Goal: Transaction & Acquisition: Subscribe to service/newsletter

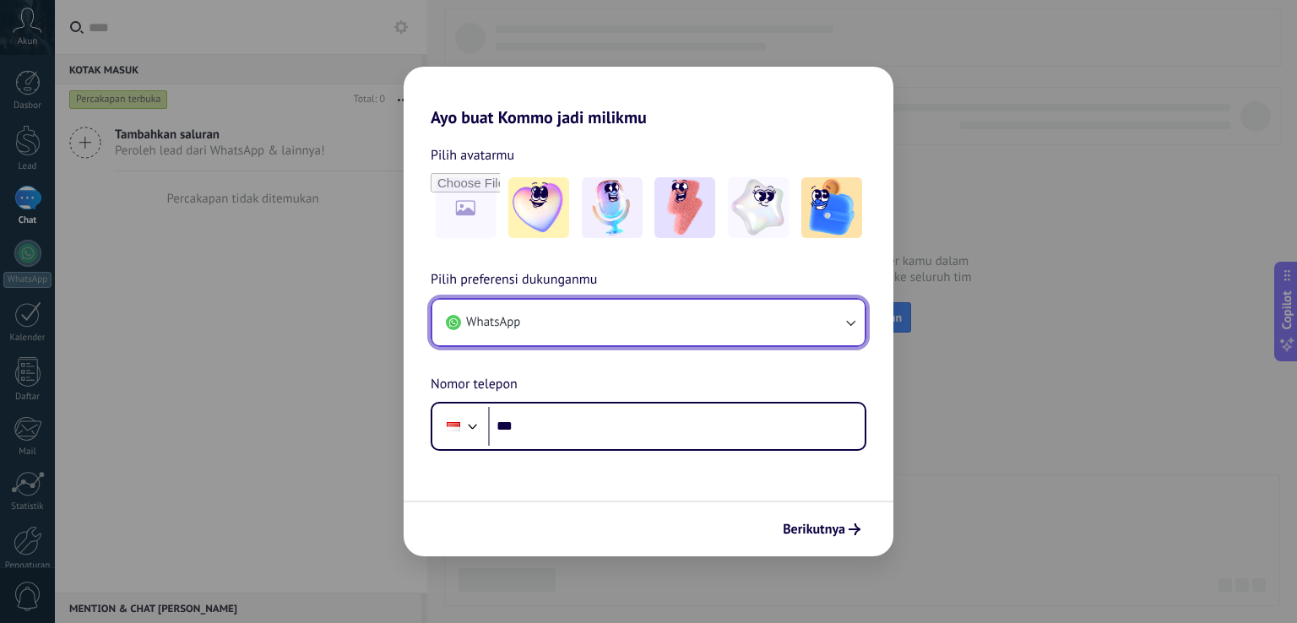
click at [541, 323] on button "WhatsApp" at bounding box center [648, 323] width 432 height 46
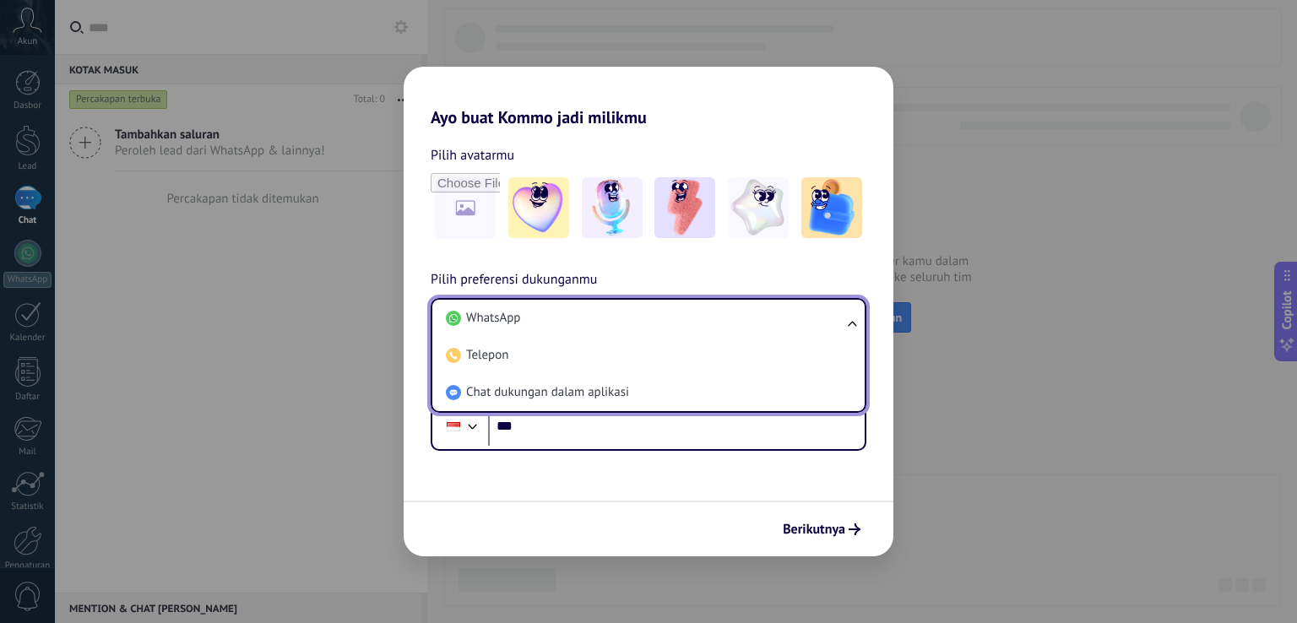
click at [541, 323] on li "WhatsApp" at bounding box center [645, 318] width 412 height 37
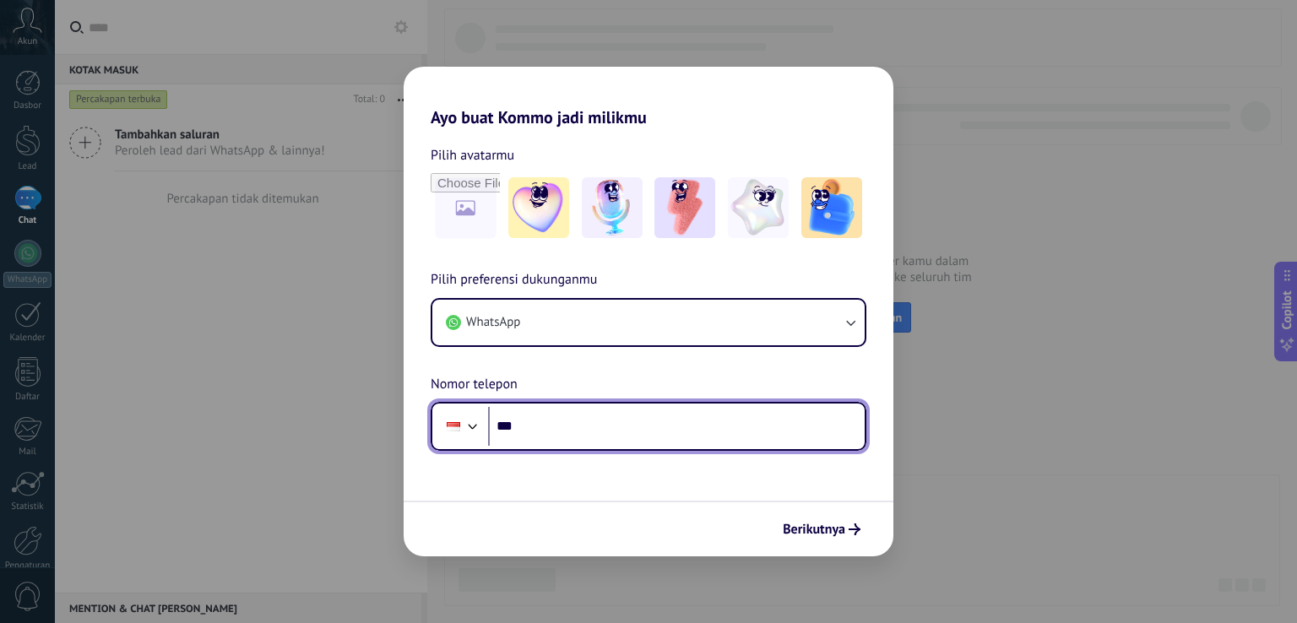
click at [557, 437] on input "***" at bounding box center [676, 426] width 377 height 39
click at [530, 429] on input "***" at bounding box center [676, 426] width 377 height 39
type input "**********"
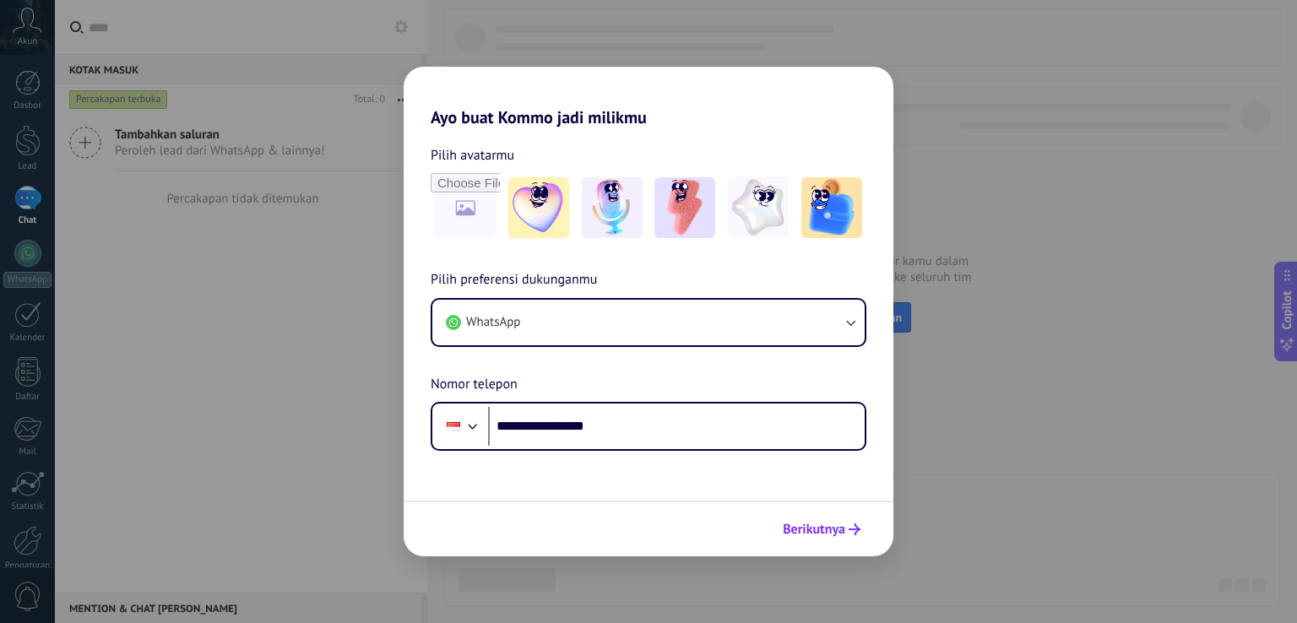
click at [841, 531] on span "Berikutnya" at bounding box center [814, 530] width 63 height 12
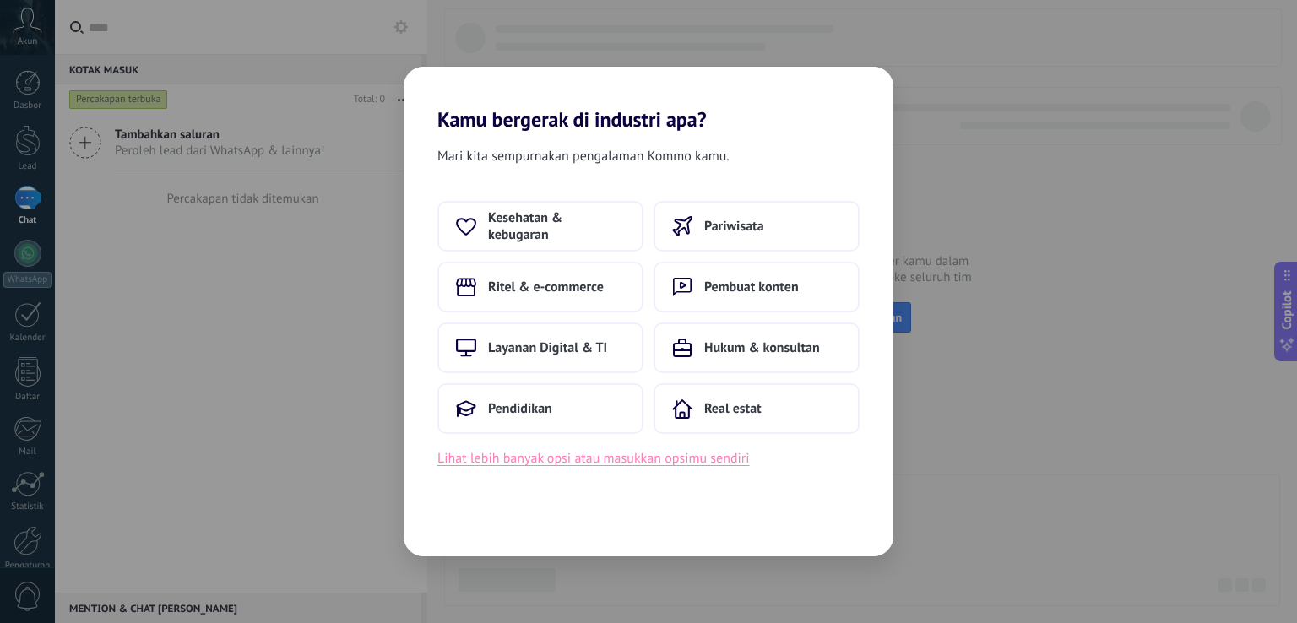
click at [605, 464] on button "Lihat lebih banyak opsi atau masukkan opsimu sendiri" at bounding box center [594, 459] width 313 height 22
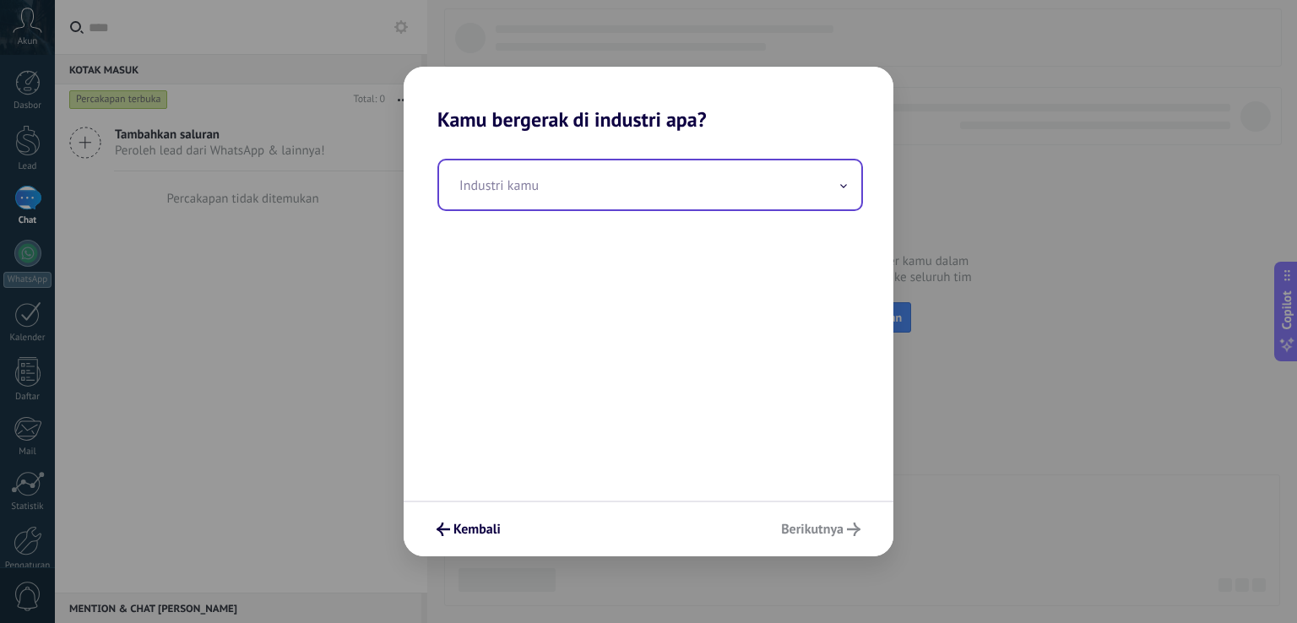
click at [555, 181] on input "text" at bounding box center [650, 184] width 422 height 49
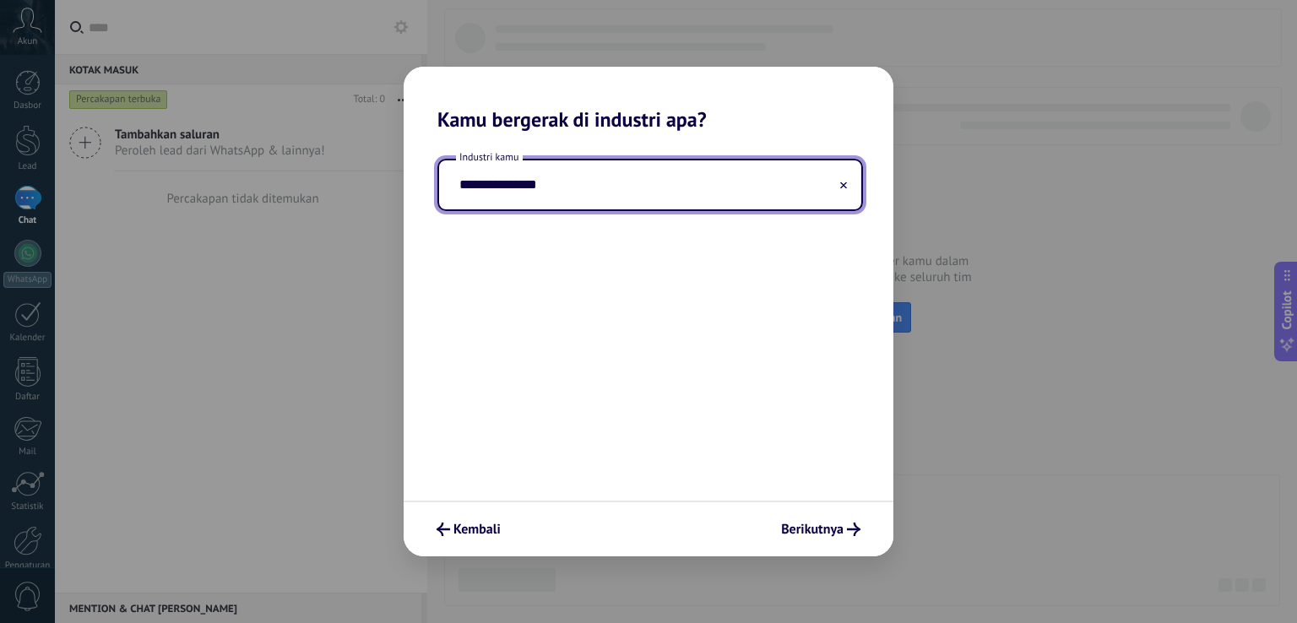
click at [462, 187] on input "**********" at bounding box center [650, 184] width 422 height 49
type input "**********"
click at [825, 531] on span "Berikutnya" at bounding box center [812, 530] width 63 height 12
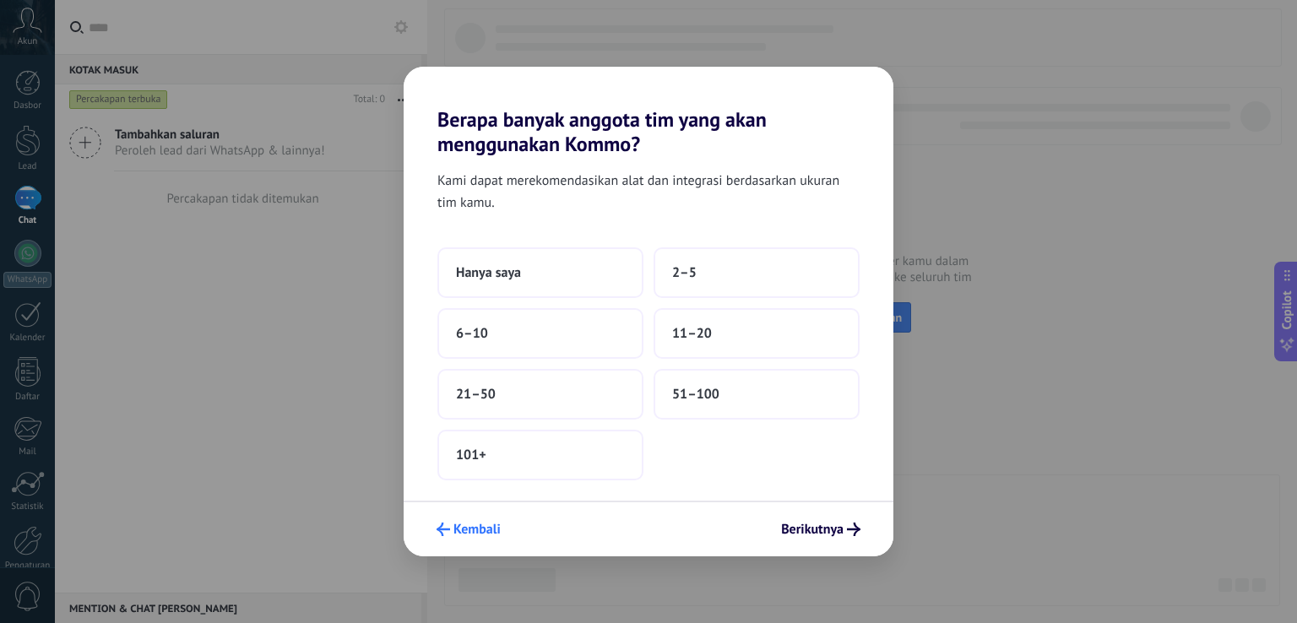
click at [490, 524] on span "Kembali" at bounding box center [477, 530] width 47 height 12
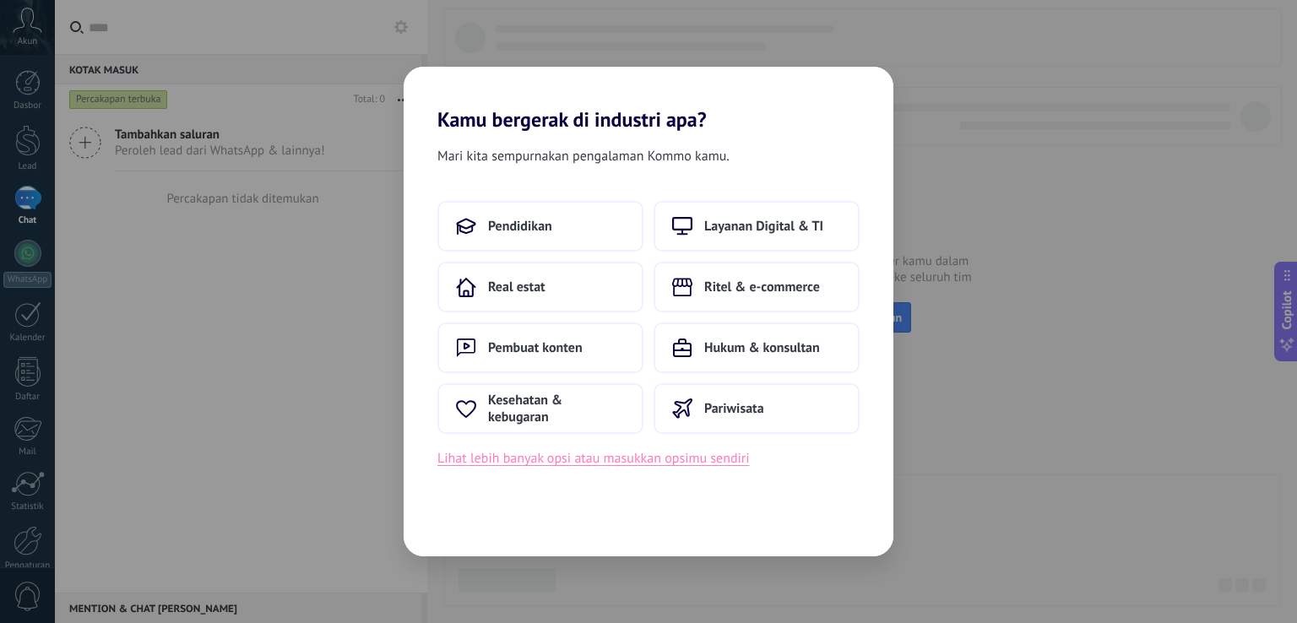
click at [719, 467] on button "Lihat lebih banyak opsi atau masukkan opsimu sendiri" at bounding box center [594, 459] width 313 height 22
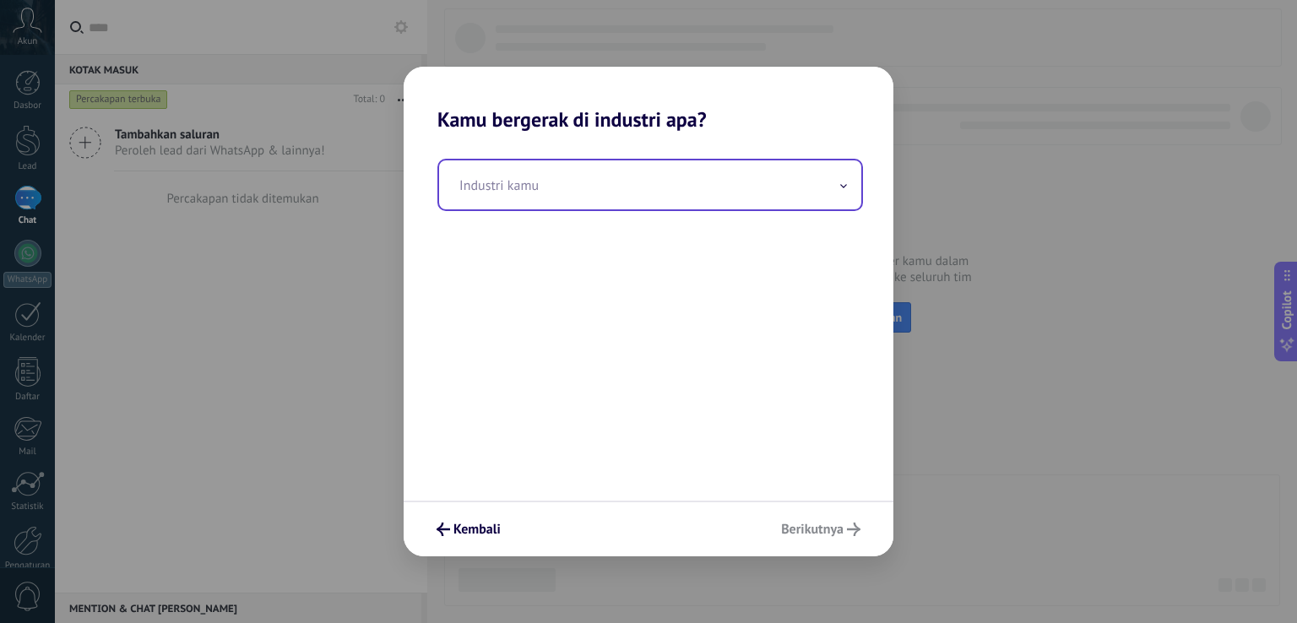
click at [523, 194] on input "text" at bounding box center [650, 184] width 422 height 49
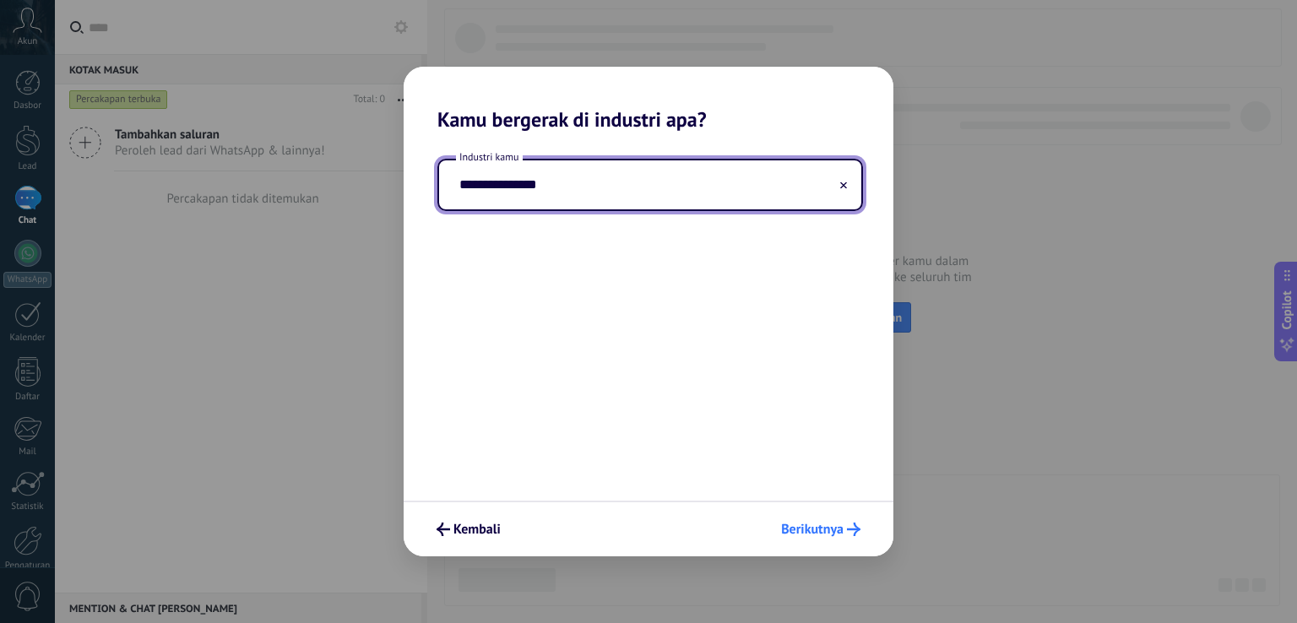
type input "**********"
click at [801, 525] on span "Berikutnya" at bounding box center [812, 530] width 63 height 12
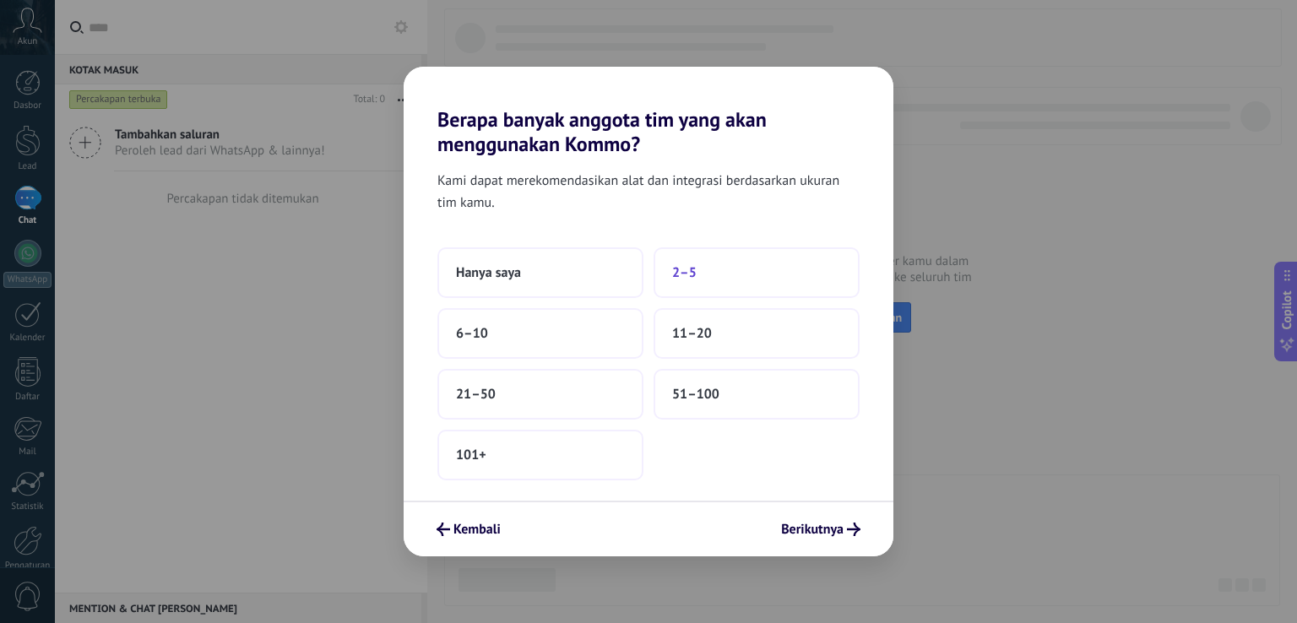
click at [750, 269] on button "2–5" at bounding box center [757, 272] width 206 height 51
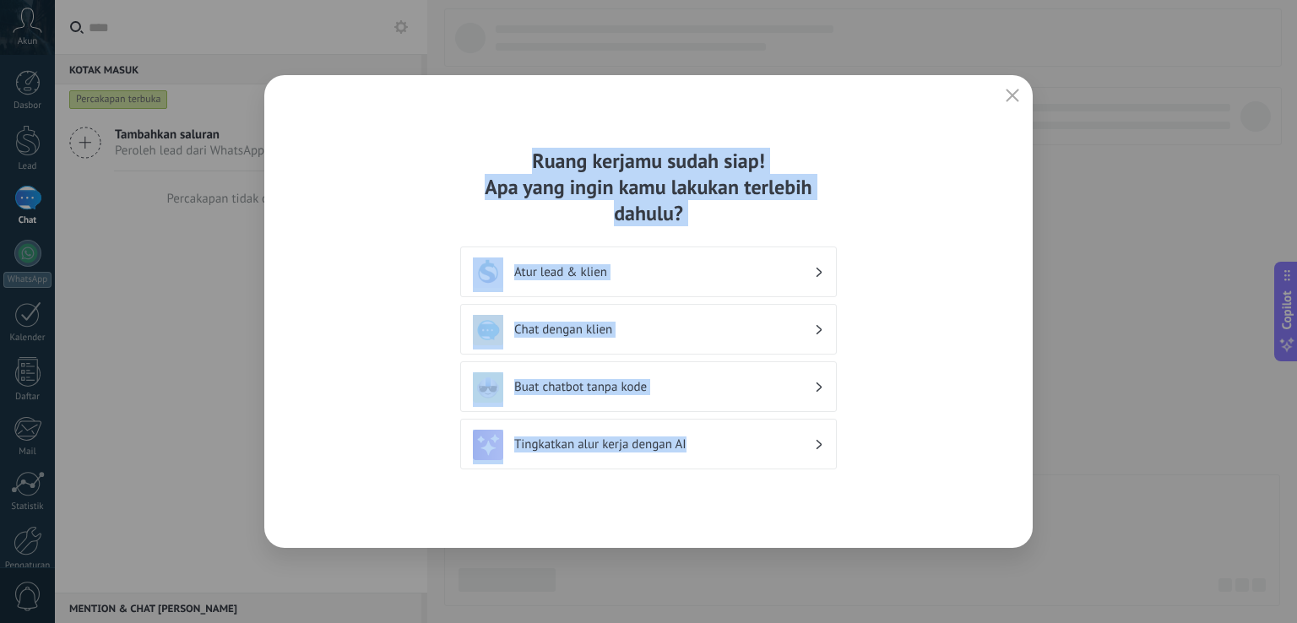
click at [972, 351] on div "Ruang kerjamu sudah siap! Apa yang ingin kamu lakukan terlebih dahulu? Atur lea…" at bounding box center [648, 311] width 769 height 473
click at [905, 329] on div "Ruang kerjamu sudah siap! Apa yang ingin kamu lakukan terlebih dahulu? Atur lea…" at bounding box center [648, 311] width 769 height 473
click at [682, 160] on div "Ruang kerjamu sudah siap! Apa yang ingin kamu lakukan terlebih dahulu?" at bounding box center [648, 187] width 377 height 79
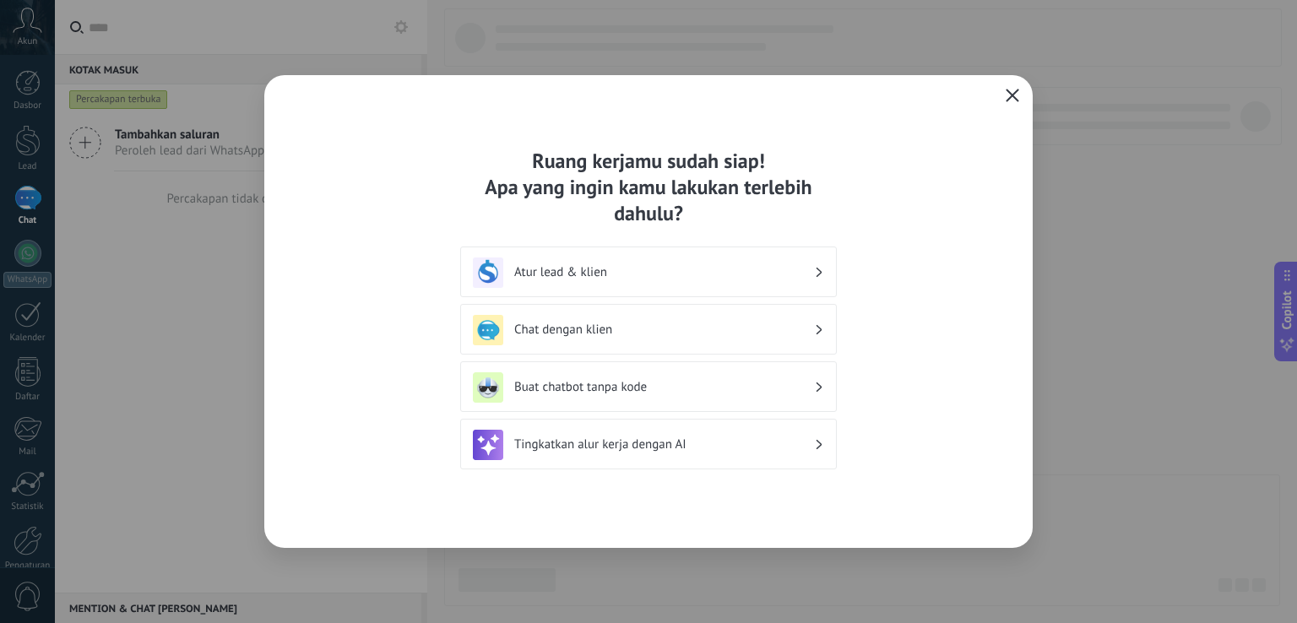
click at [1011, 90] on icon "button" at bounding box center [1013, 96] width 14 height 14
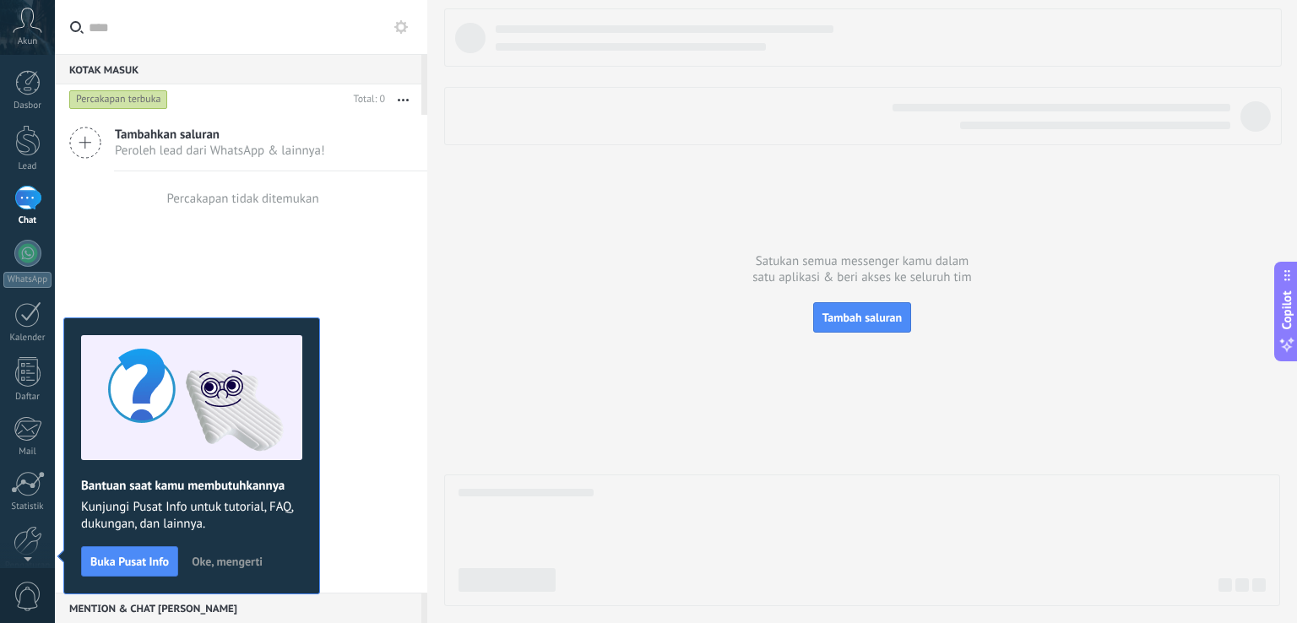
click at [24, 119] on div "Dasbor Lead Chat WhatsApp Pelanggan" at bounding box center [27, 359] width 55 height 578
click at [32, 195] on div at bounding box center [27, 198] width 27 height 24
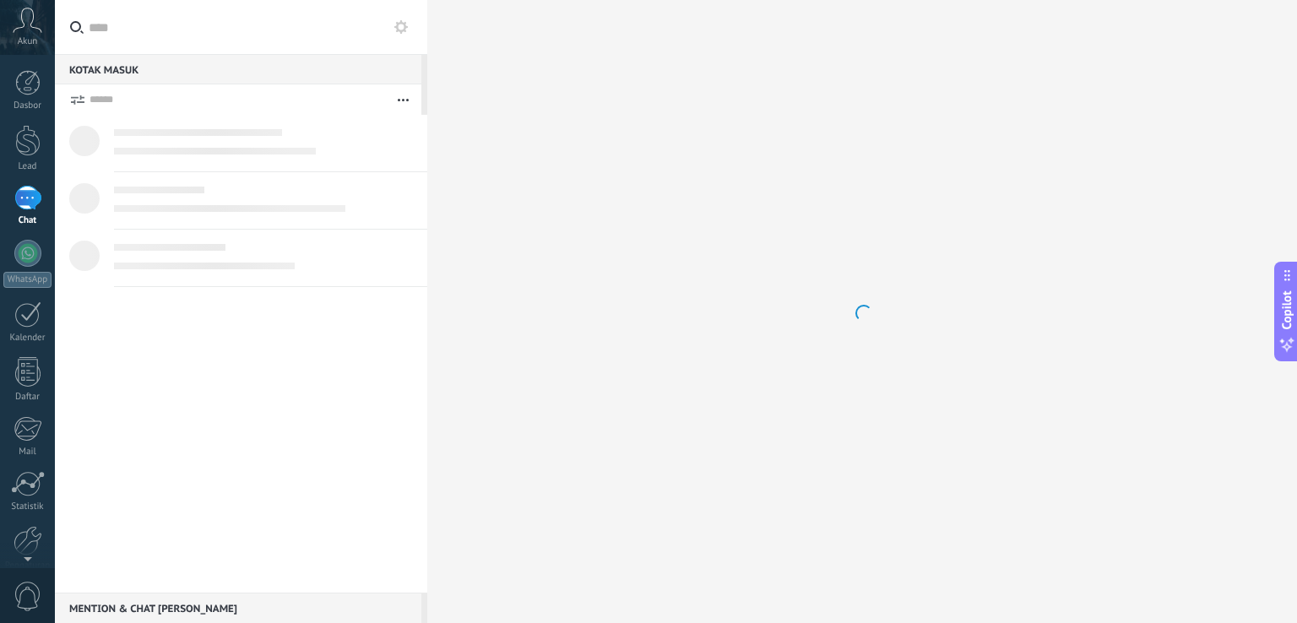
click at [29, 25] on icon at bounding box center [28, 20] width 30 height 25
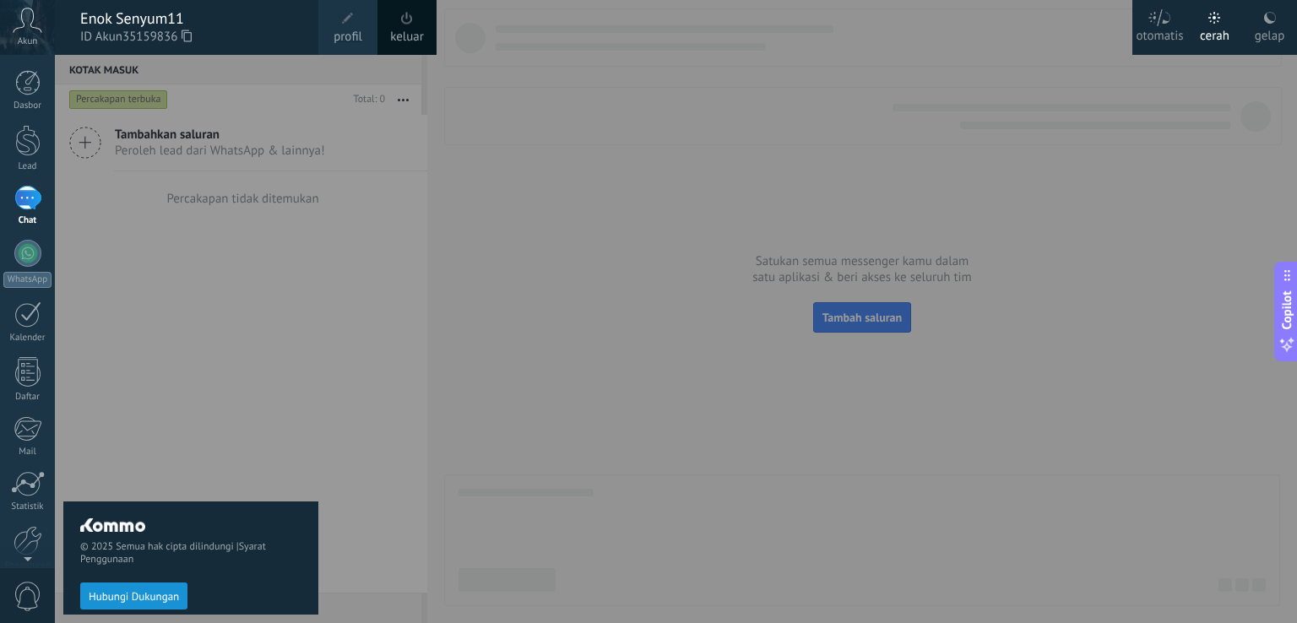
click at [341, 22] on span at bounding box center [348, 18] width 19 height 19
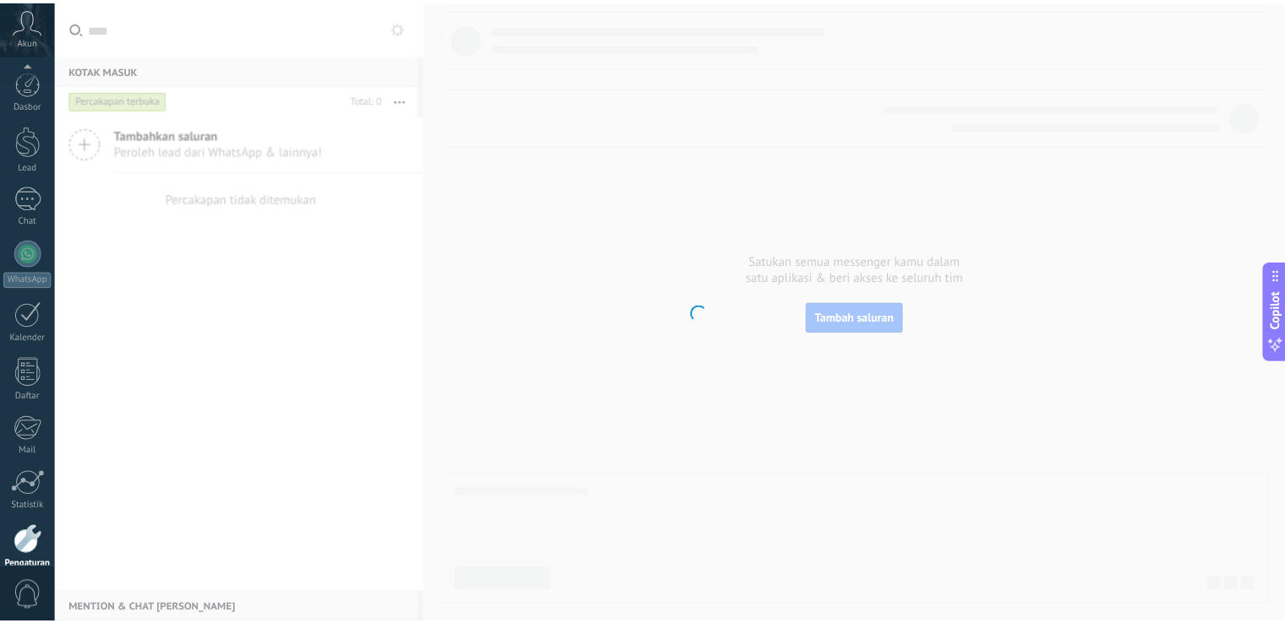
scroll to position [79, 0]
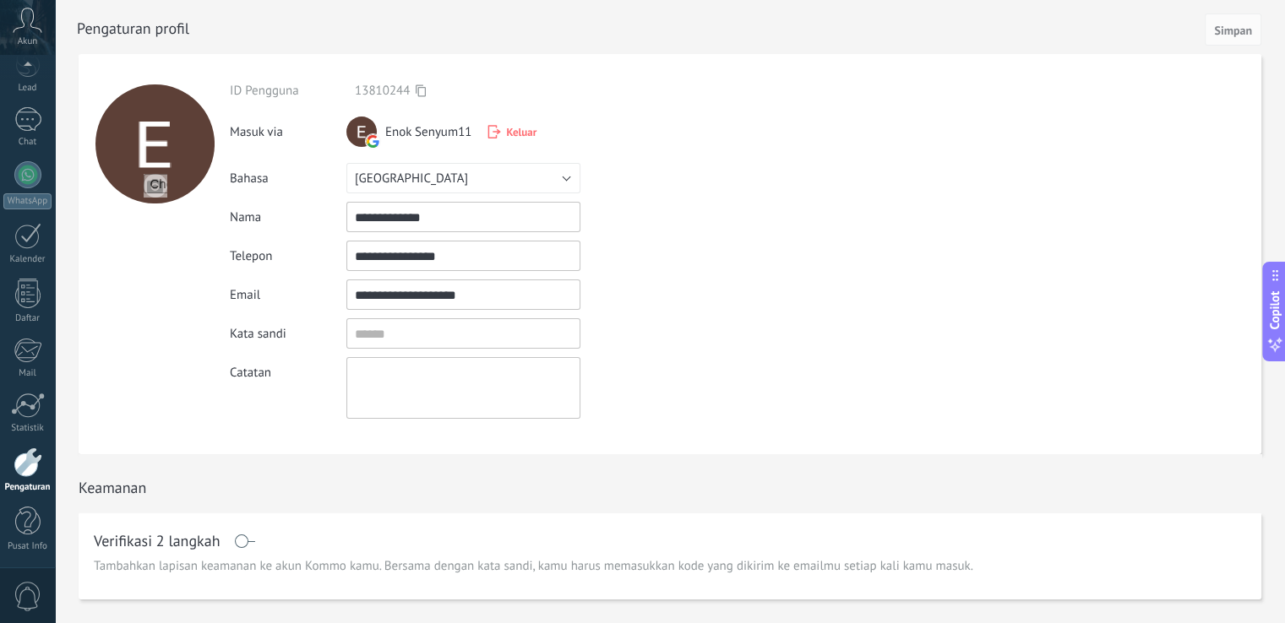
click at [188, 139] on div at bounding box center [154, 143] width 119 height 119
click at [152, 189] on input "file" at bounding box center [156, 186] width 24 height 24
click at [173, 170] on div at bounding box center [154, 143] width 119 height 119
click at [157, 182] on input "file" at bounding box center [156, 186] width 24 height 24
type input "**********"
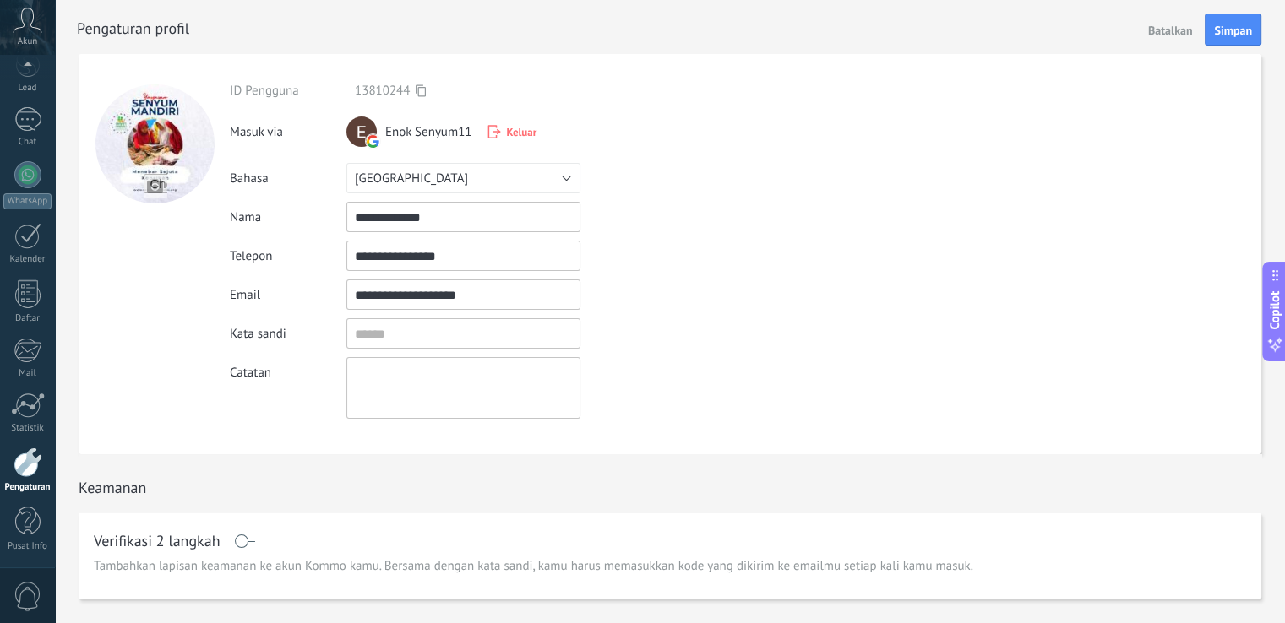
click at [438, 220] on input "**********" at bounding box center [463, 217] width 234 height 30
drag, startPoint x: 457, startPoint y: 216, endPoint x: 317, endPoint y: 207, distance: 140.5
click at [317, 207] on div "**********" at bounding box center [494, 217] width 529 height 30
type input "**********"
click at [405, 340] on input "textbox" at bounding box center [463, 333] width 234 height 30
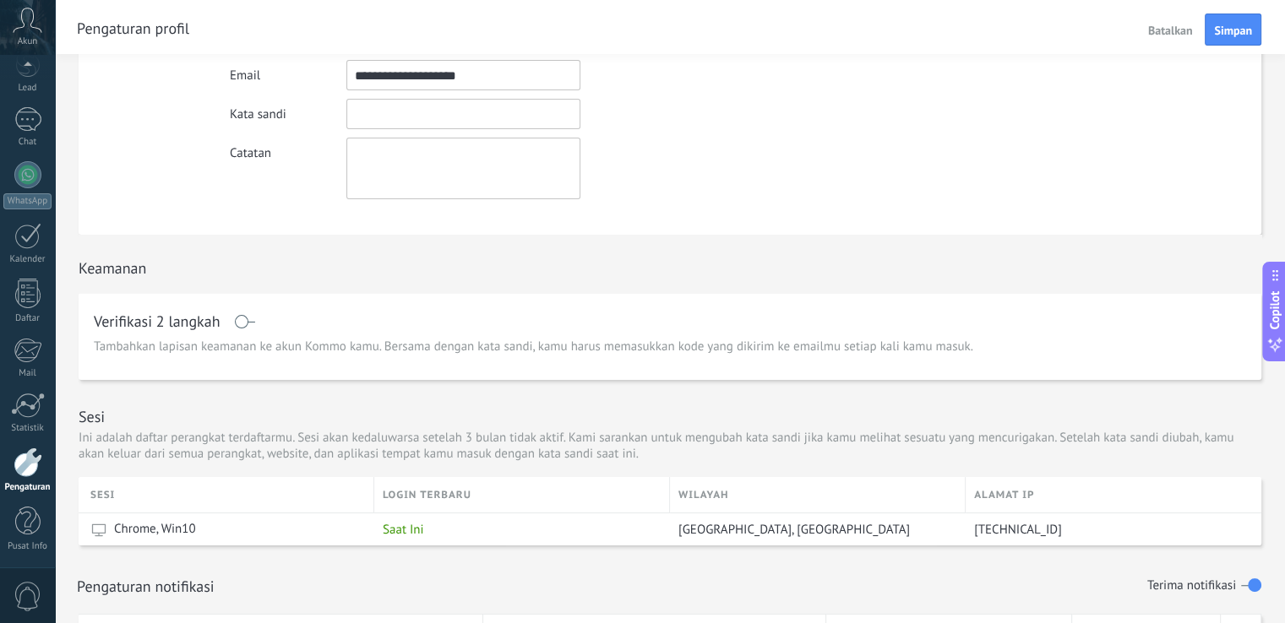
scroll to position [0, 0]
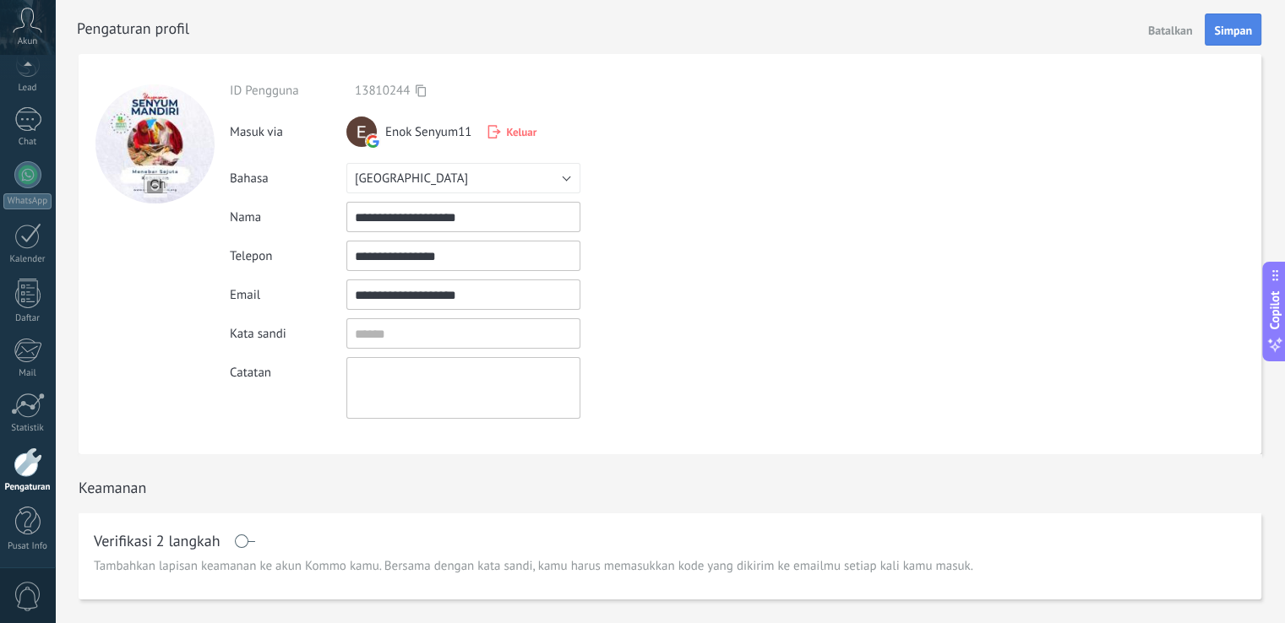
click at [1216, 24] on span "Simpan" at bounding box center [1233, 30] width 38 height 12
click at [1220, 35] on span "Simpan" at bounding box center [1233, 30] width 38 height 12
click at [1220, 32] on span "Simpan" at bounding box center [1233, 30] width 38 height 12
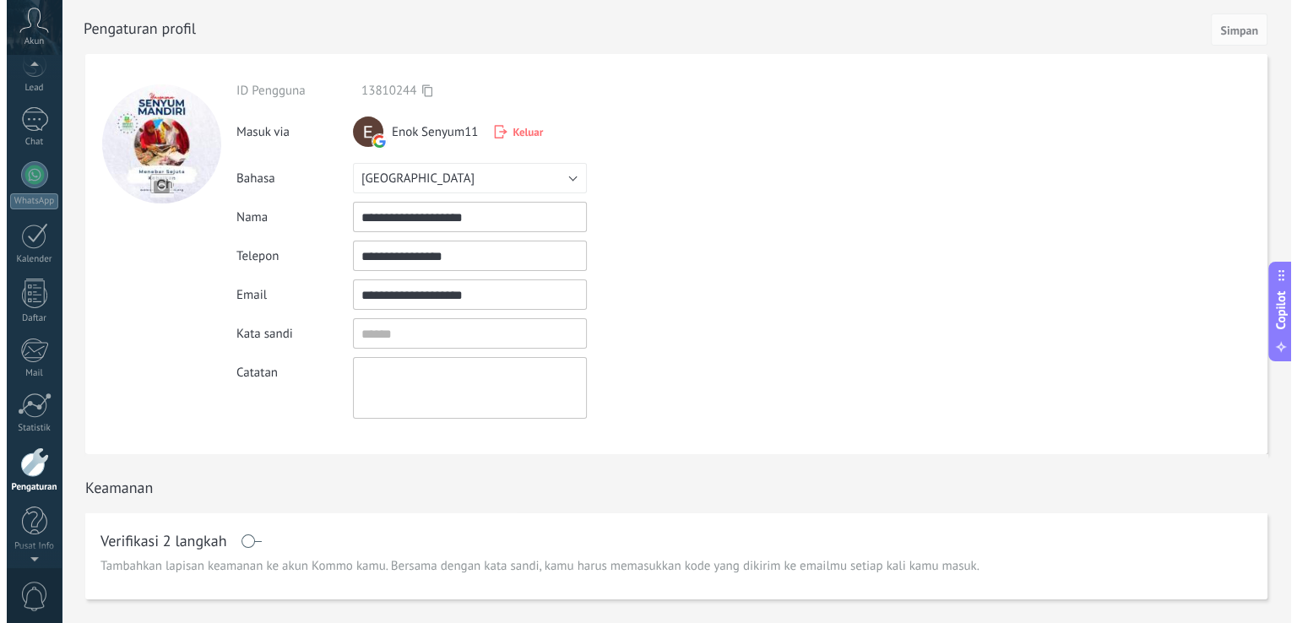
scroll to position [33, 0]
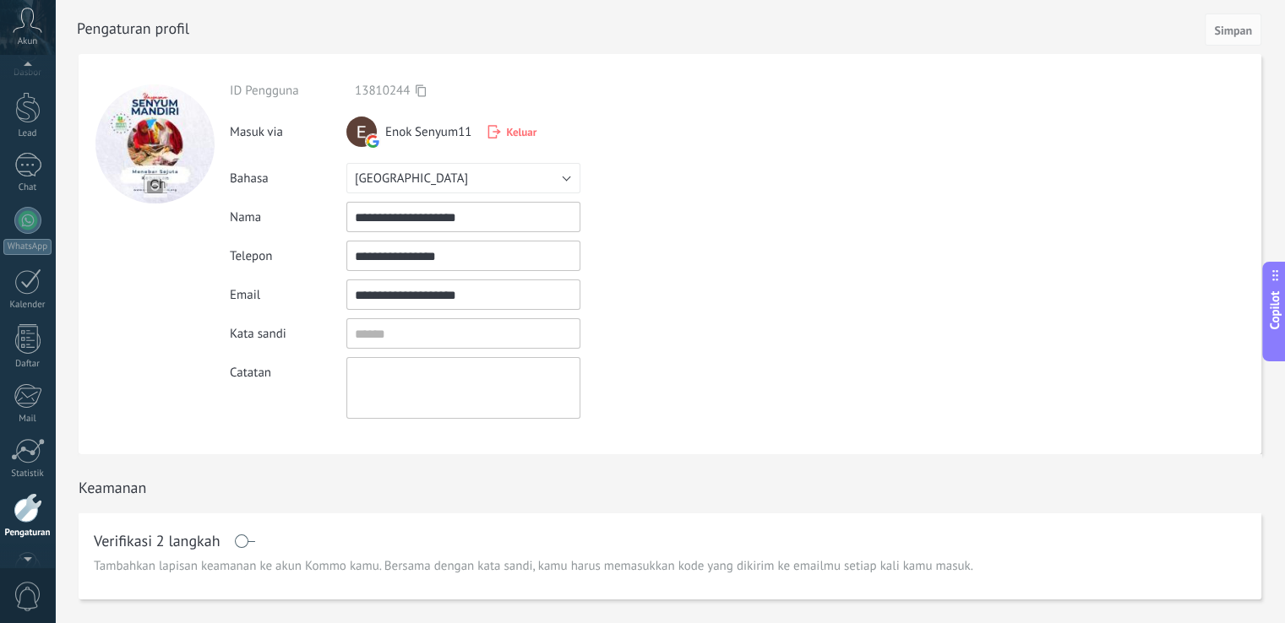
click at [32, 26] on icon at bounding box center [28, 20] width 30 height 25
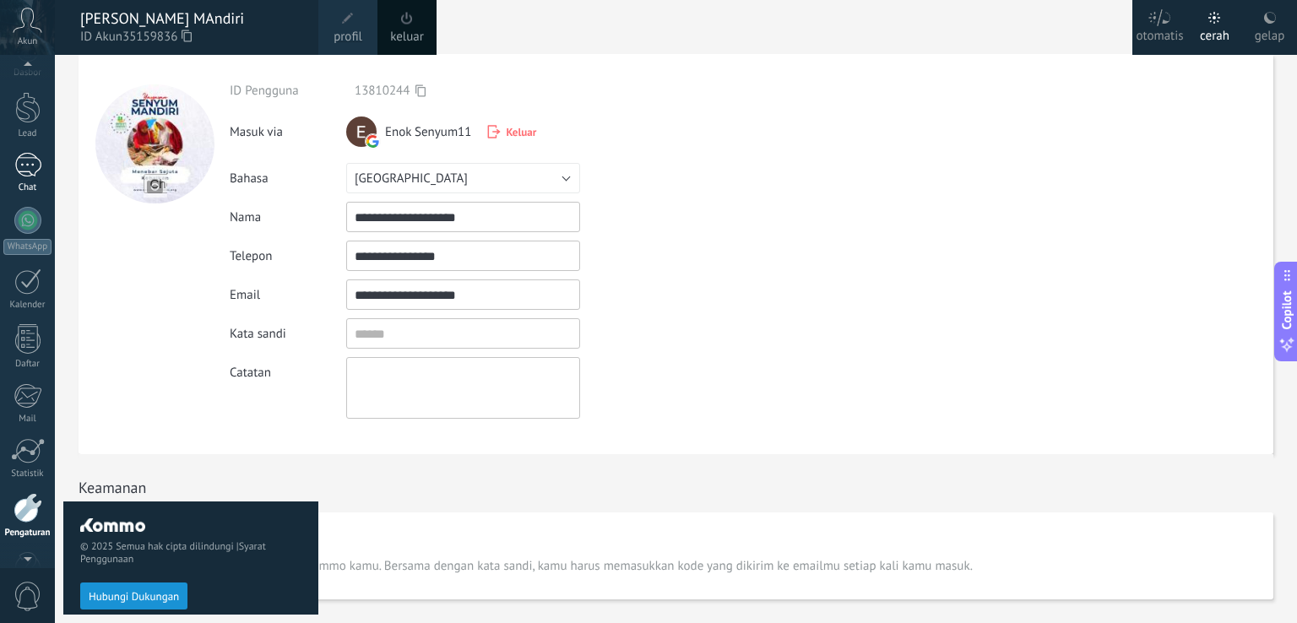
click at [30, 166] on div at bounding box center [27, 165] width 27 height 24
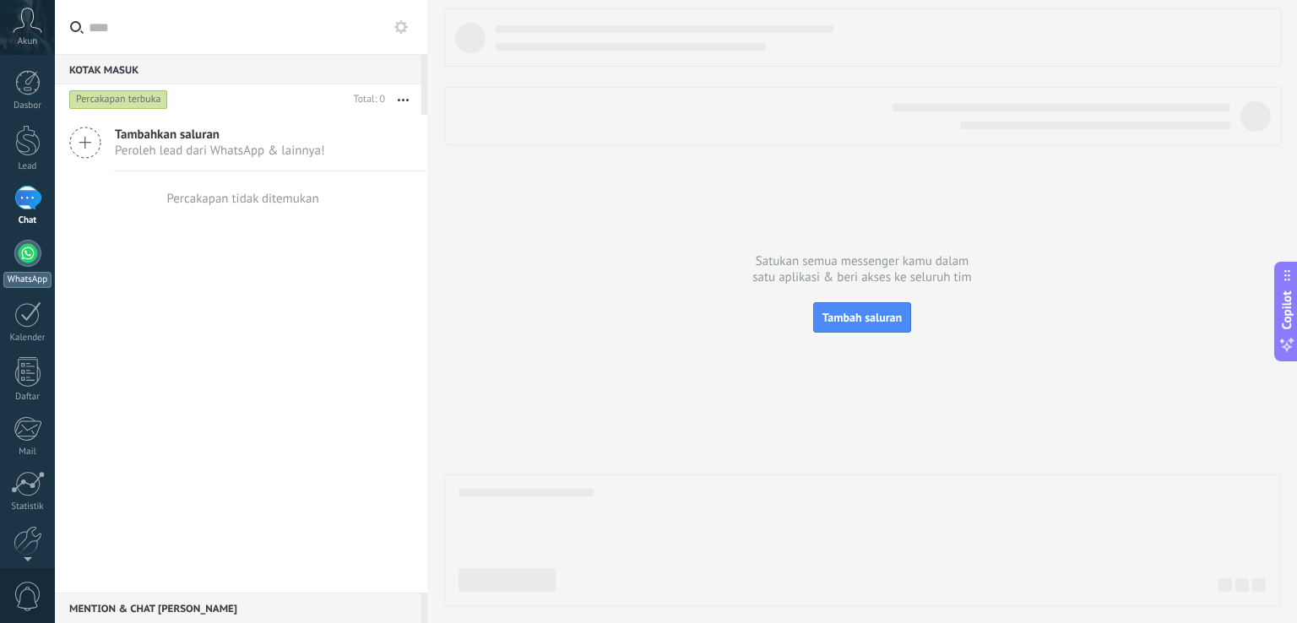
click at [23, 272] on div "WhatsApp" at bounding box center [27, 280] width 48 height 16
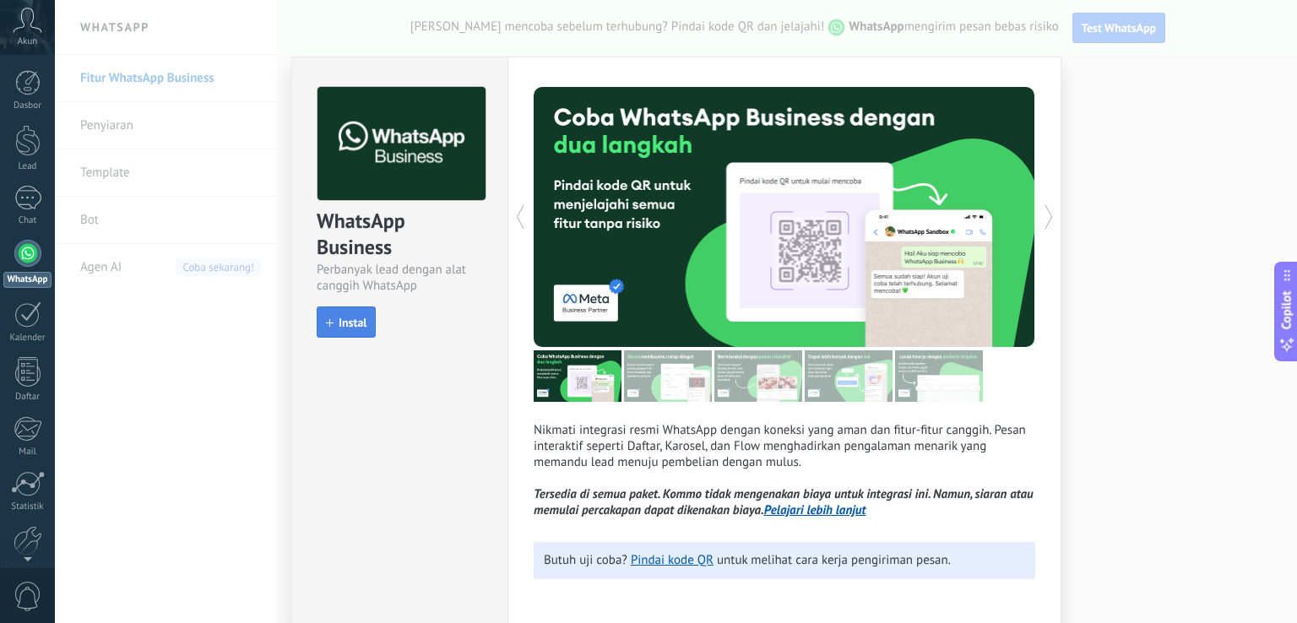
click at [341, 328] on span "Instal" at bounding box center [353, 323] width 28 height 12
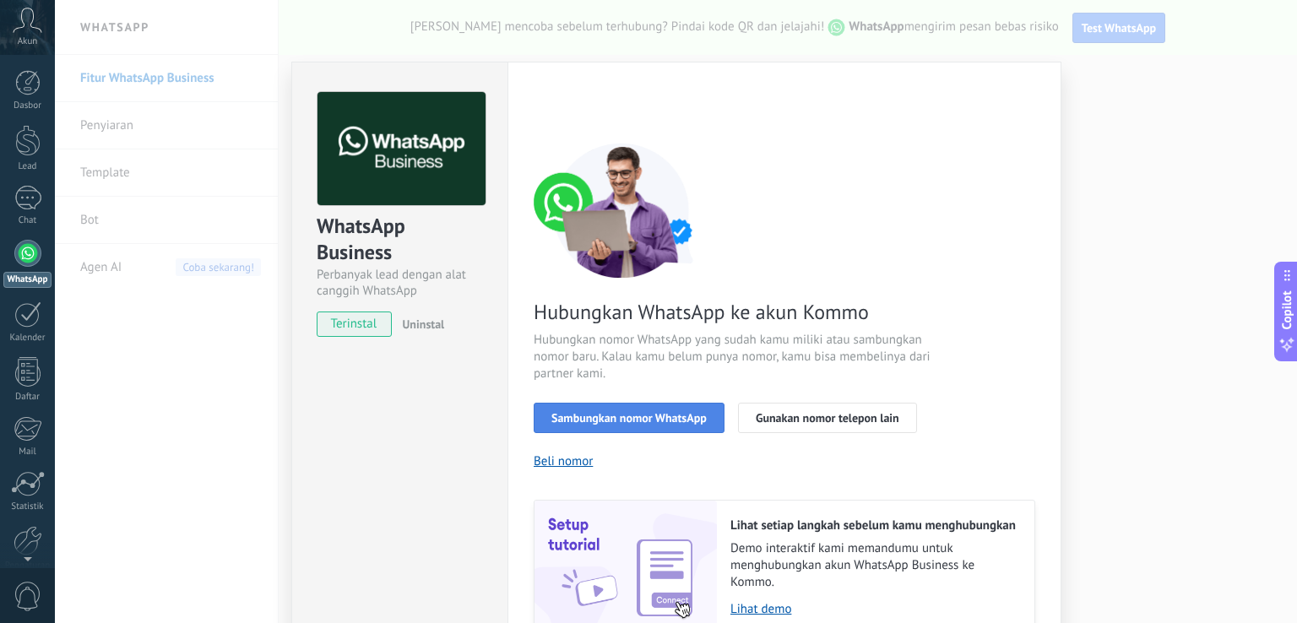
click at [688, 412] on span "Sambungkan nomor WhatsApp" at bounding box center [629, 418] width 155 height 12
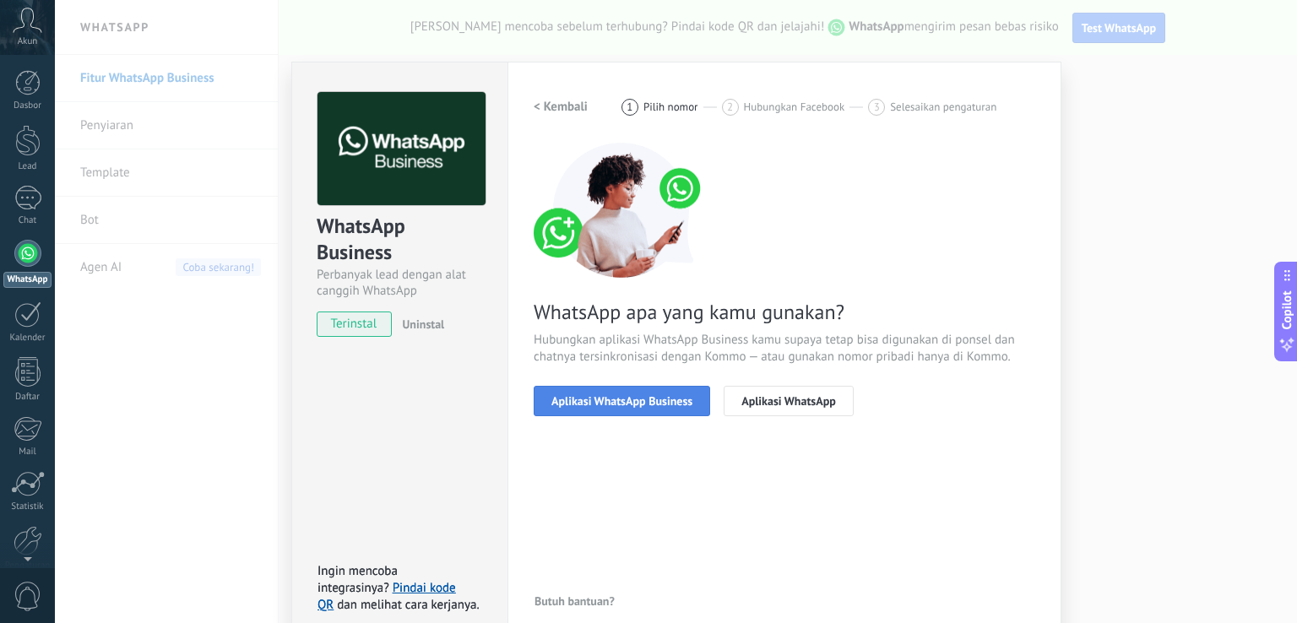
click at [676, 400] on span "Aplikasi WhatsApp Business" at bounding box center [622, 401] width 141 height 12
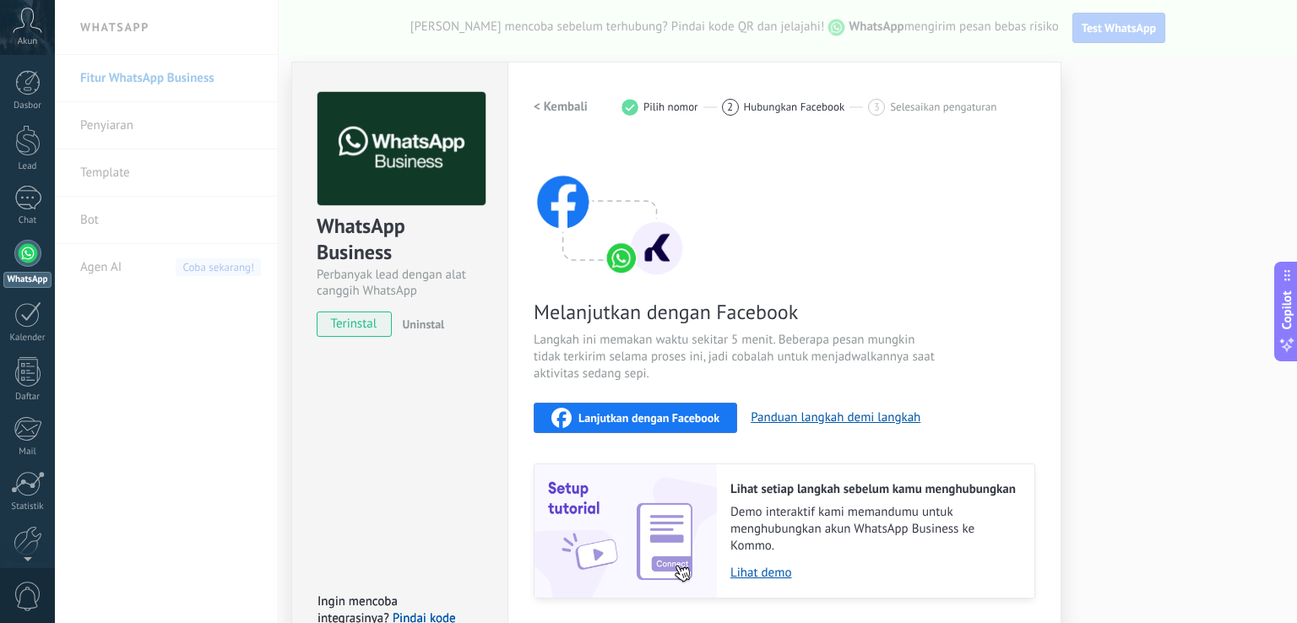
click at [675, 414] on span "Lanjutkan dengan Facebook" at bounding box center [649, 418] width 141 height 12
drag, startPoint x: 1039, startPoint y: 234, endPoint x: 896, endPoint y: 174, distance: 154.8
click at [1038, 234] on div "Pengaturan Otorisasi This tab logs the users who have granted integration acces…" at bounding box center [785, 368] width 554 height 613
click at [1098, 75] on div "WhatsApp Business Perbanyak lead dengan alat canggih WhatsApp terinstal Uninsta…" at bounding box center [676, 311] width 1242 height 623
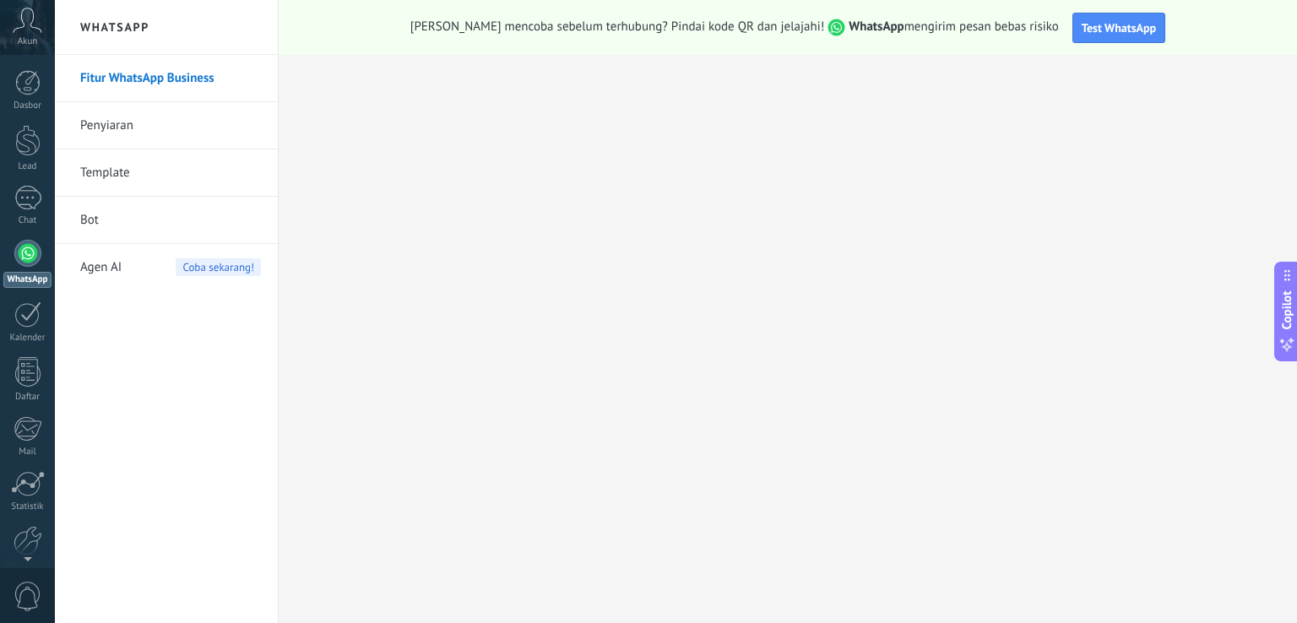
click at [17, 28] on use at bounding box center [28, 20] width 29 height 24
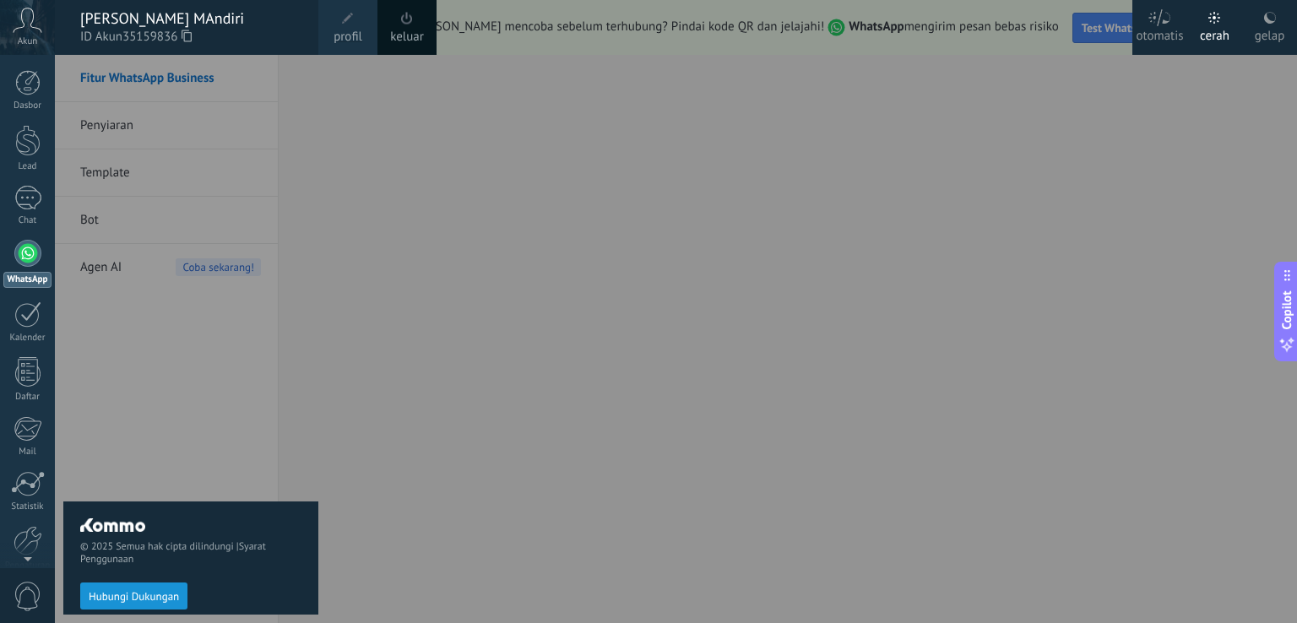
click at [127, 25] on div "Syifa Senyum MAndiri" at bounding box center [190, 18] width 221 height 19
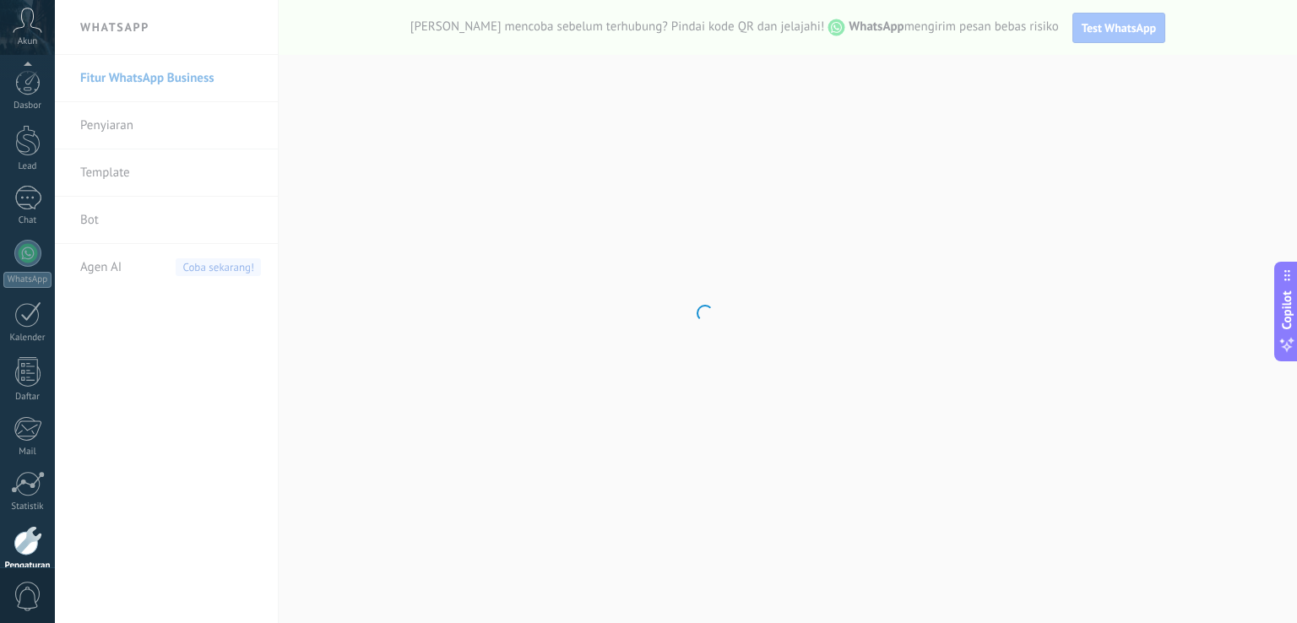
scroll to position [79, 0]
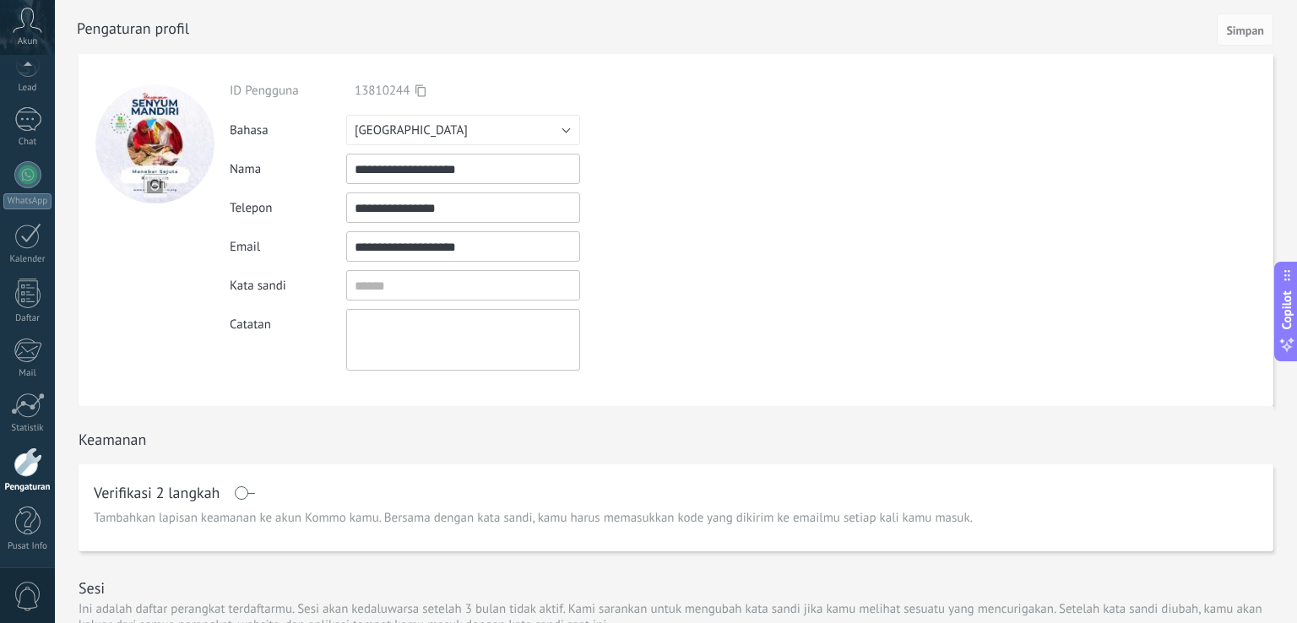
click at [444, 173] on input "**********" at bounding box center [463, 169] width 234 height 30
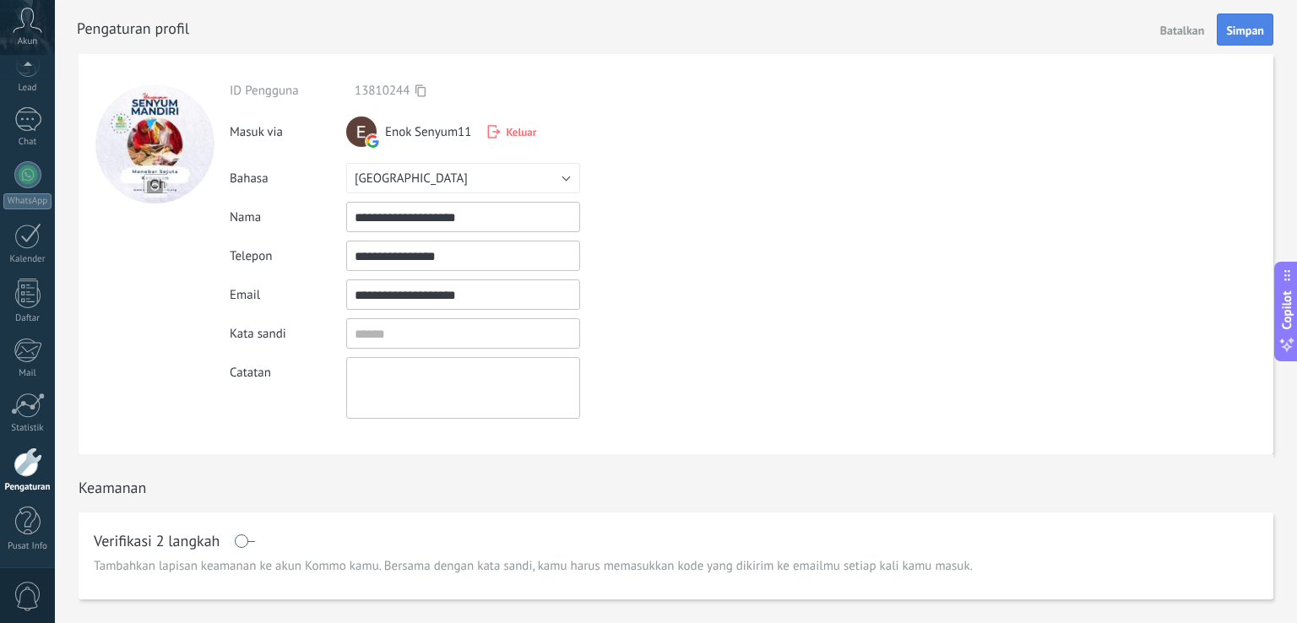
type input "**********"
click at [1237, 24] on span "Simpan" at bounding box center [1245, 30] width 38 height 12
click at [25, 288] on div at bounding box center [27, 294] width 25 height 30
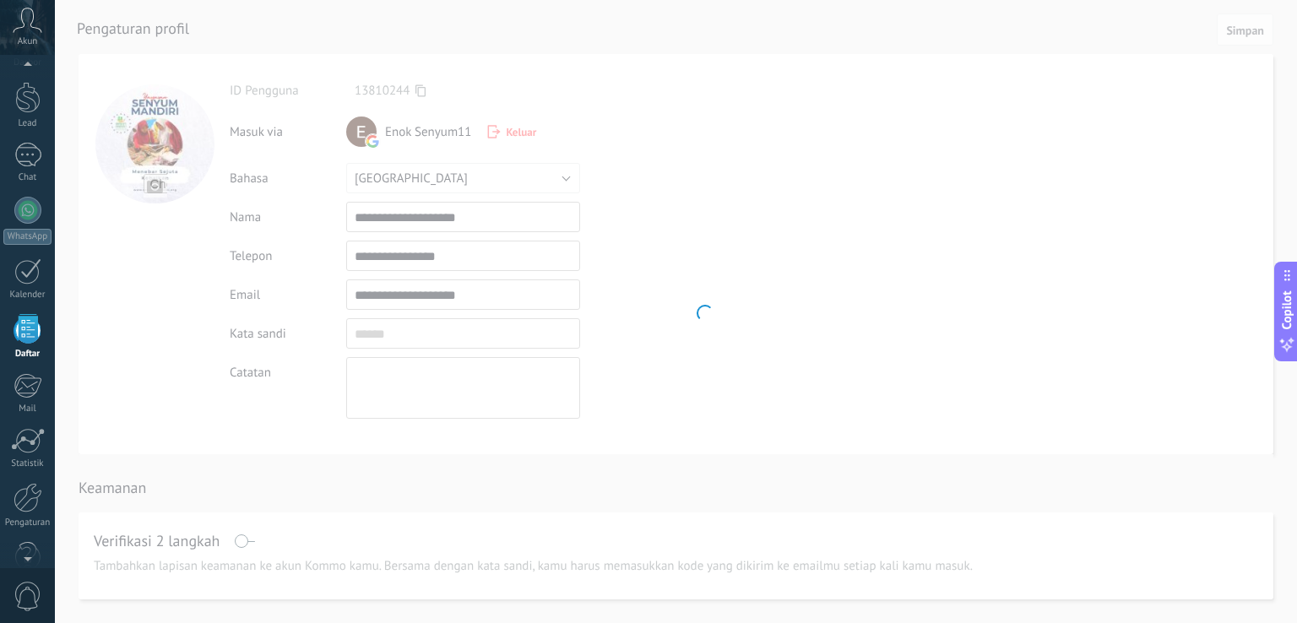
scroll to position [43, 0]
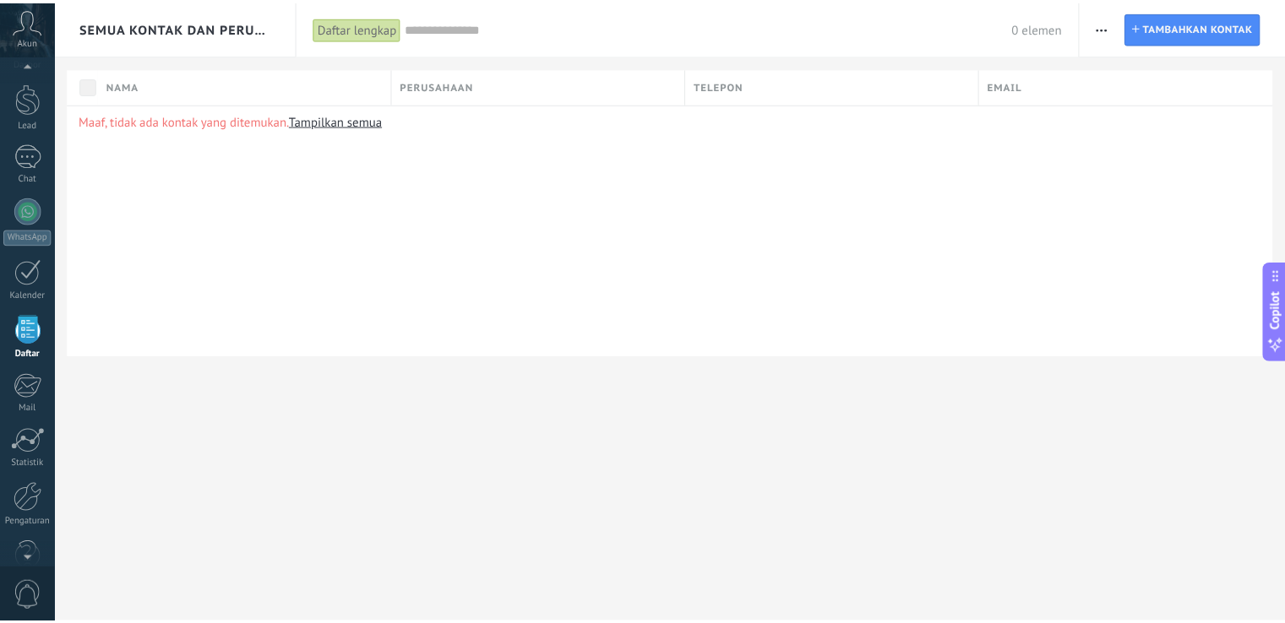
scroll to position [32, 0]
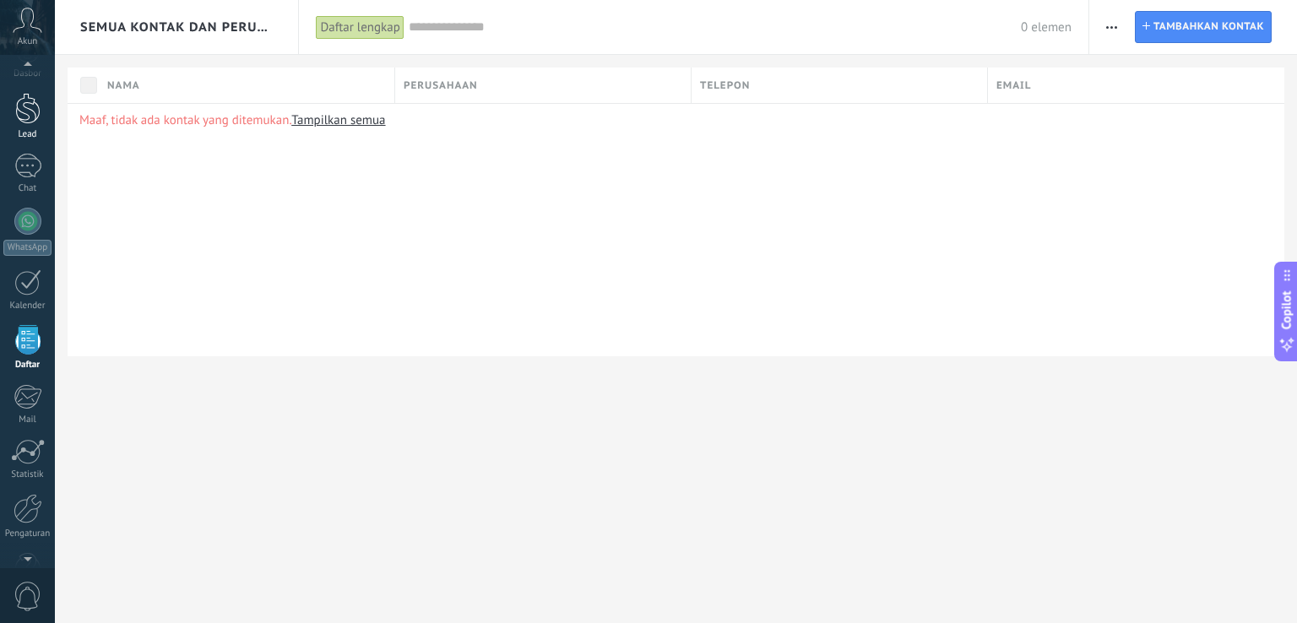
click at [25, 107] on div at bounding box center [27, 108] width 25 height 31
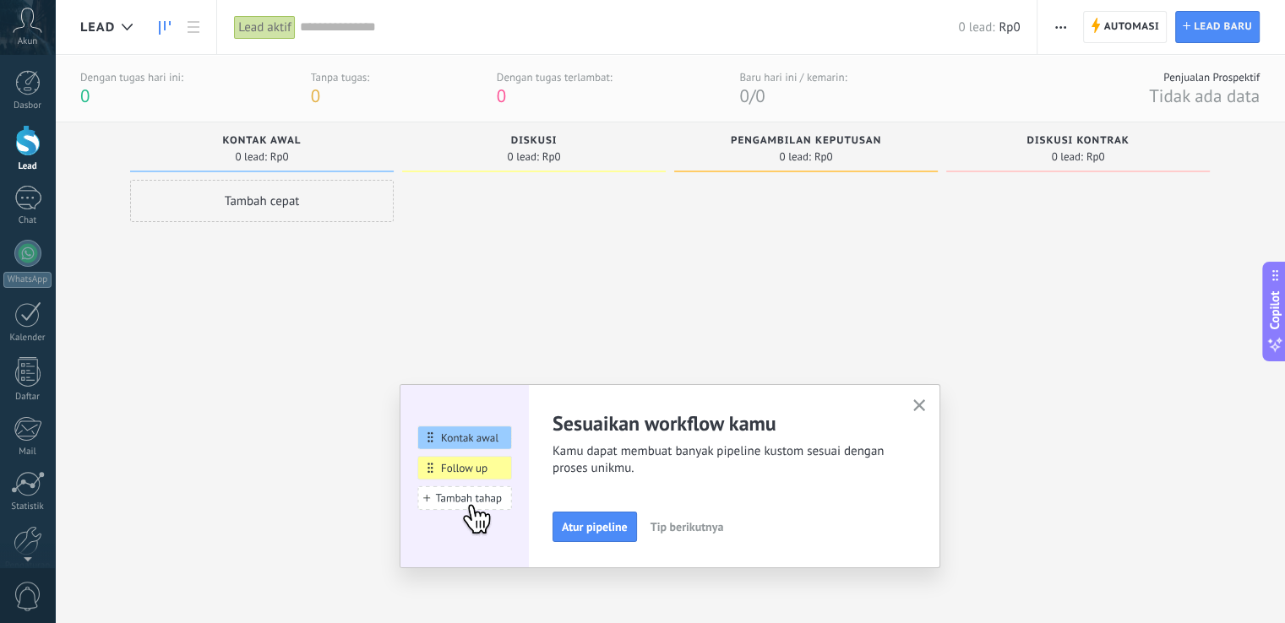
click at [24, 24] on use at bounding box center [28, 20] width 29 height 24
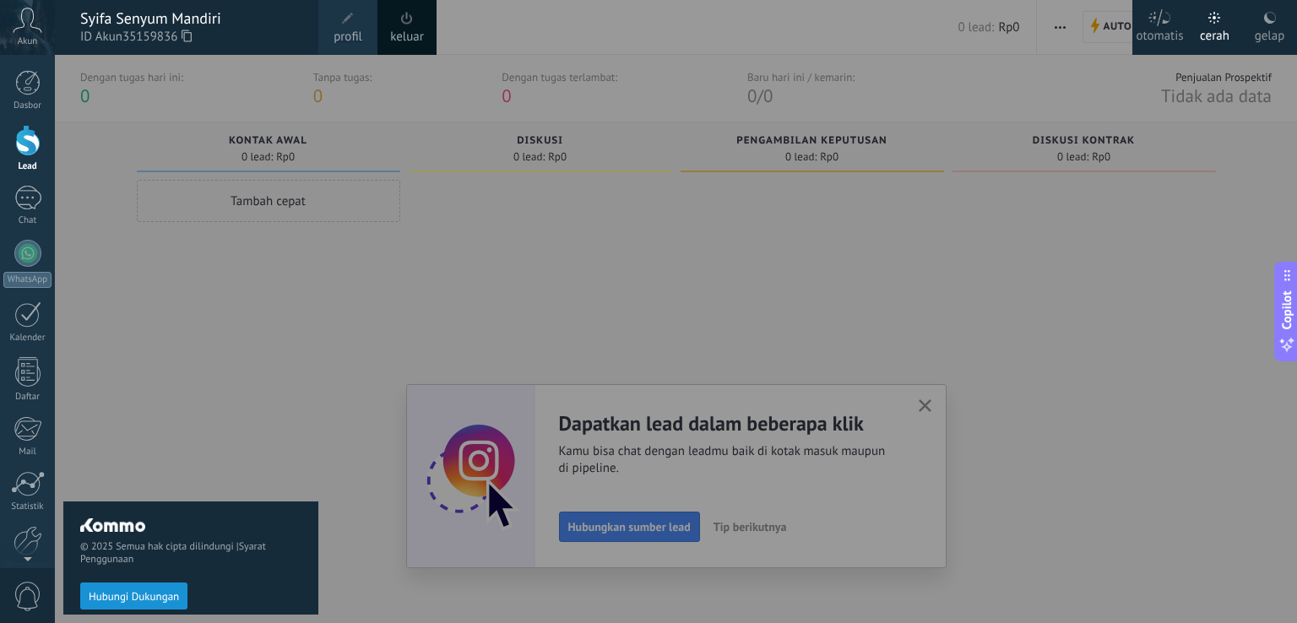
click at [801, 304] on div at bounding box center [703, 311] width 1297 height 623
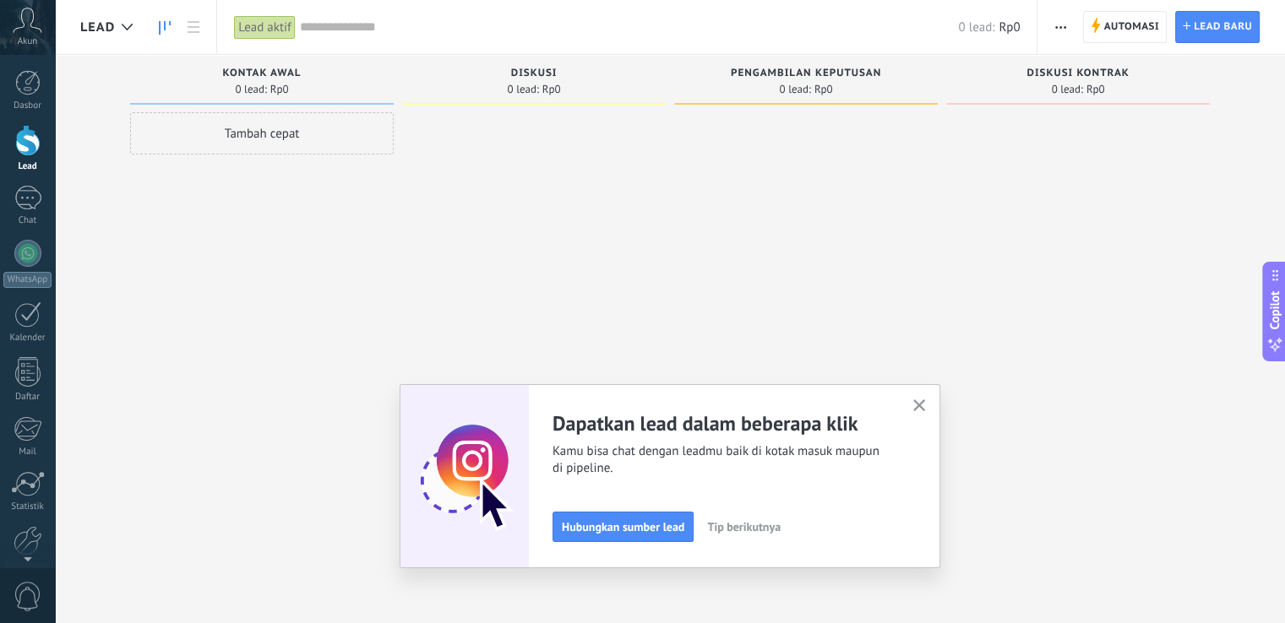
click at [45, 27] on div "Akun" at bounding box center [27, 27] width 55 height 55
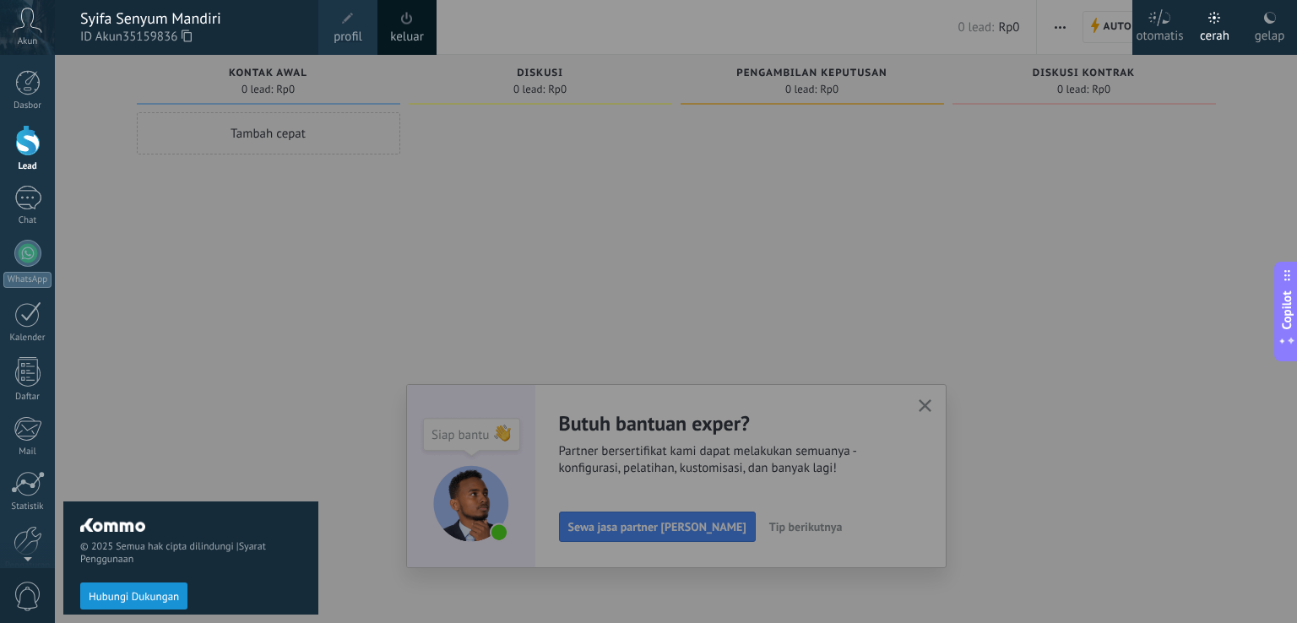
click at [770, 318] on div at bounding box center [703, 311] width 1297 height 623
click at [770, 318] on div at bounding box center [813, 313] width 264 height 403
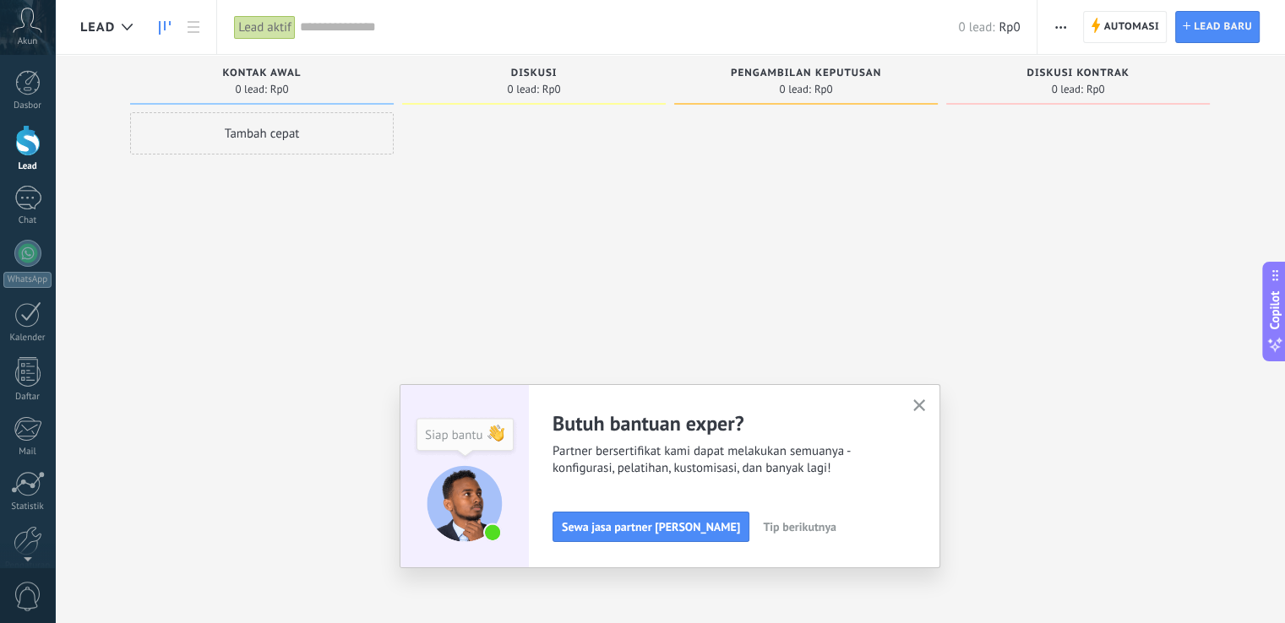
click at [30, 33] on div "Akun" at bounding box center [27, 27] width 55 height 55
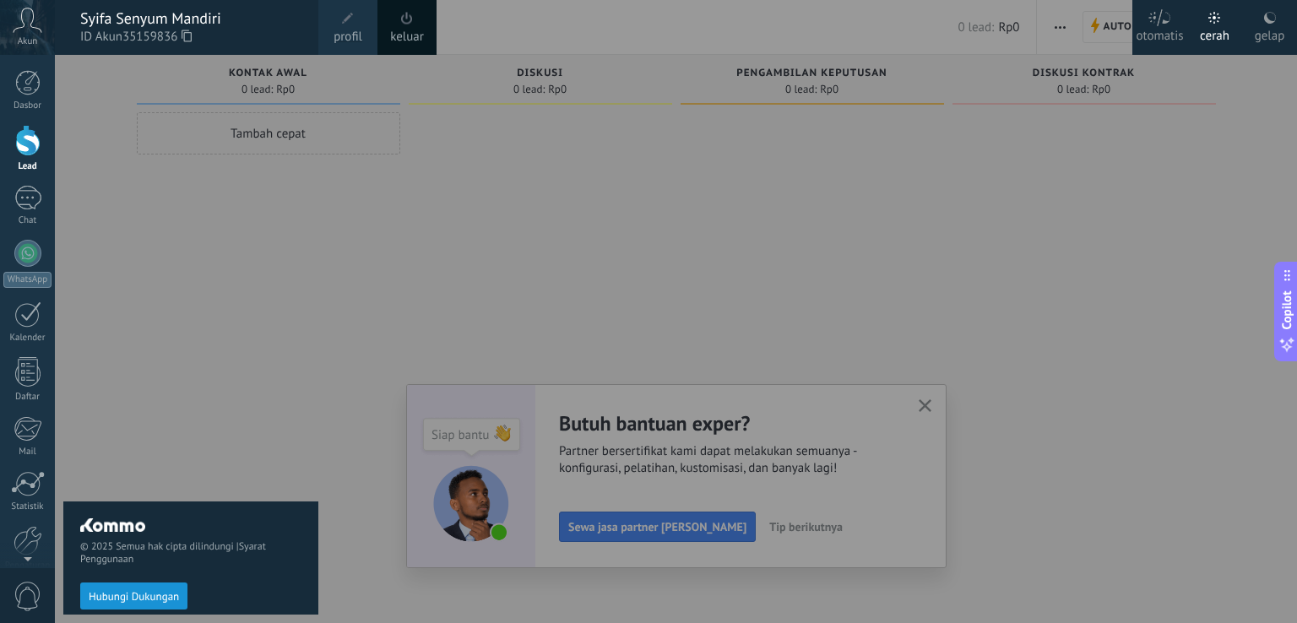
click at [132, 33] on span "35159836" at bounding box center [156, 37] width 69 height 19
click at [256, 30] on span "ID Akun 35159836" at bounding box center [190, 37] width 221 height 19
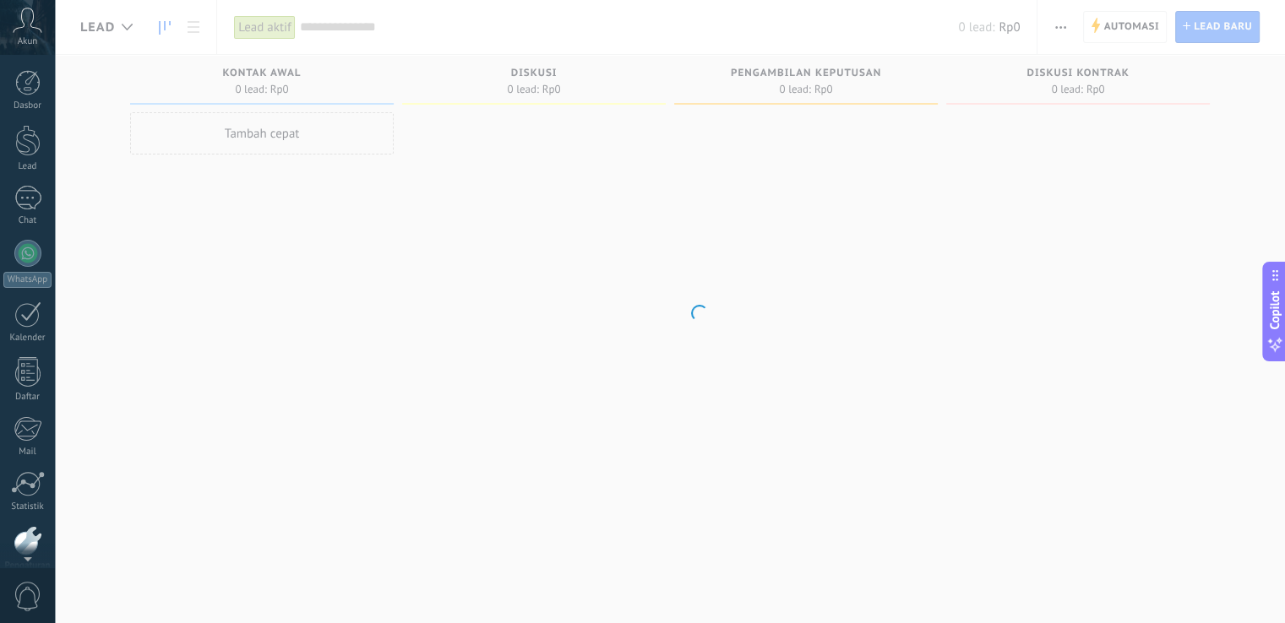
scroll to position [79, 0]
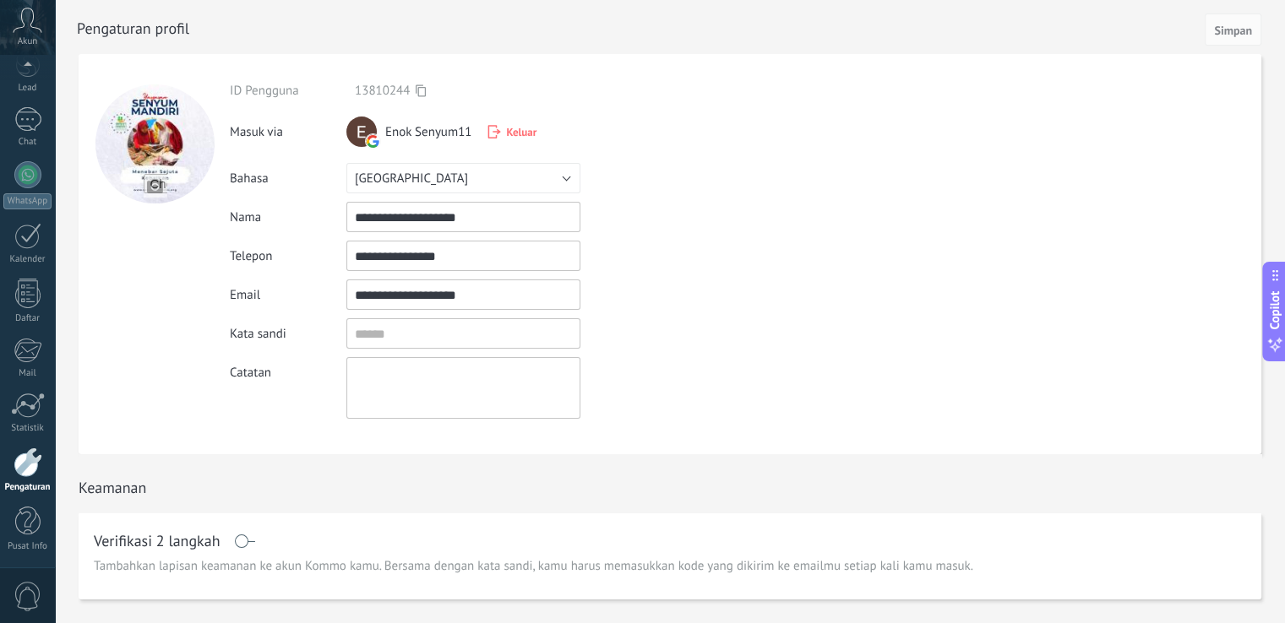
click at [643, 424] on div "**********" at bounding box center [494, 254] width 529 height 400
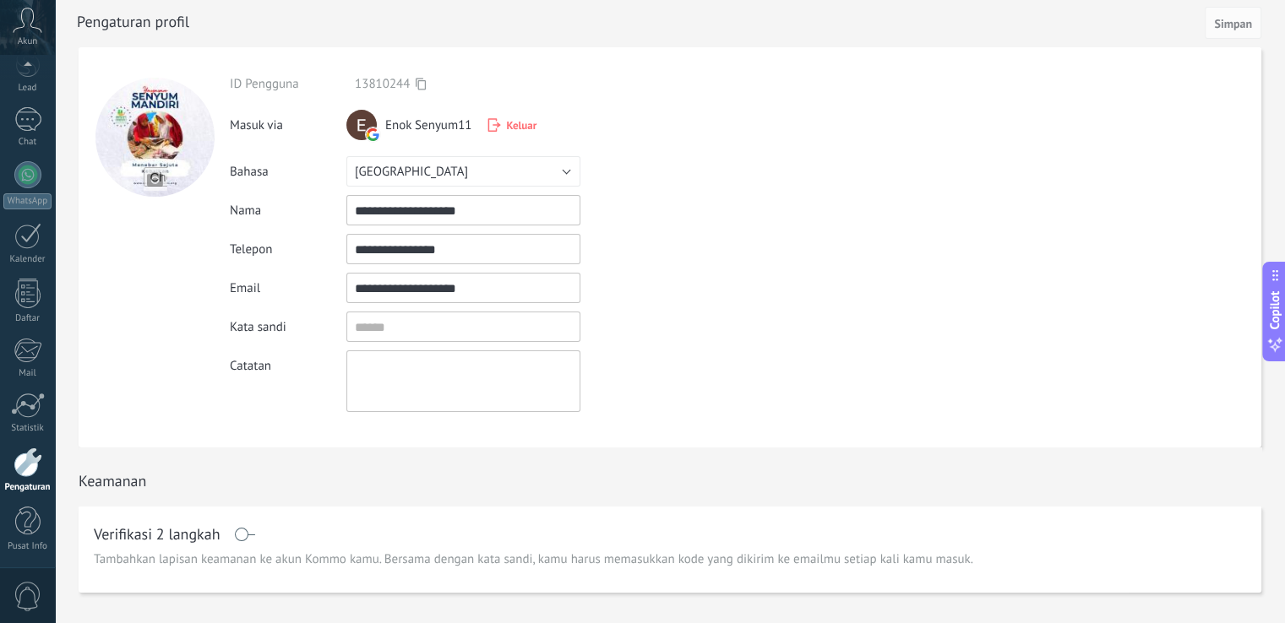
scroll to position [0, 0]
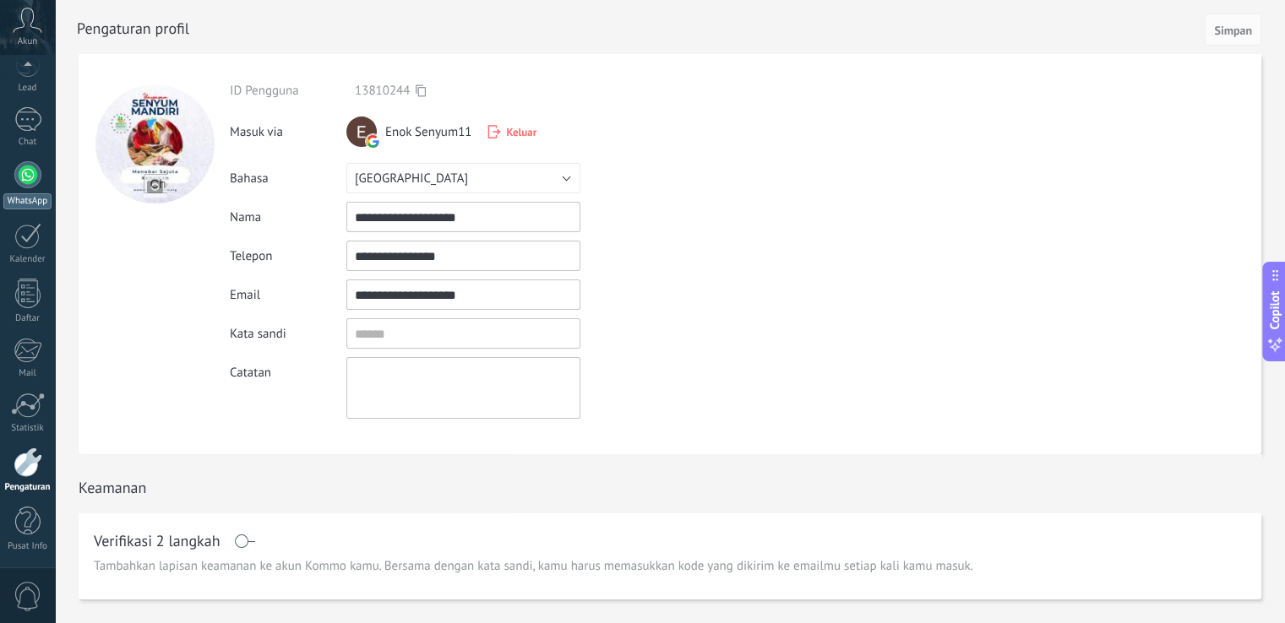
click at [31, 181] on div at bounding box center [27, 174] width 27 height 27
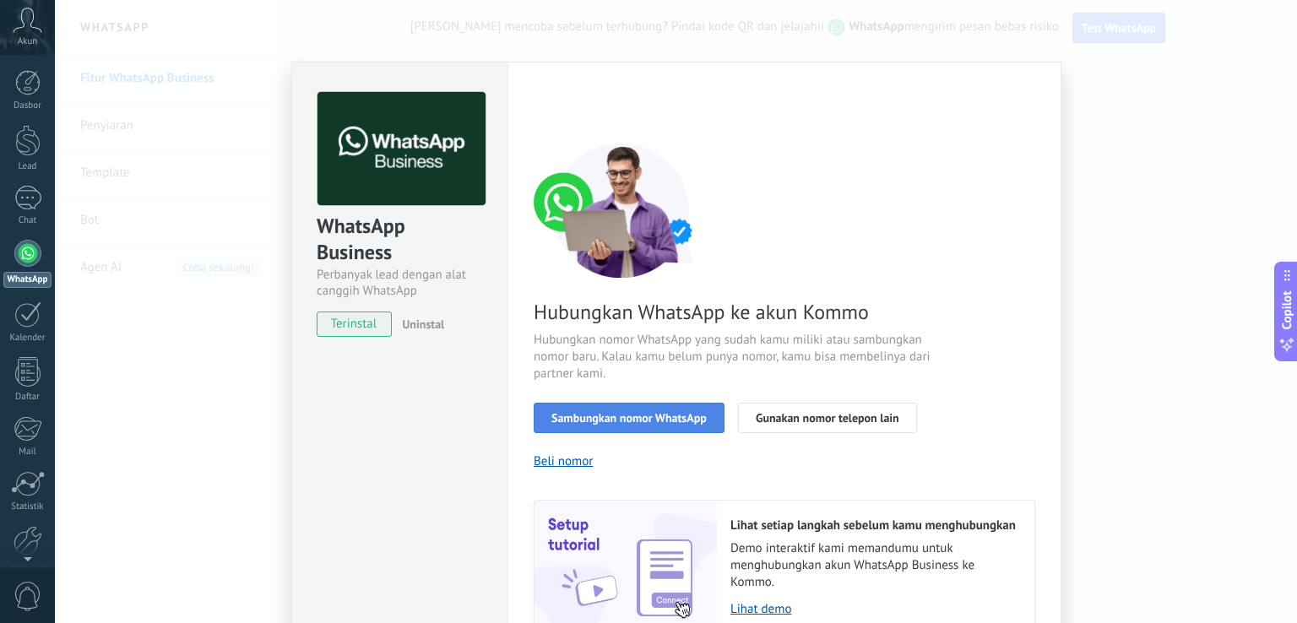
click at [664, 421] on span "Sambungkan nomor WhatsApp" at bounding box center [629, 418] width 155 height 12
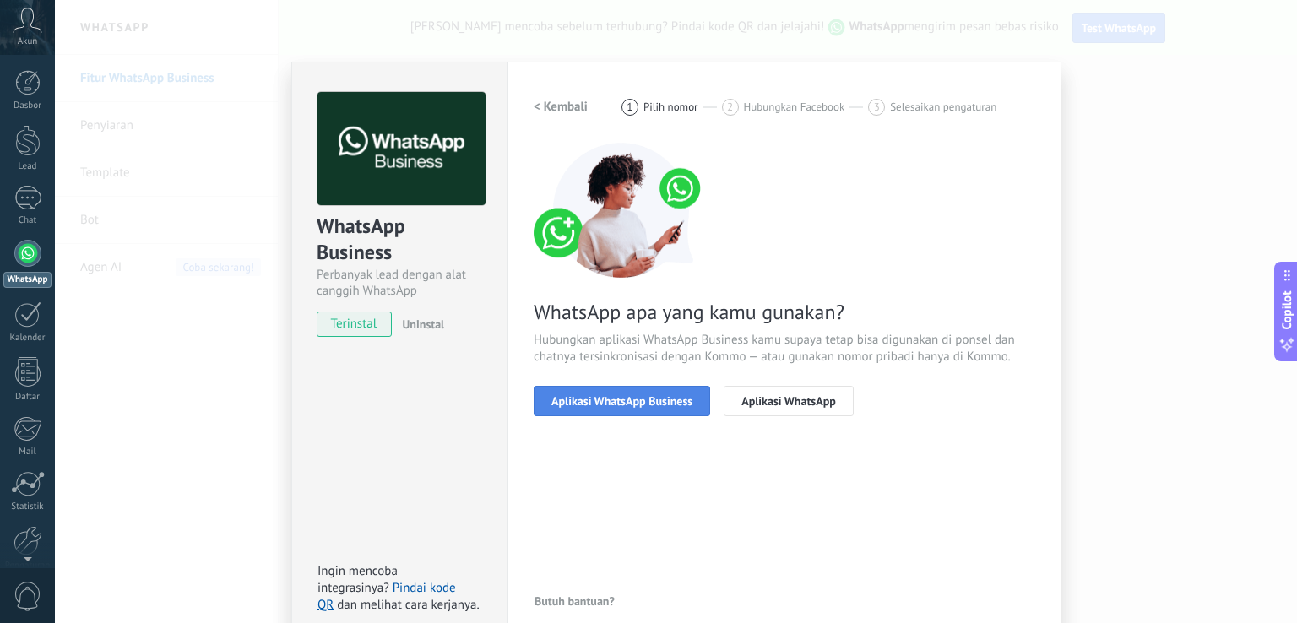
click at [633, 402] on span "Aplikasi WhatsApp Business" at bounding box center [622, 401] width 141 height 12
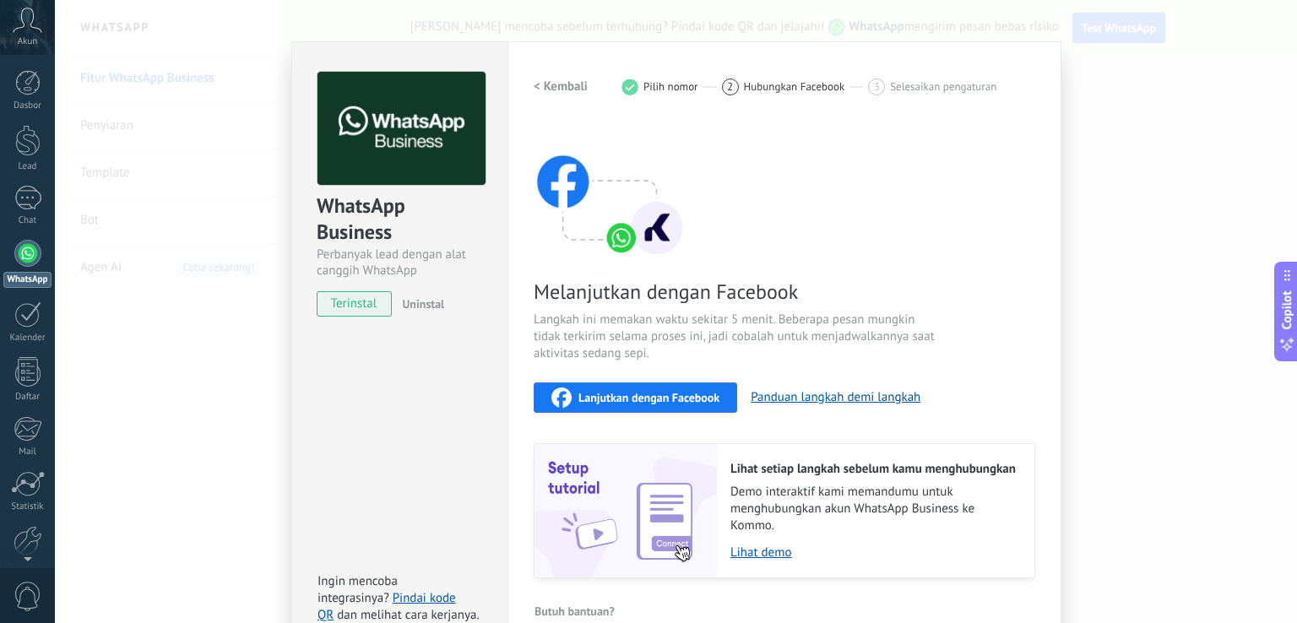
scroll to position [50, 0]
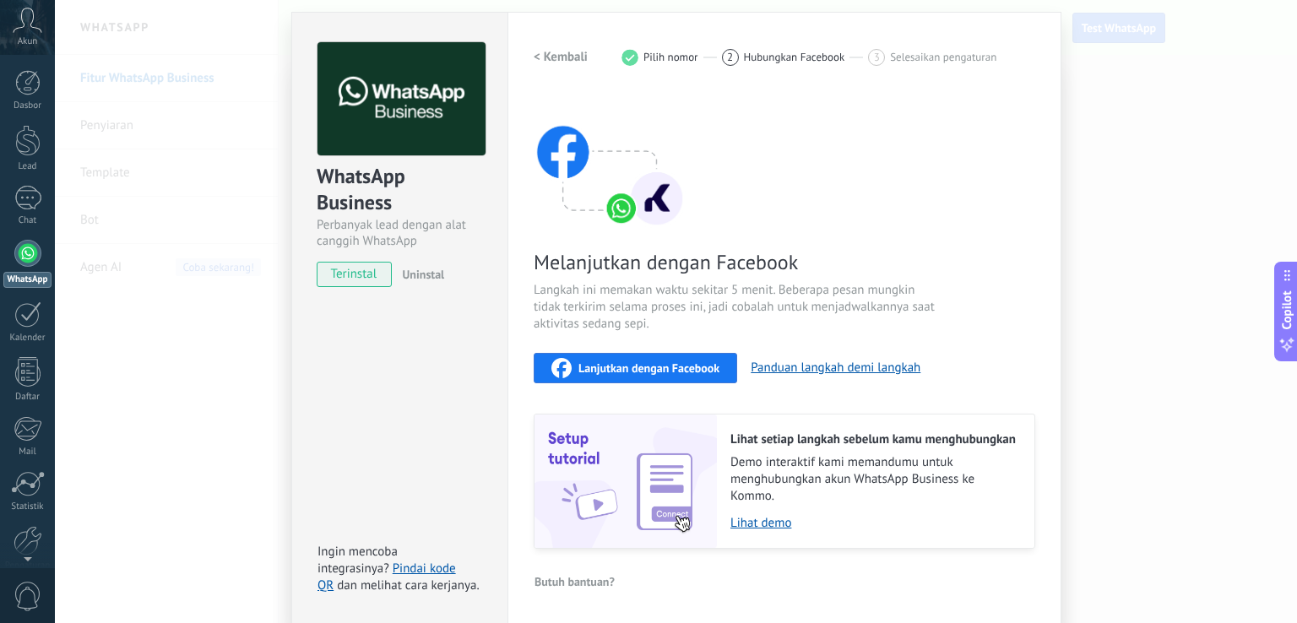
click at [704, 371] on span "Lanjutkan dengan Facebook" at bounding box center [649, 368] width 141 height 12
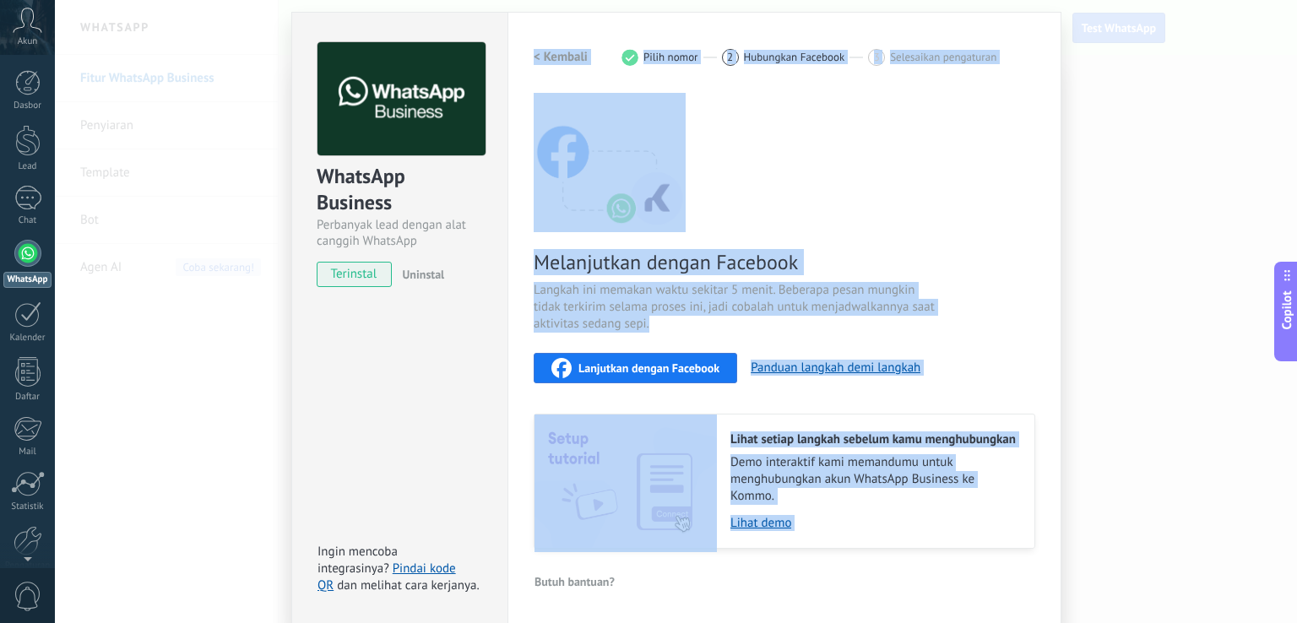
drag, startPoint x: 1090, startPoint y: 193, endPoint x: 1074, endPoint y: 193, distance: 15.2
click at [1089, 193] on div "WhatsApp Business Perbanyak lead dengan alat canggih WhatsApp terinstal Uninsta…" at bounding box center [676, 311] width 1242 height 623
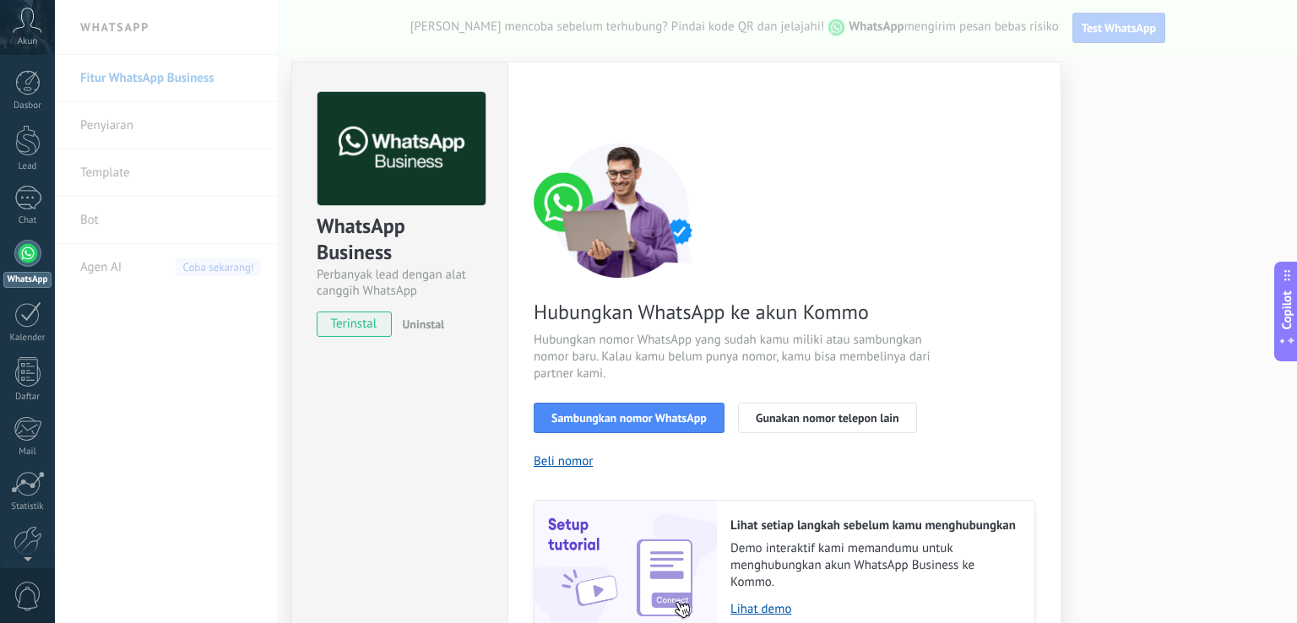
scroll to position [0, 0]
click at [1120, 234] on div "WhatsApp Business Perbanyak lead dengan alat canggih WhatsApp terinstal Uninsta…" at bounding box center [676, 311] width 1242 height 623
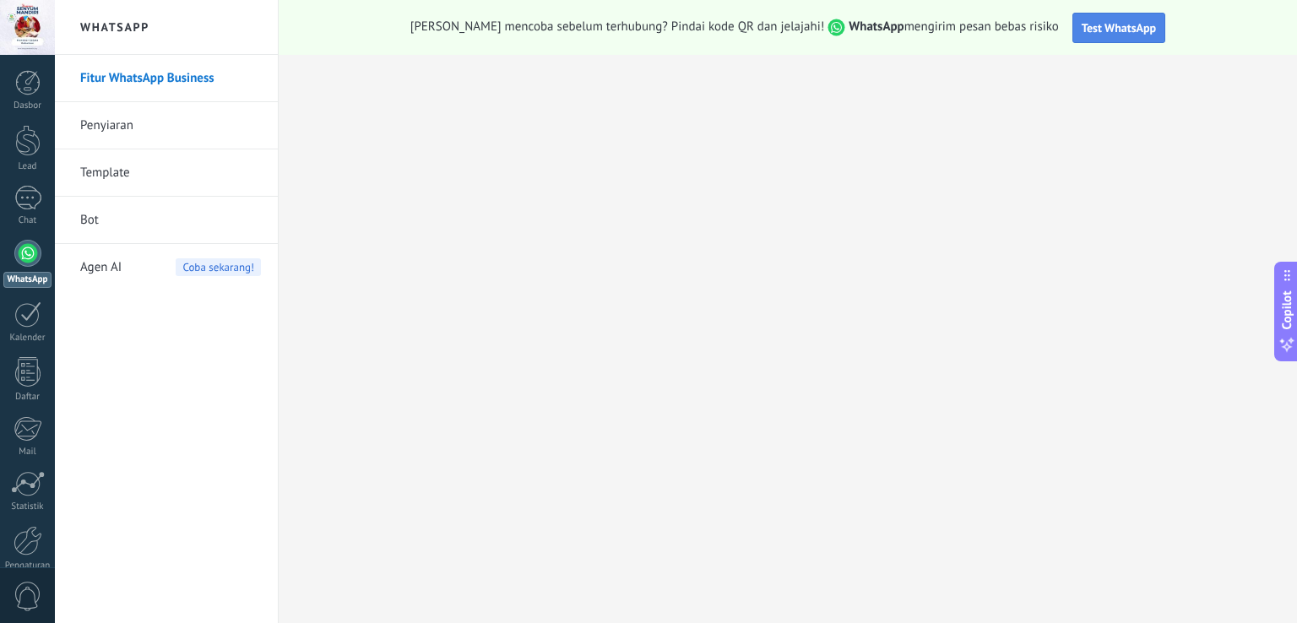
click at [1082, 28] on span "Test WhatsApp" at bounding box center [1119, 27] width 74 height 15
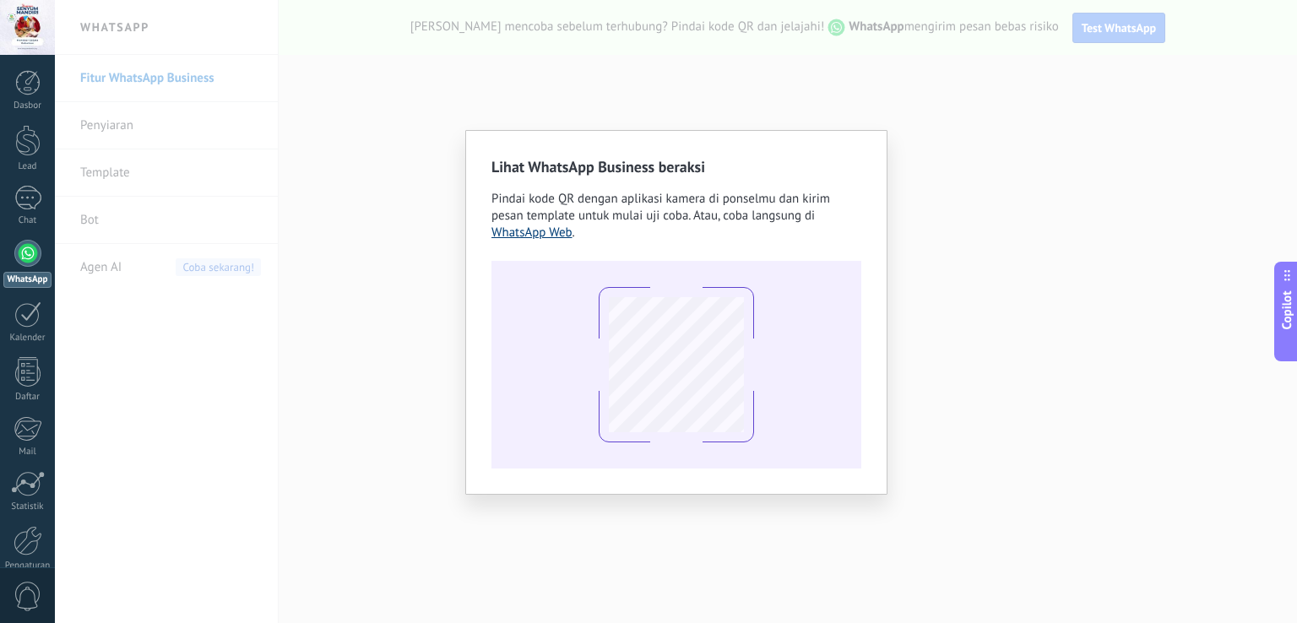
click at [526, 232] on link "WhatsApp Web" at bounding box center [532, 233] width 81 height 16
drag, startPoint x: 993, startPoint y: 239, endPoint x: 1014, endPoint y: 219, distance: 28.7
click at [996, 237] on div "Lihat WhatsApp Business beraksi Pindai kode QR dengan aplikasi kamera di ponsel…" at bounding box center [676, 311] width 1242 height 623
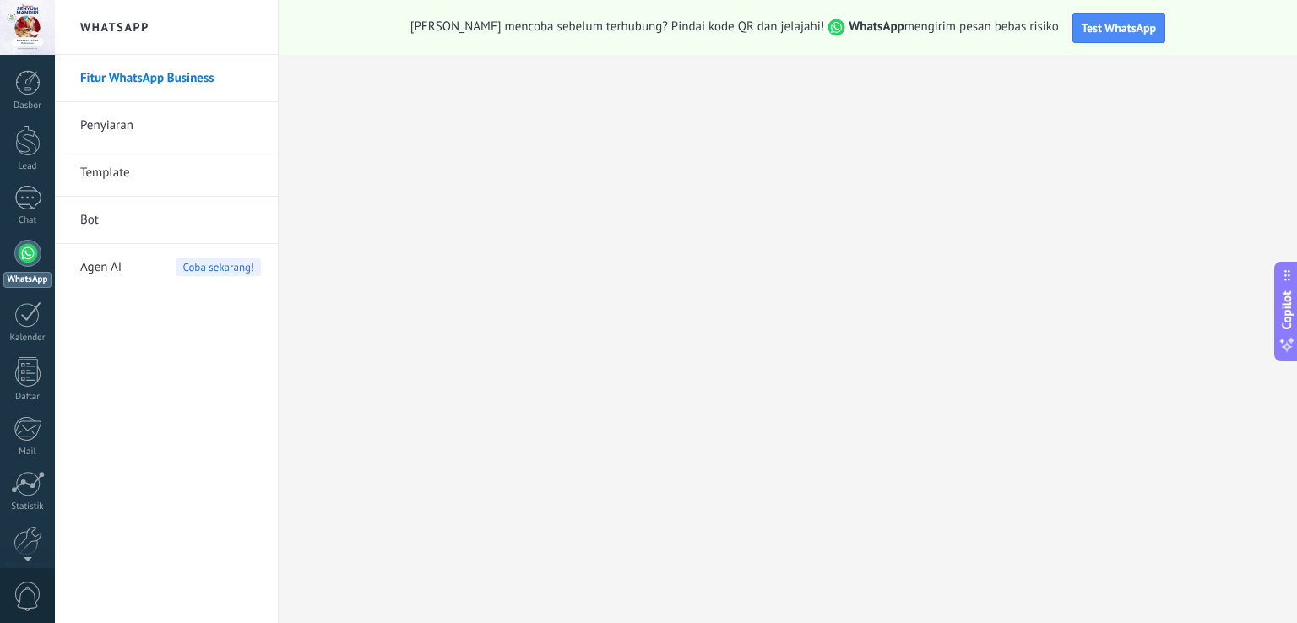
click at [108, 119] on link "Penyiaran" at bounding box center [170, 125] width 181 height 47
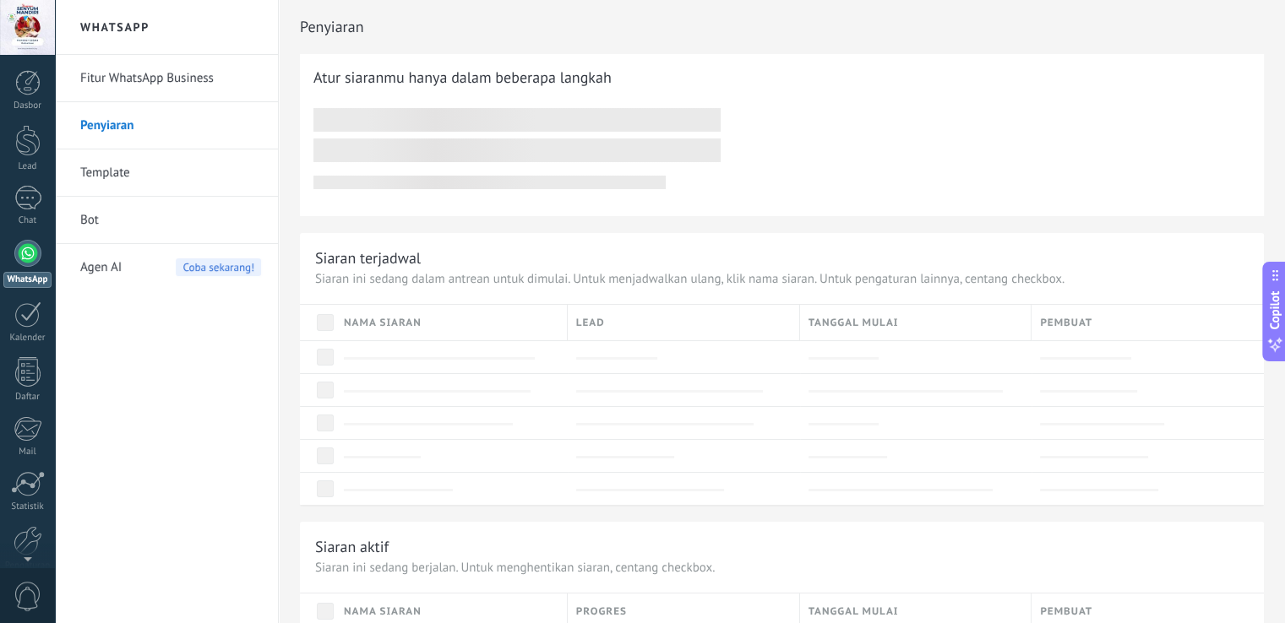
click at [145, 79] on link "Fitur WhatsApp Business" at bounding box center [170, 78] width 181 height 47
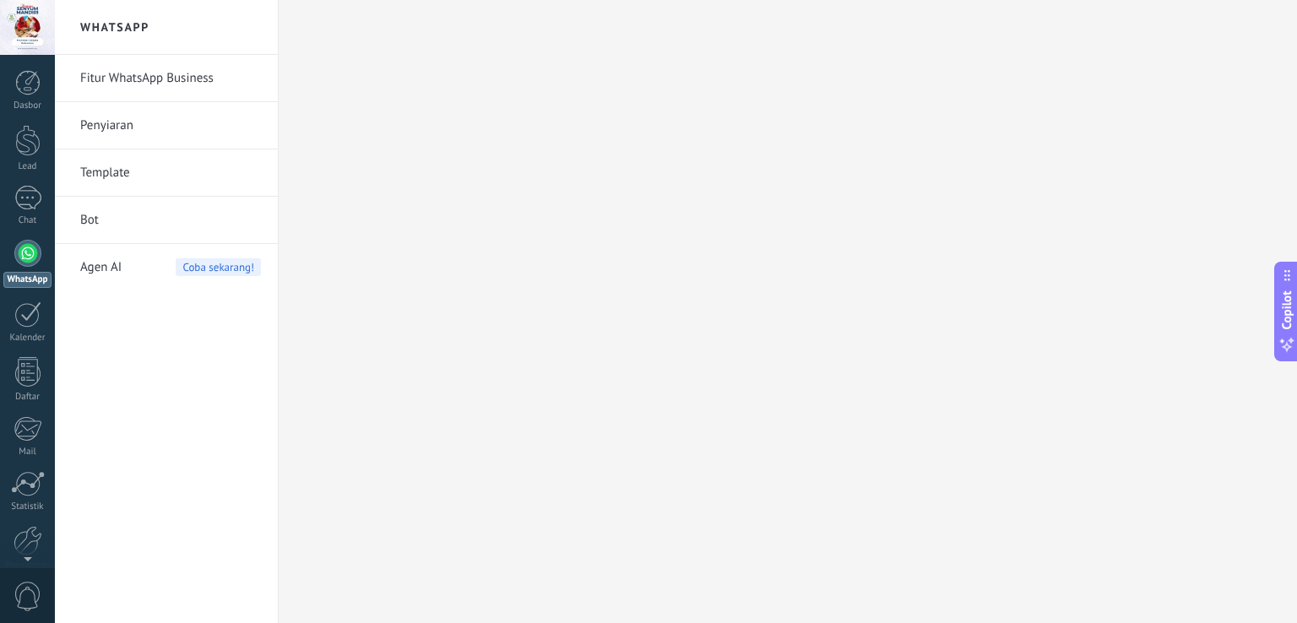
click at [132, 81] on link "Fitur WhatsApp Business" at bounding box center [170, 78] width 181 height 47
click at [139, 77] on link "Fitur WhatsApp Business" at bounding box center [170, 78] width 181 height 47
click at [137, 76] on link "Fitur WhatsApp Business" at bounding box center [170, 78] width 181 height 47
click at [136, 76] on link "Fitur WhatsApp Business" at bounding box center [170, 78] width 181 height 47
click at [145, 67] on link "Fitur WhatsApp Business" at bounding box center [170, 78] width 181 height 47
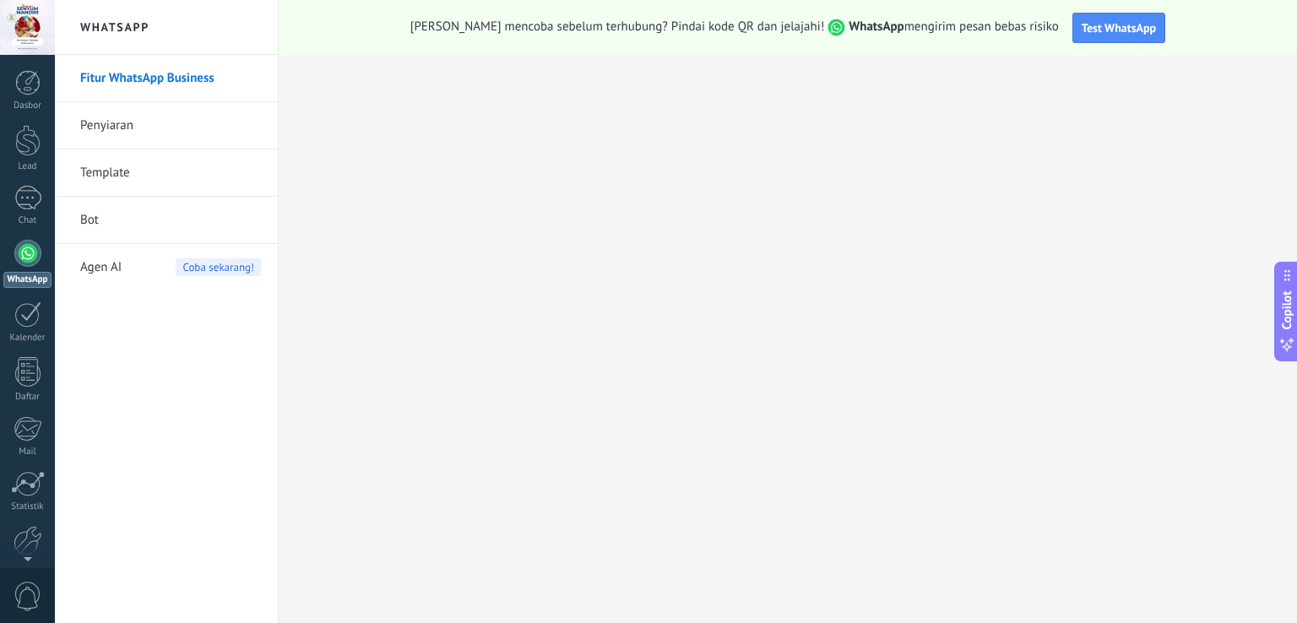
click at [17, 266] on link "WhatsApp" at bounding box center [27, 264] width 55 height 48
click at [1082, 25] on span "Test WhatsApp" at bounding box center [1119, 27] width 74 height 15
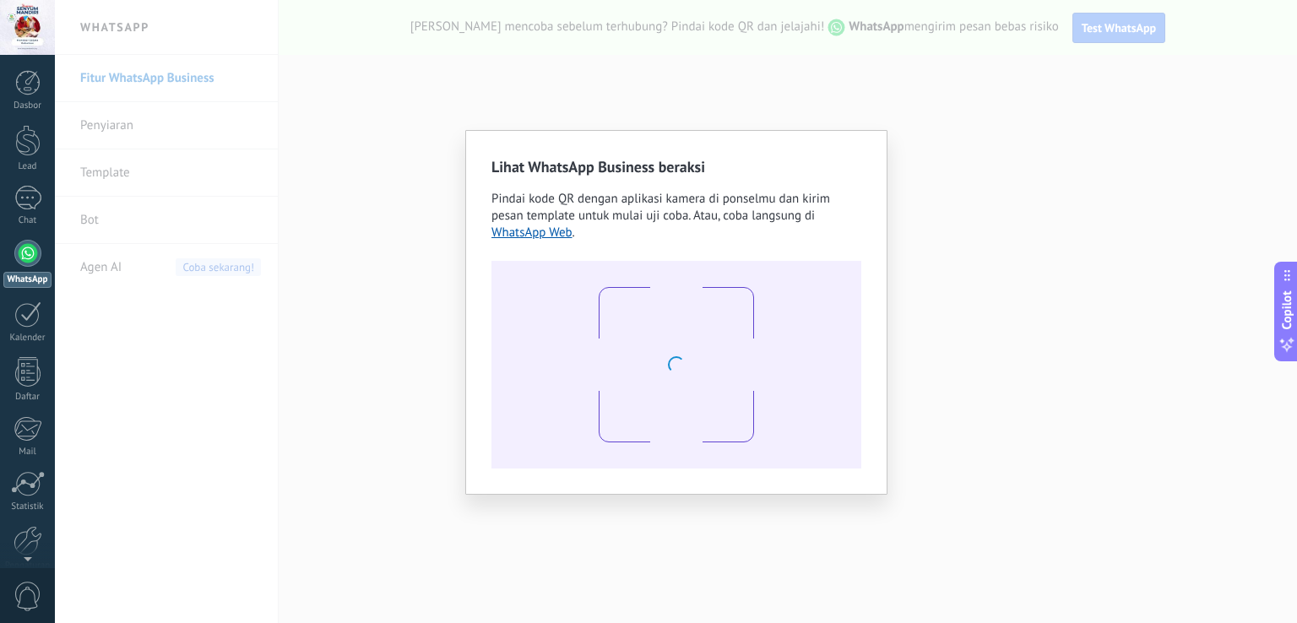
click at [1160, 87] on div "Lihat WhatsApp Business beraksi Pindai kode QR dengan aplikasi kamera di ponsel…" at bounding box center [676, 311] width 1242 height 623
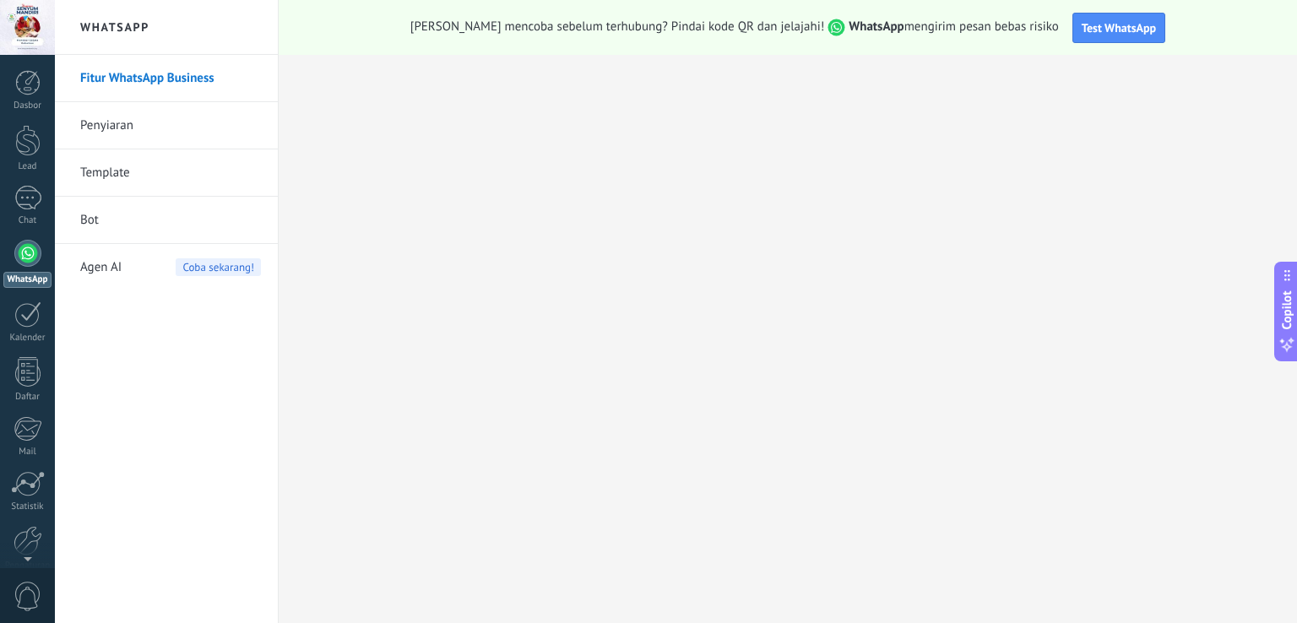
click at [119, 170] on link "Template" at bounding box center [170, 172] width 181 height 47
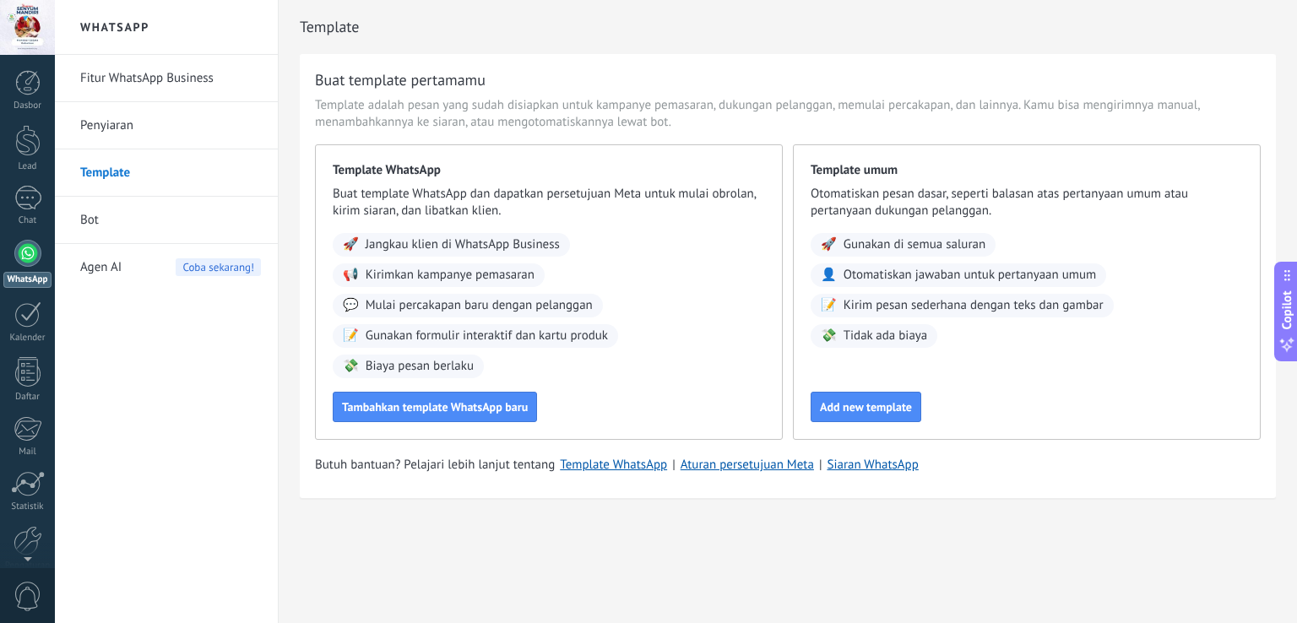
click at [32, 28] on div at bounding box center [27, 27] width 55 height 55
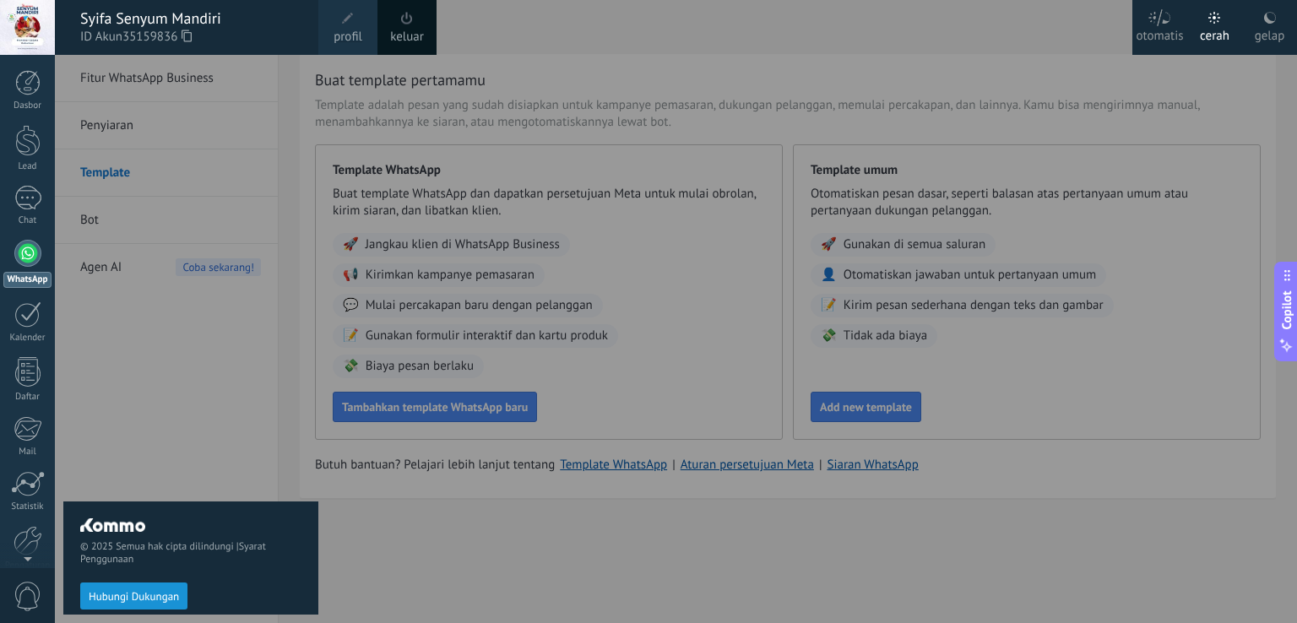
click at [170, 146] on div "© 2025 Semua hak cipta dilindungi | Syarat Penggunaan Hubungi Dukungan" at bounding box center [190, 339] width 255 height 568
click at [189, 130] on div "© 2025 Semua hak cipta dilindungi | Syarat Penggunaan Hubungi Dukungan" at bounding box center [190, 339] width 255 height 568
click at [7, 85] on link "Dasbor" at bounding box center [27, 90] width 55 height 41
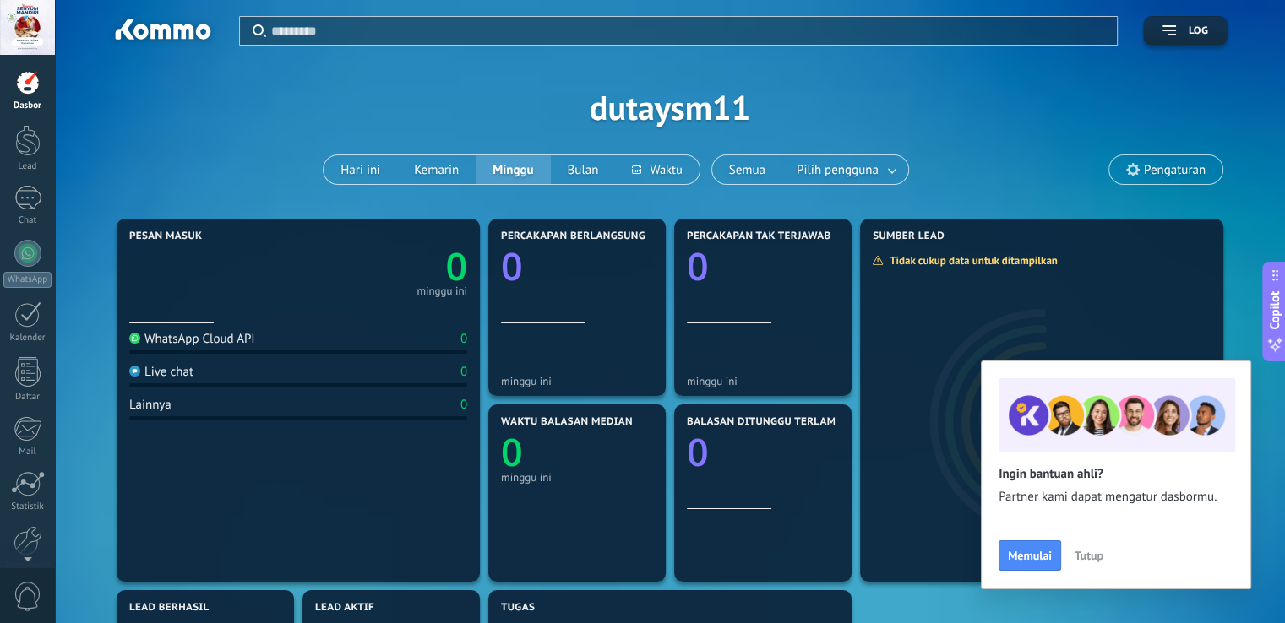
drag, startPoint x: 639, startPoint y: 92, endPoint x: 648, endPoint y: 116, distance: 25.1
click at [639, 93] on div "Terapkan Log dutaysm11 Hari ini Kemarin Minggu Bulan Semua Pilih pengguna Penga…" at bounding box center [669, 107] width 1179 height 215
click at [648, 116] on div "Terapkan Log dutaysm11 Hari ini Kemarin Minggu Bulan Semua Pilih pengguna Penga…" at bounding box center [669, 107] width 1179 height 215
click at [650, 117] on div "Terapkan Log dutaysm11 Hari ini Kemarin Minggu Bulan Semua Pilih pengguna Penga…" at bounding box center [669, 107] width 1179 height 215
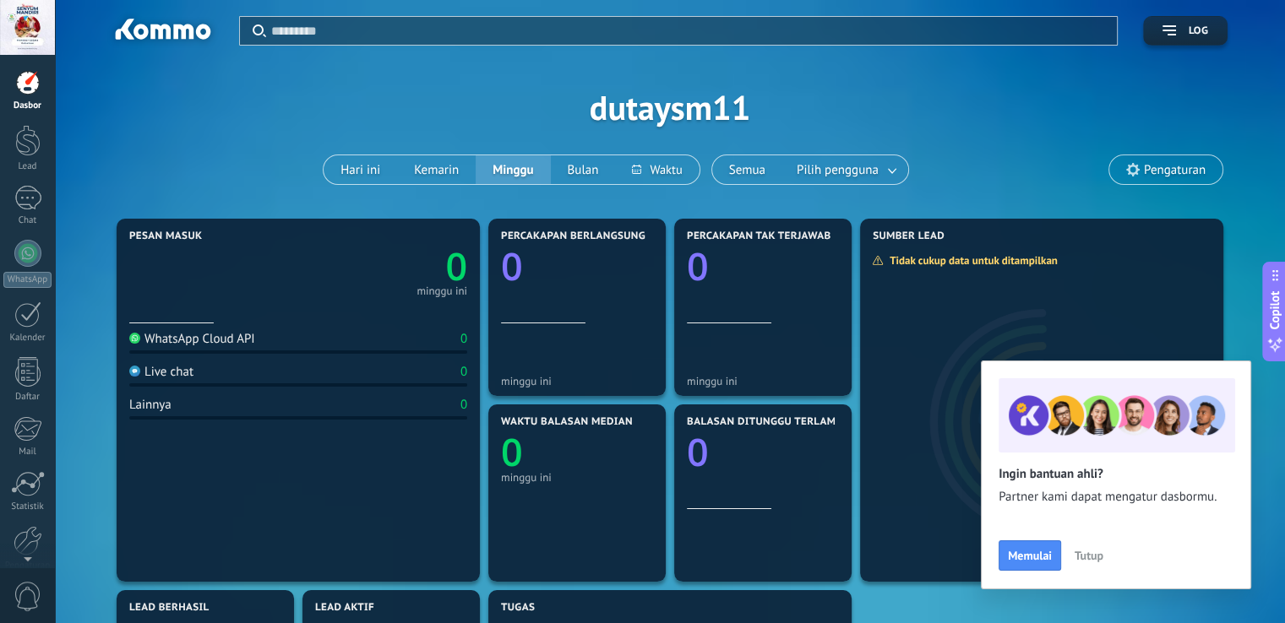
click at [1127, 171] on icon at bounding box center [1133, 170] width 14 height 14
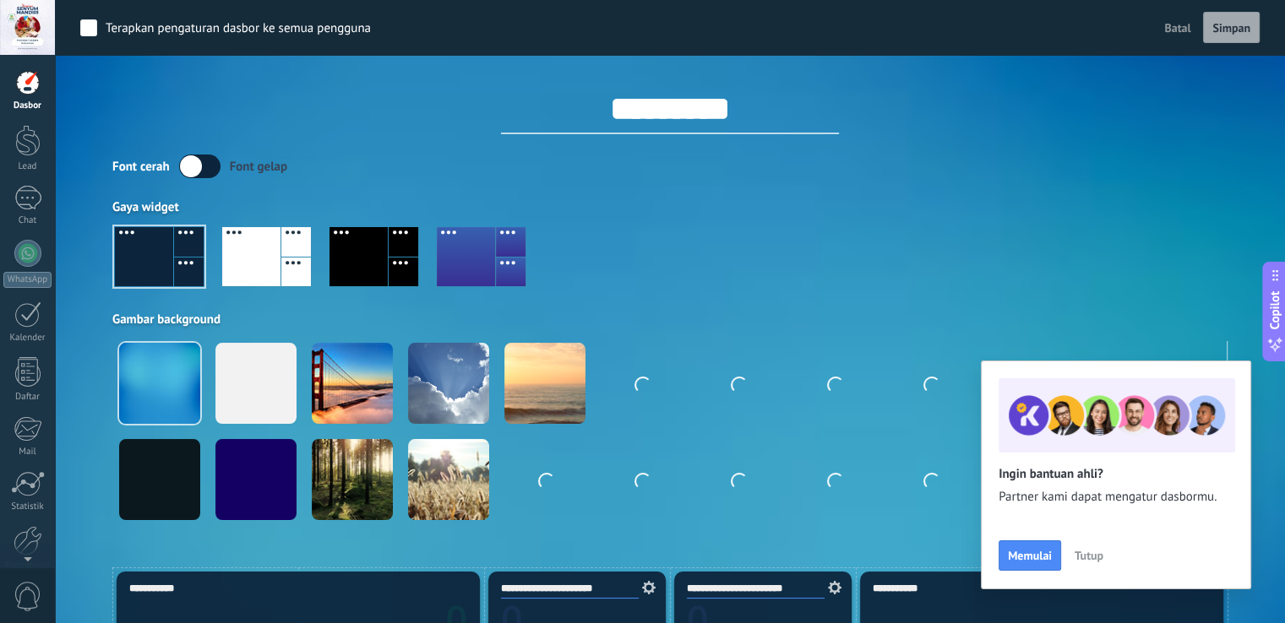
click at [1186, 27] on span "Batal" at bounding box center [1177, 27] width 26 height 15
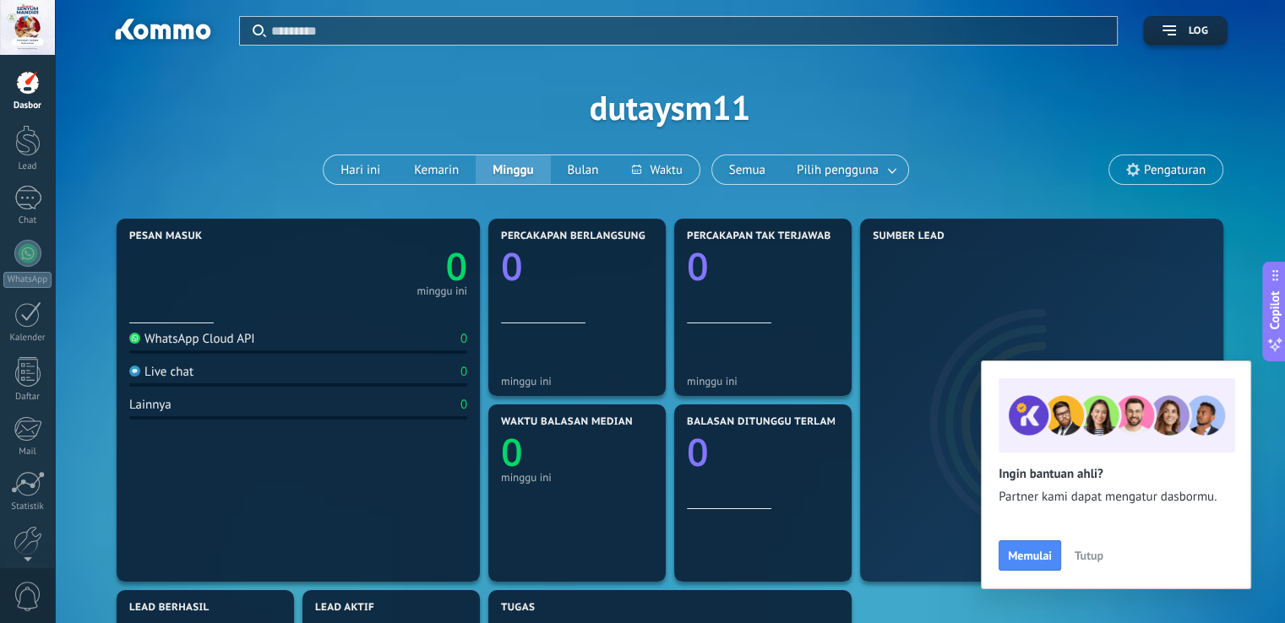
click at [23, 35] on div at bounding box center [27, 27] width 55 height 55
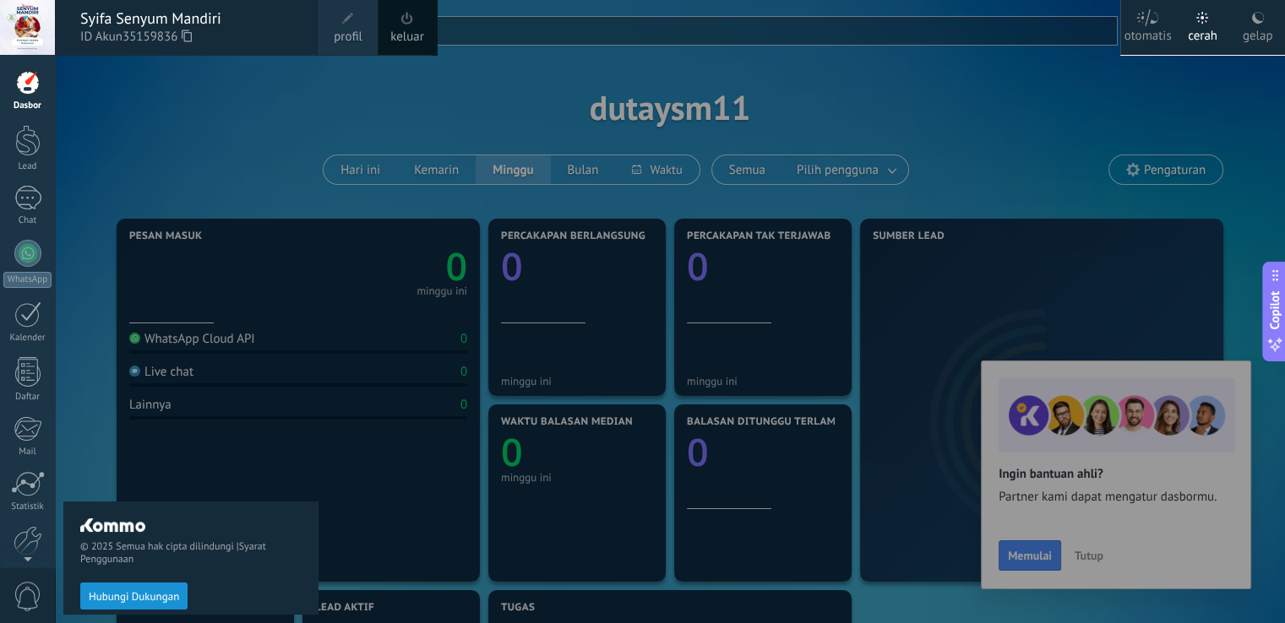
click at [79, 24] on div "Syifa Senyum Mandiri ID Akun 35159836" at bounding box center [187, 27] width 264 height 55
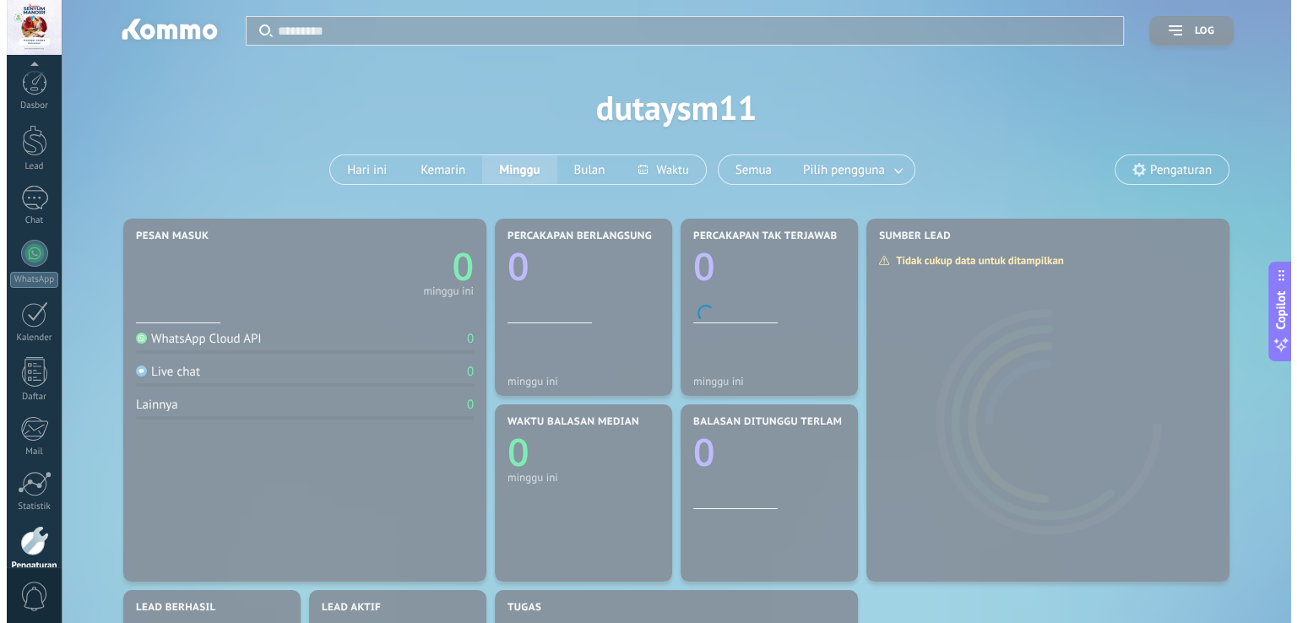
scroll to position [79, 0]
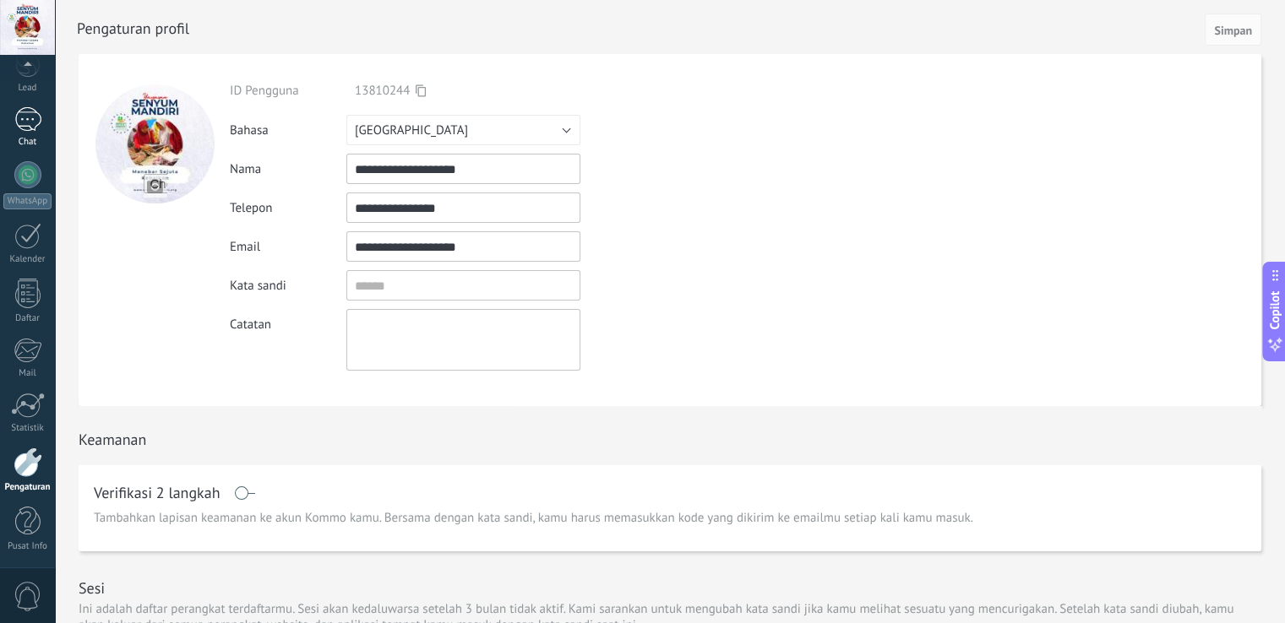
click at [30, 118] on div at bounding box center [27, 119] width 27 height 24
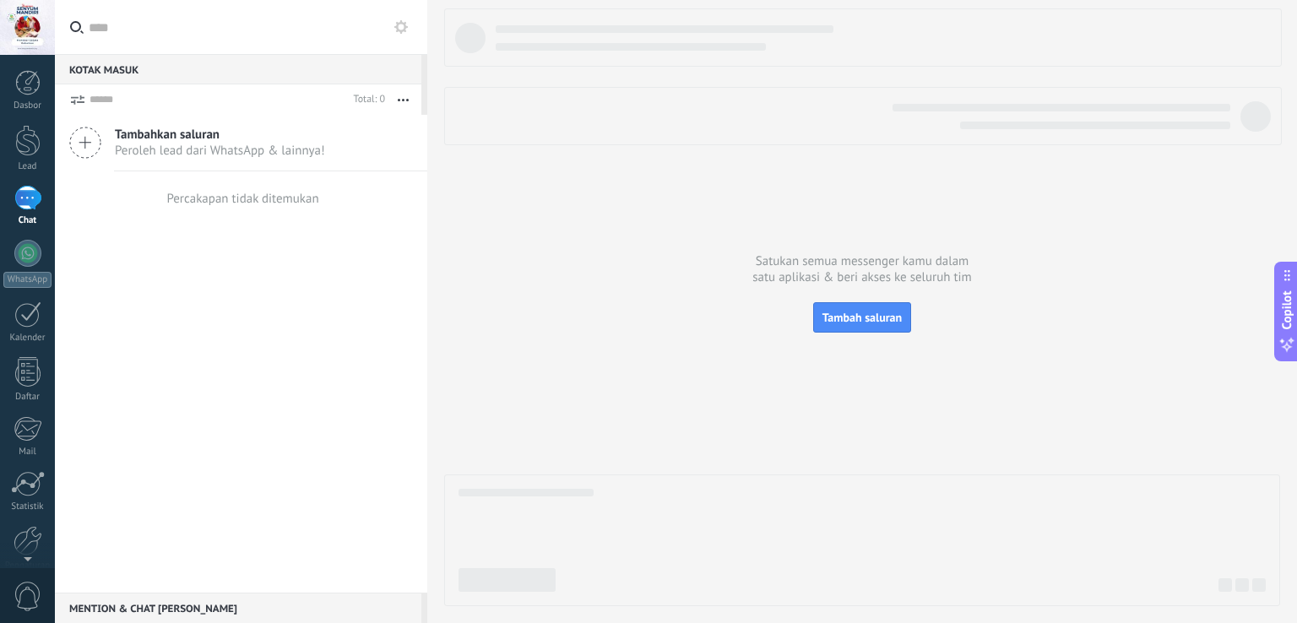
drag, startPoint x: 694, startPoint y: 389, endPoint x: 655, endPoint y: 382, distance: 40.4
click at [691, 389] on div at bounding box center [862, 307] width 836 height 598
click at [167, 136] on span "Tambahkan saluran" at bounding box center [220, 135] width 210 height 16
click at [0, 0] on link "Template" at bounding box center [0, 0] width 0 height 0
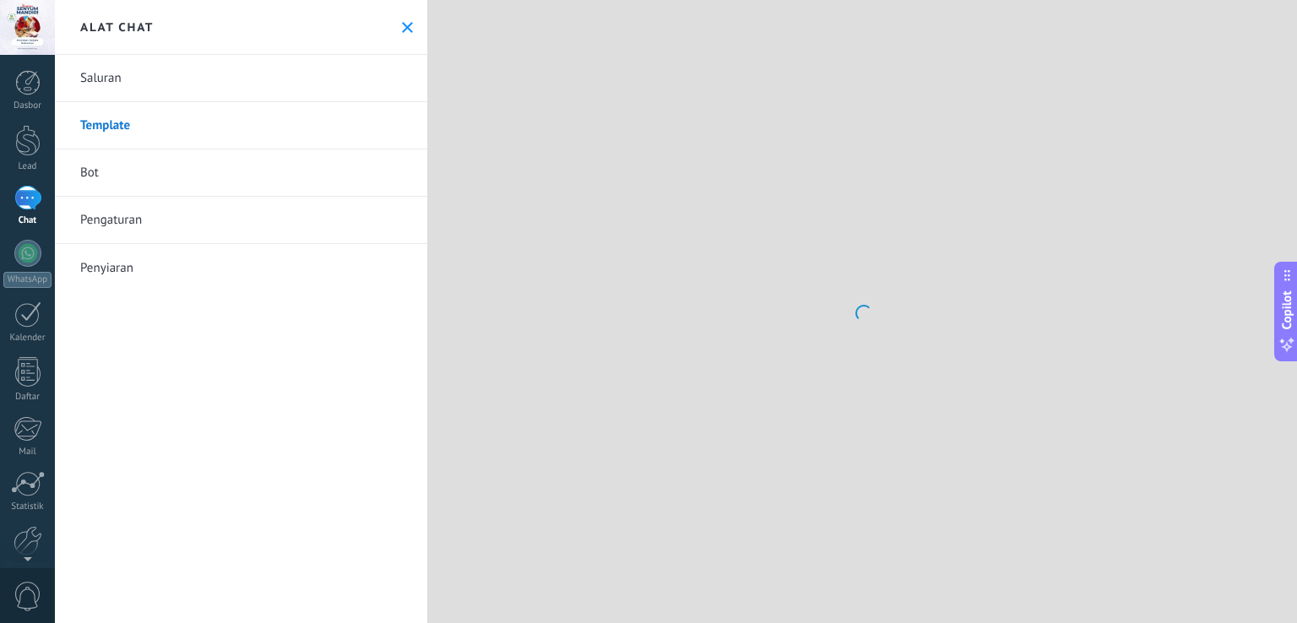
click at [99, 72] on link "Saluran" at bounding box center [241, 78] width 372 height 47
click at [399, 19] on div "Alat chat" at bounding box center [241, 27] width 372 height 55
click at [402, 25] on icon at bounding box center [407, 27] width 11 height 11
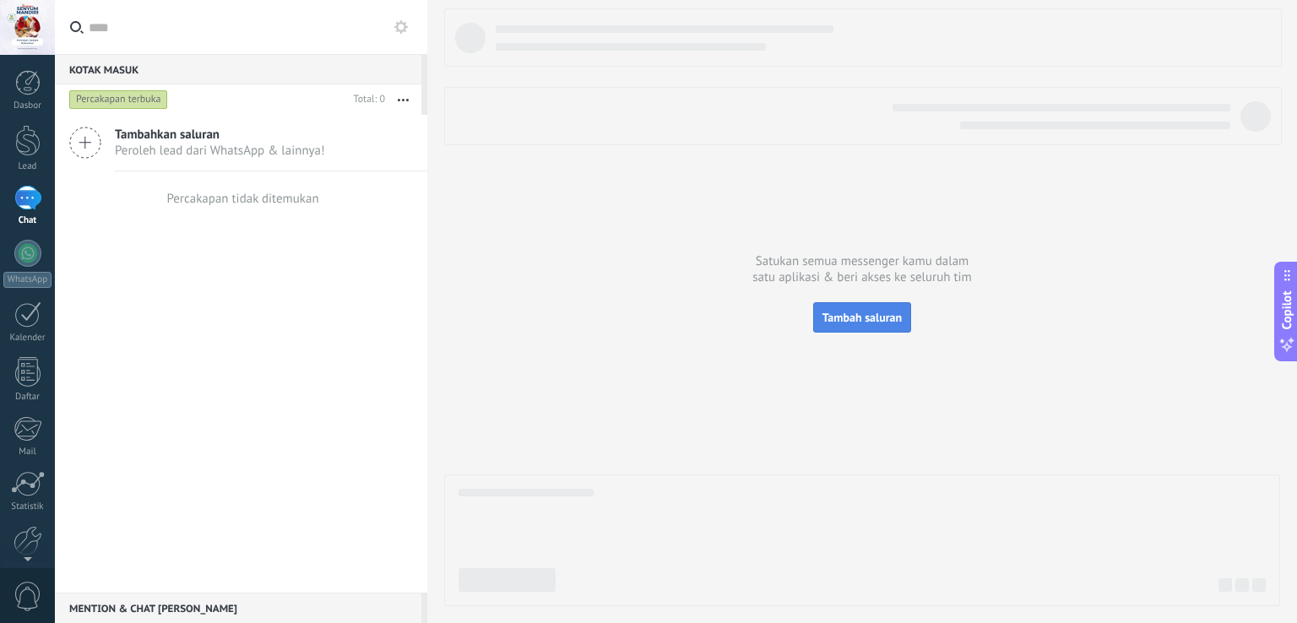
click at [848, 329] on button "Tambah saluran" at bounding box center [862, 317] width 98 height 30
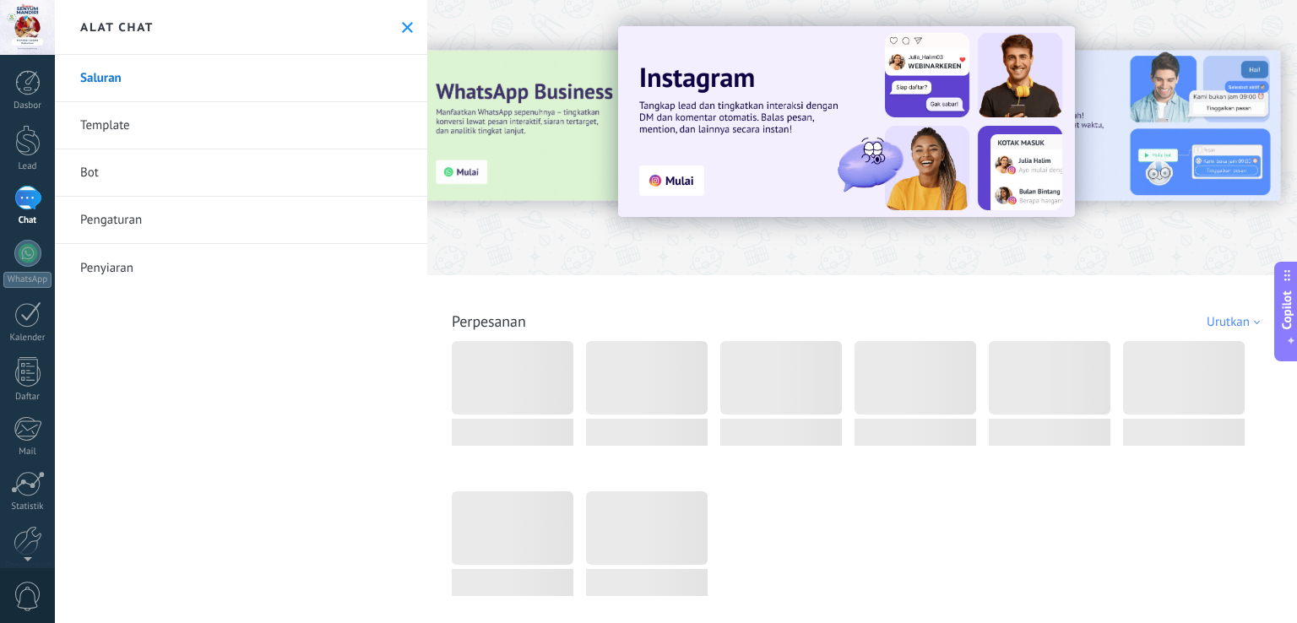
click at [464, 171] on div at bounding box center [449, 137] width 370 height 152
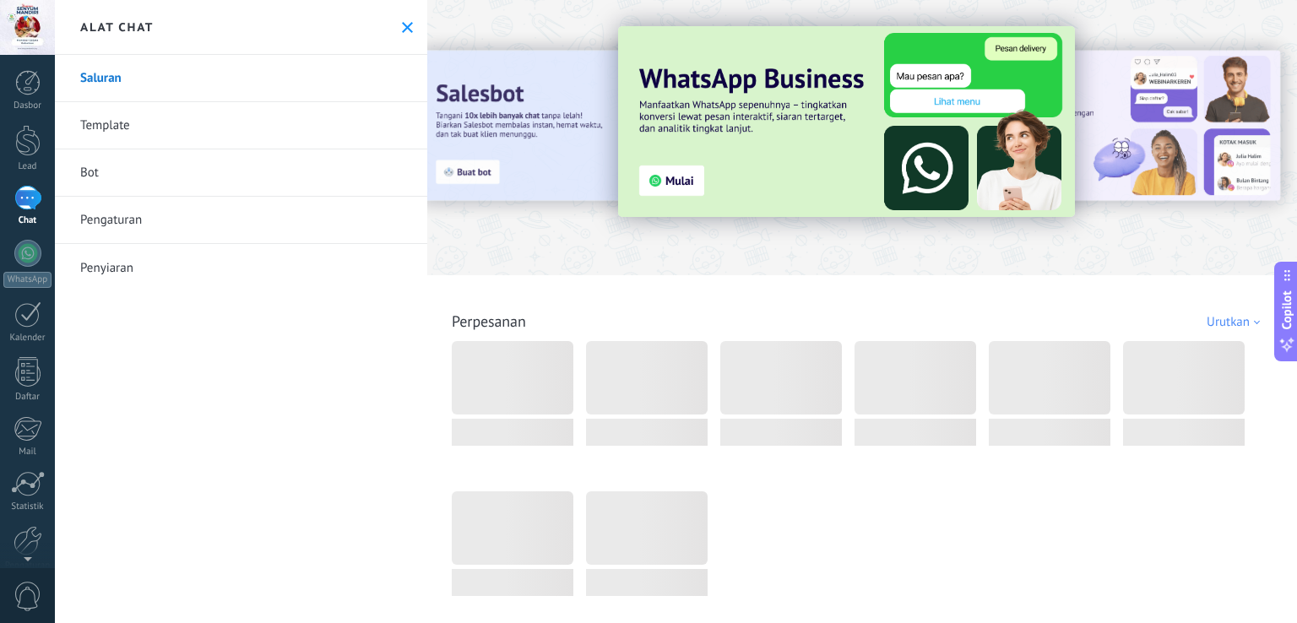
click at [662, 182] on img at bounding box center [846, 121] width 457 height 191
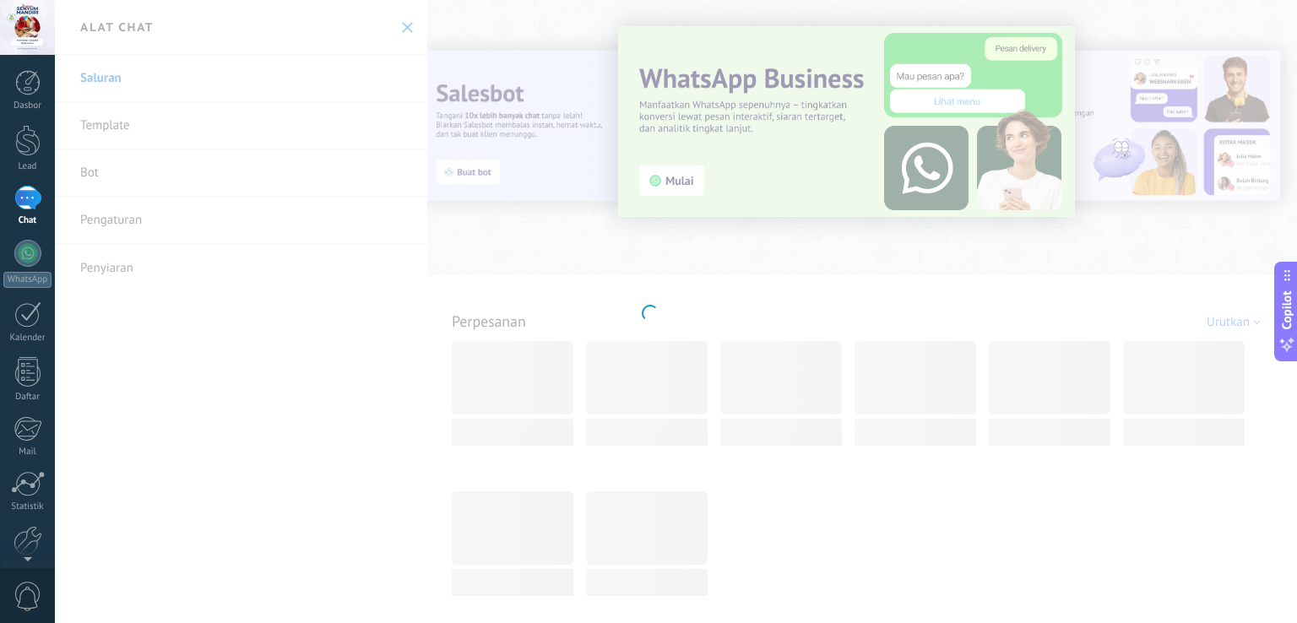
click at [676, 183] on div at bounding box center [648, 311] width 1297 height 623
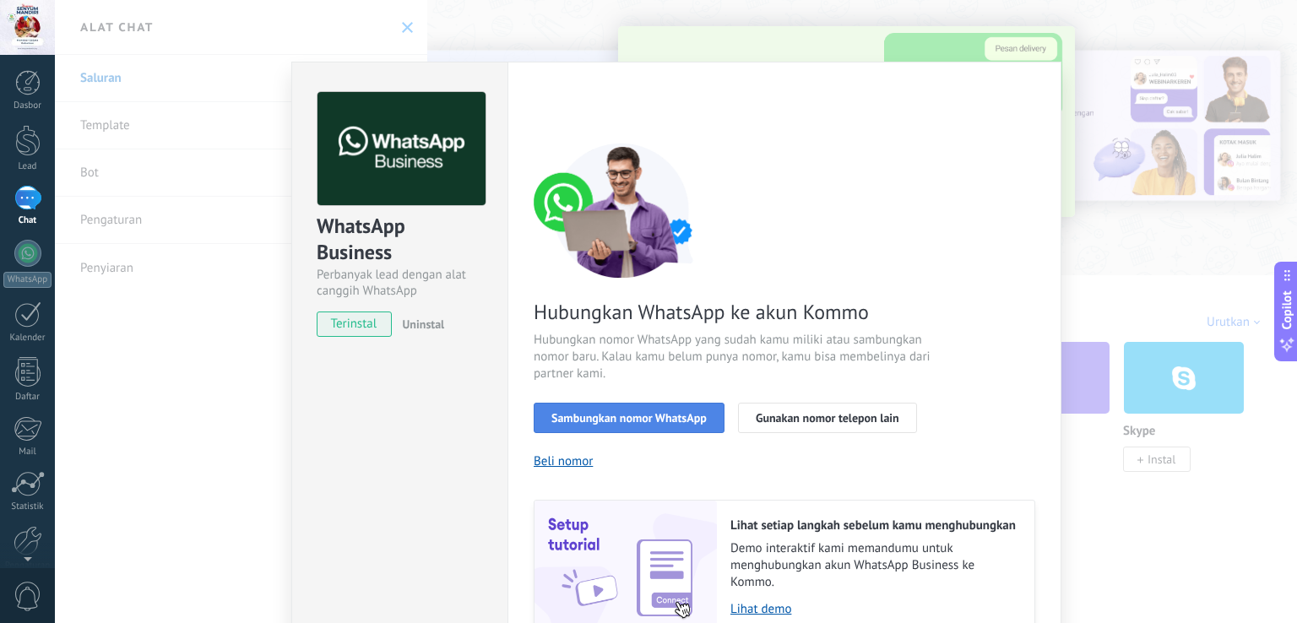
click at [713, 416] on button "Sambungkan nomor WhatsApp" at bounding box center [629, 418] width 191 height 30
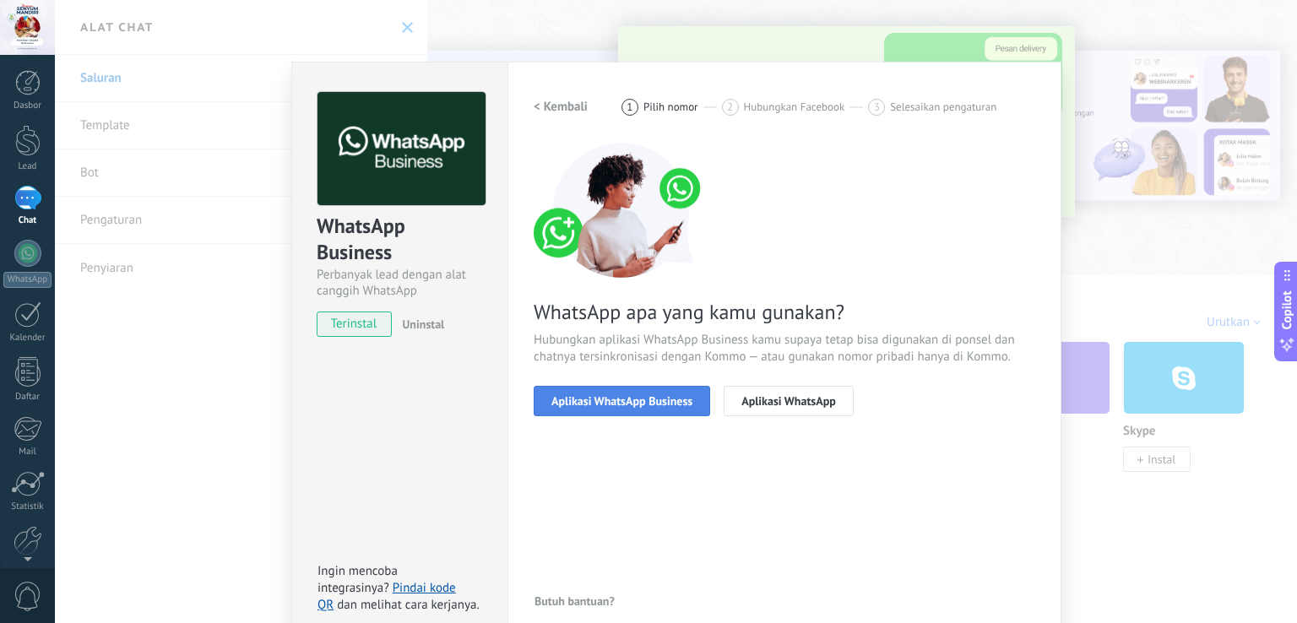
click at [659, 397] on span "Aplikasi WhatsApp Business" at bounding box center [622, 401] width 141 height 12
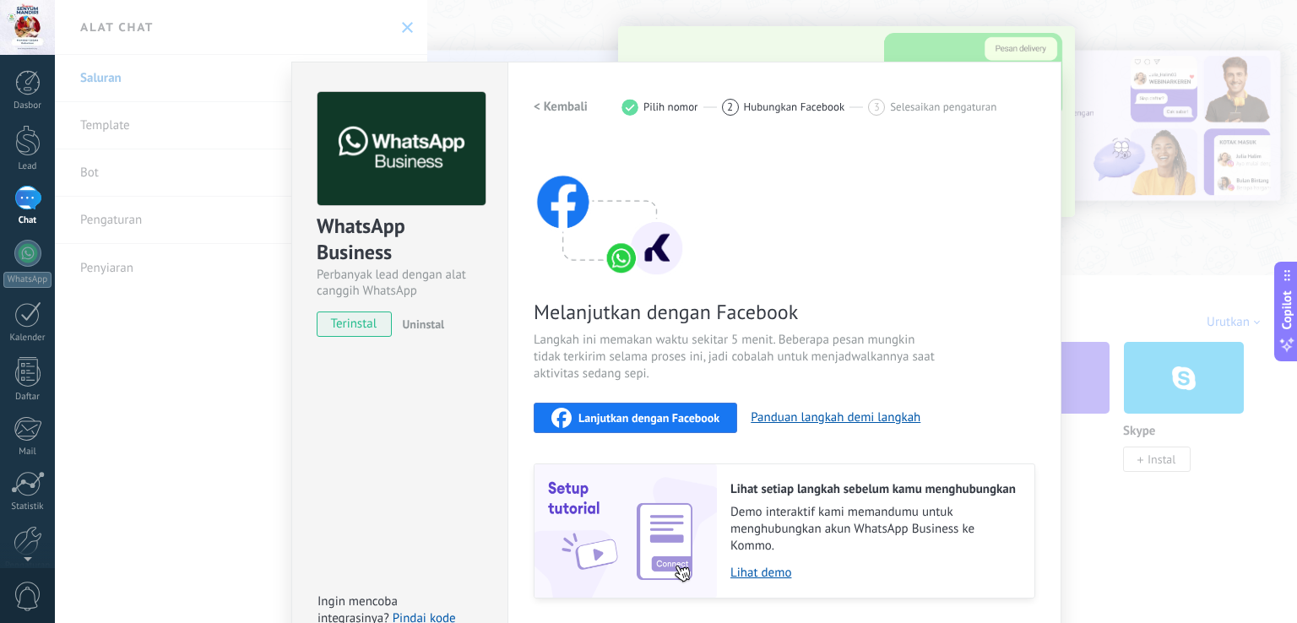
scroll to position [50, 0]
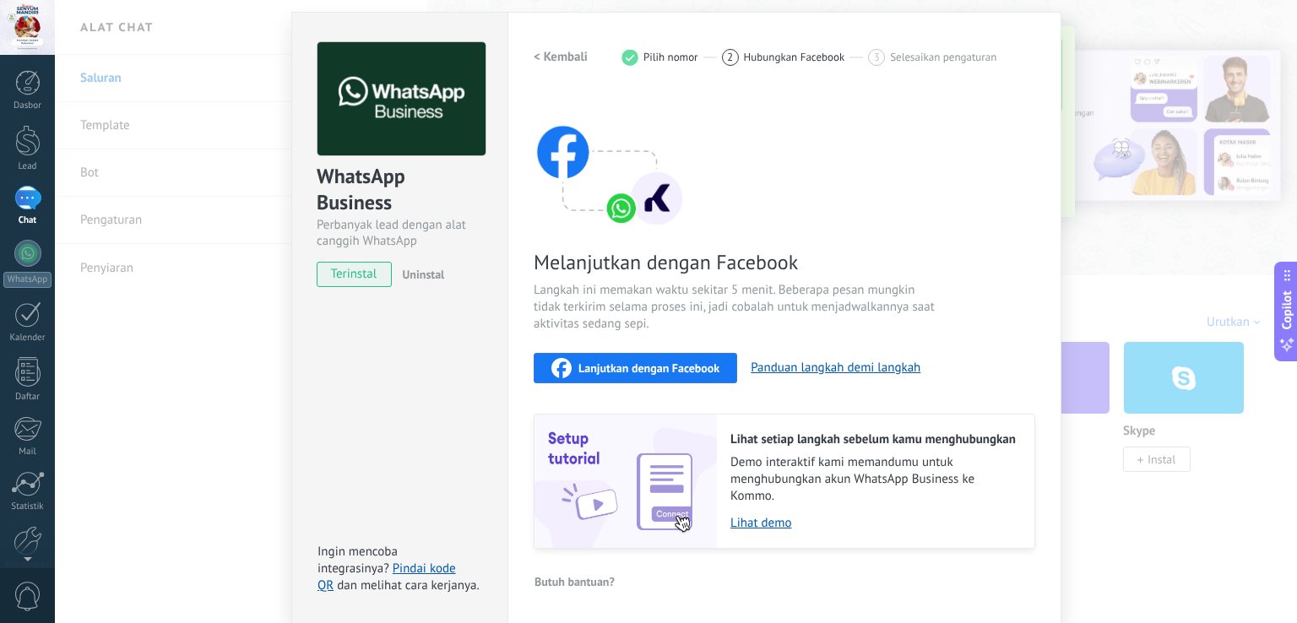
click at [645, 376] on div "Lanjutkan dengan Facebook" at bounding box center [636, 368] width 168 height 20
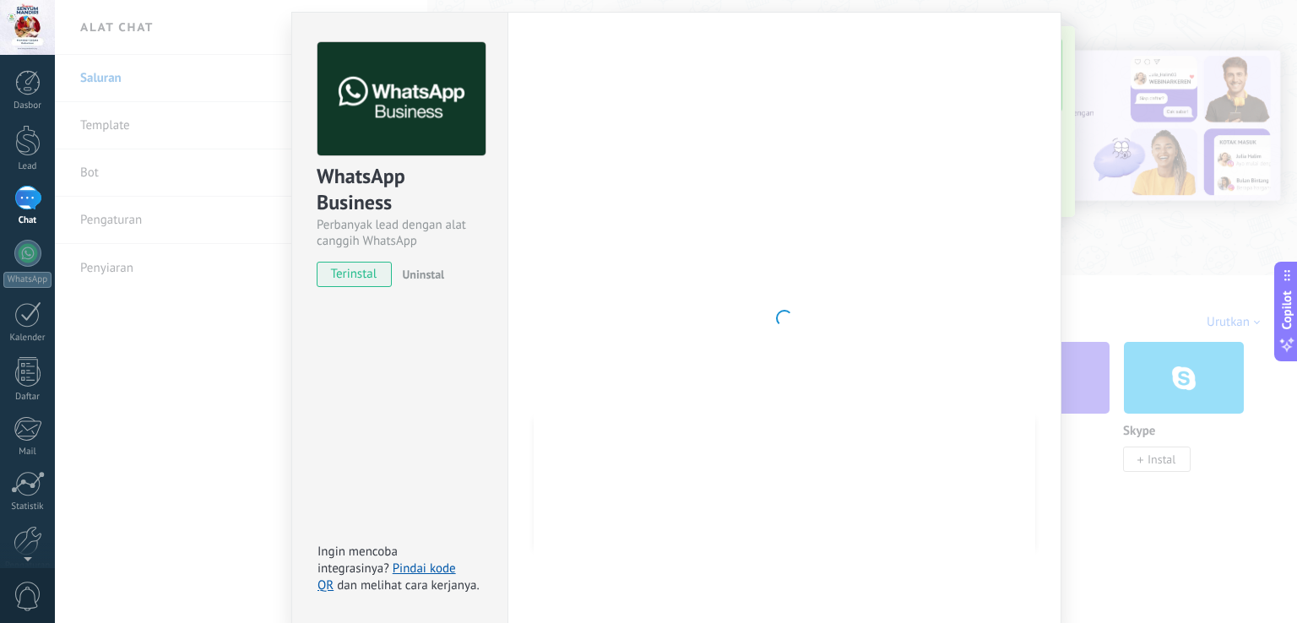
click at [1081, 111] on div "WhatsApp Business Perbanyak lead dengan alat canggih WhatsApp terinstal Uninsta…" at bounding box center [676, 311] width 1242 height 623
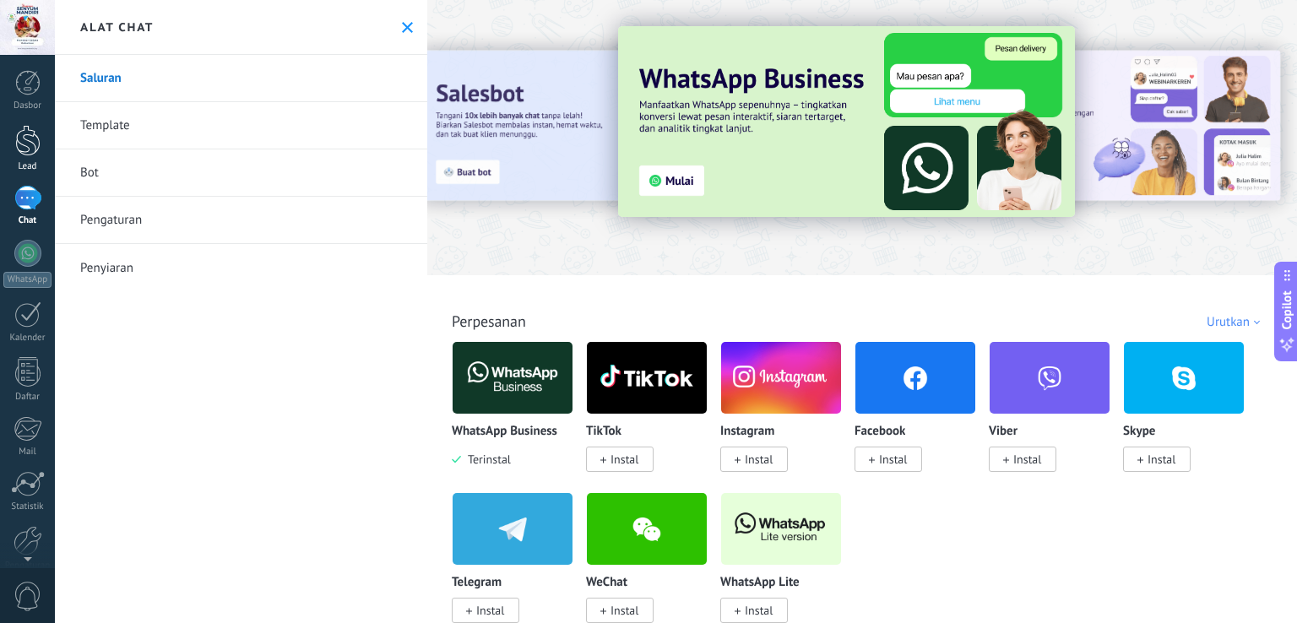
click at [17, 153] on div at bounding box center [27, 140] width 25 height 31
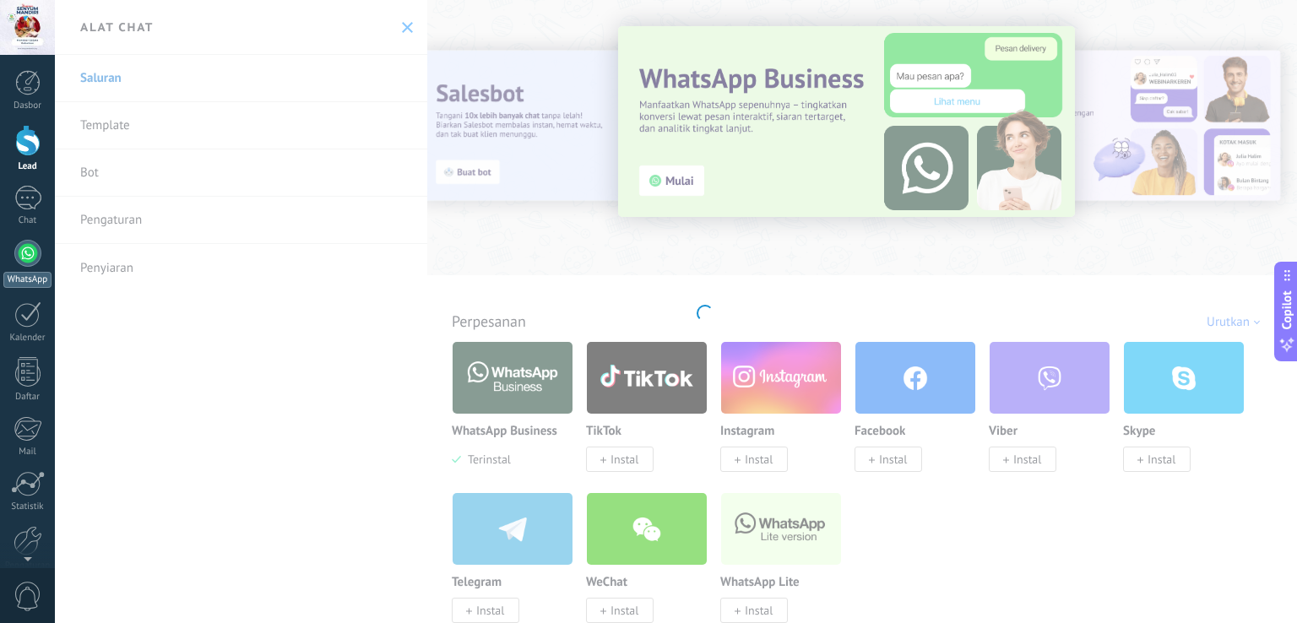
click at [24, 266] on div at bounding box center [27, 253] width 27 height 27
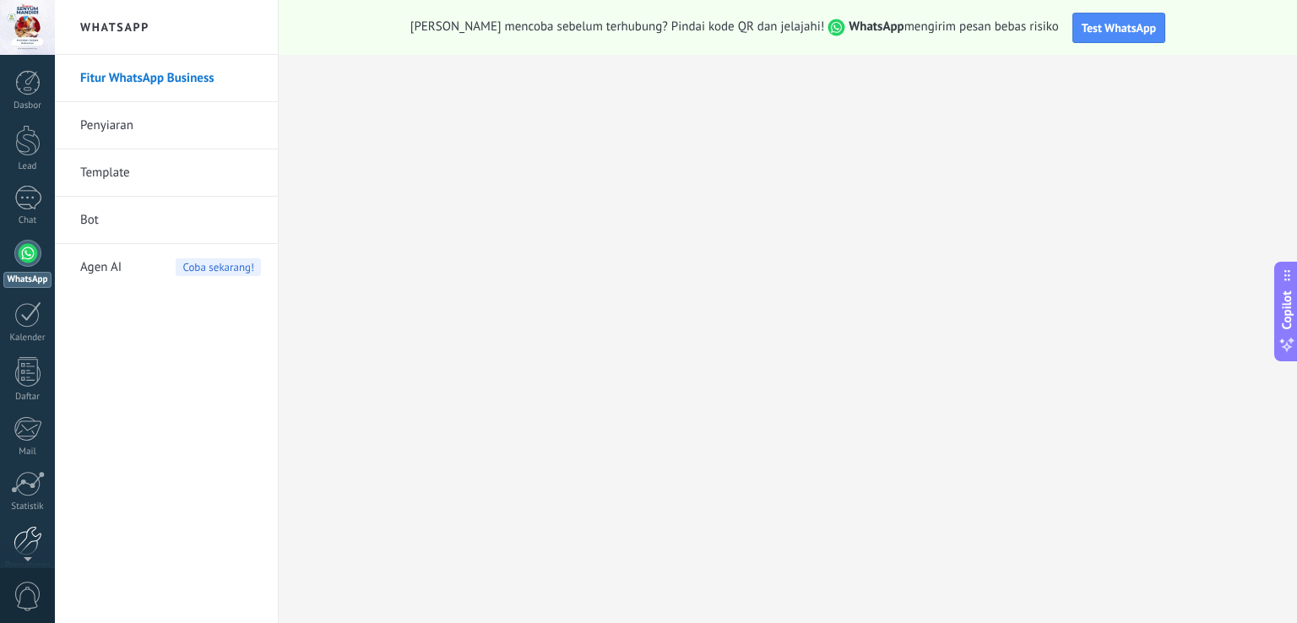
click at [30, 535] on div at bounding box center [28, 541] width 29 height 30
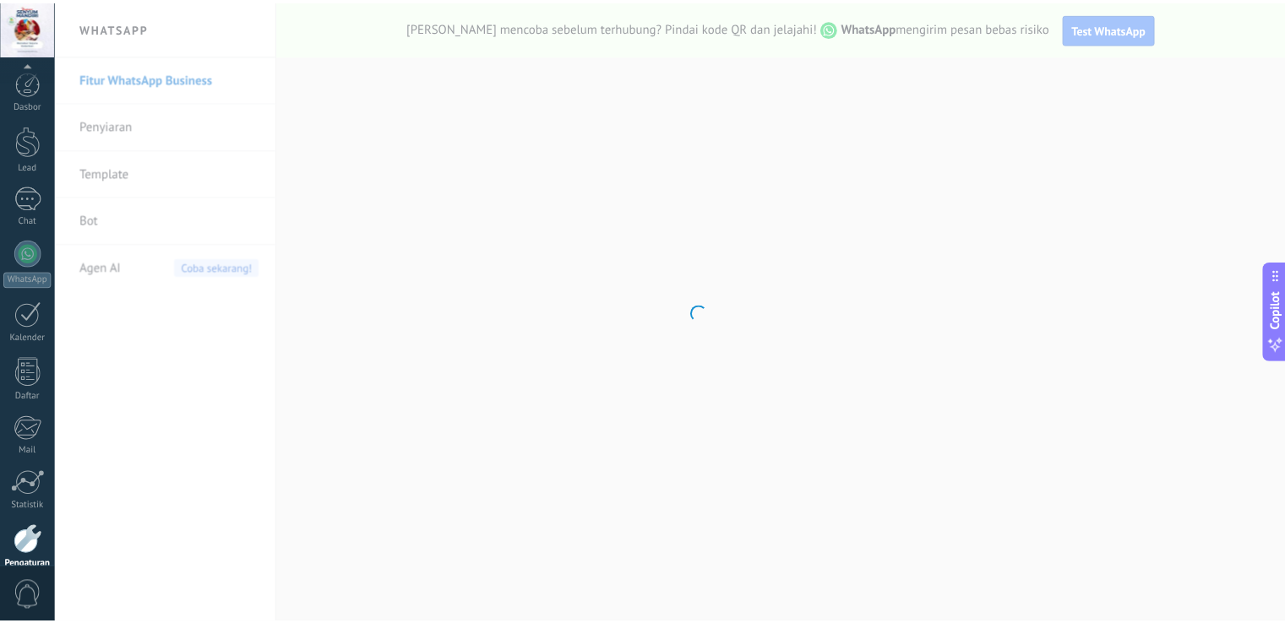
scroll to position [79, 0]
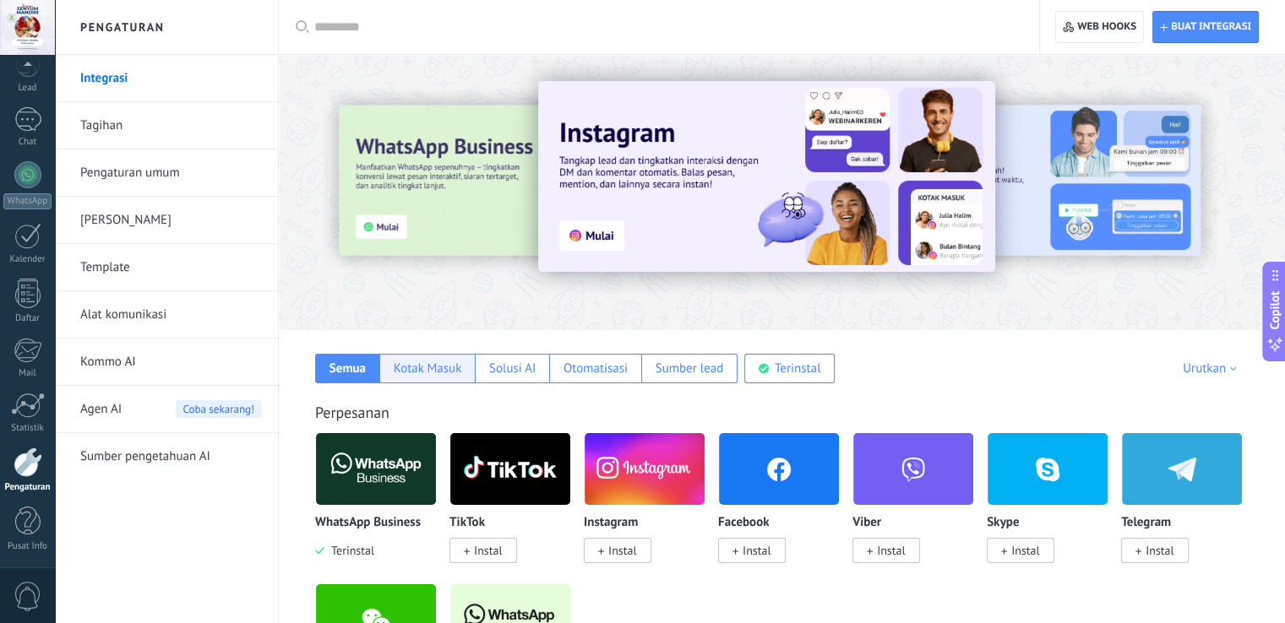
click at [444, 372] on div "Kotak Masuk" at bounding box center [428, 369] width 68 height 16
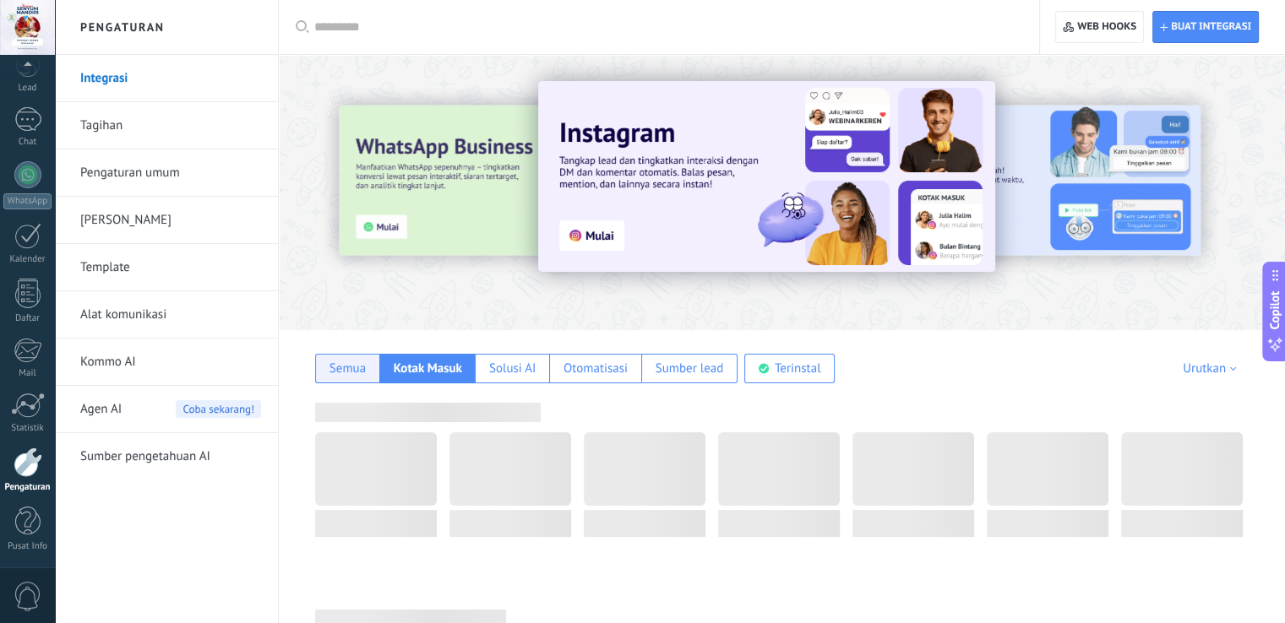
click at [352, 370] on div "Semua" at bounding box center [347, 369] width 36 height 16
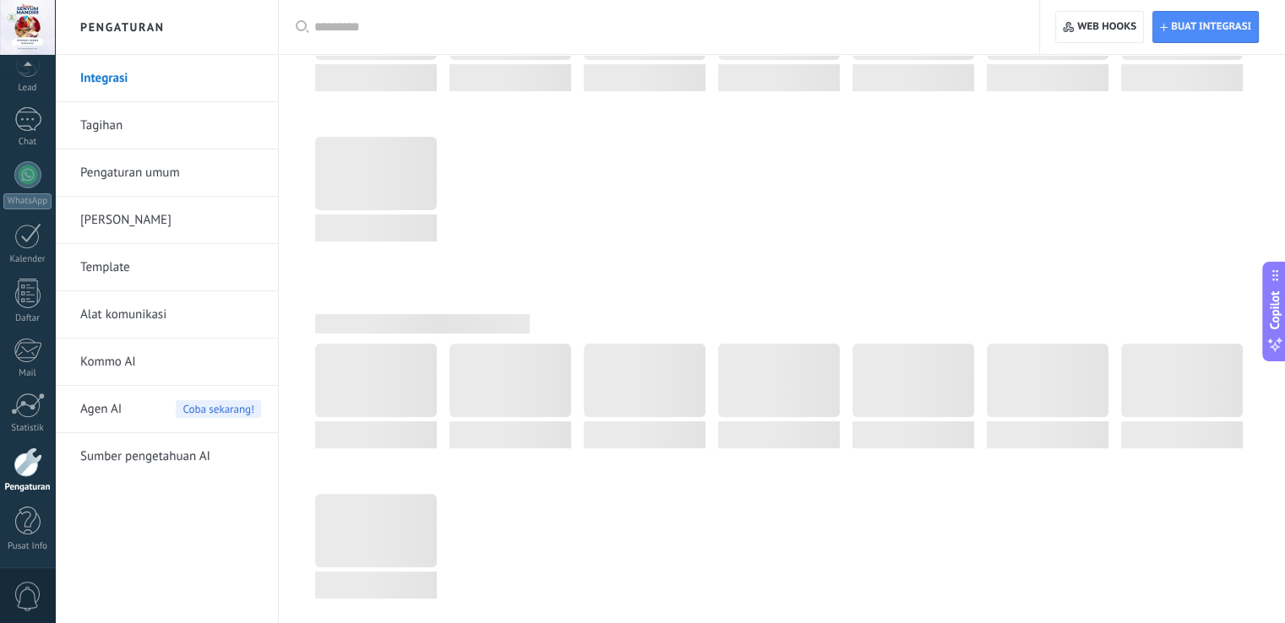
scroll to position [507, 0]
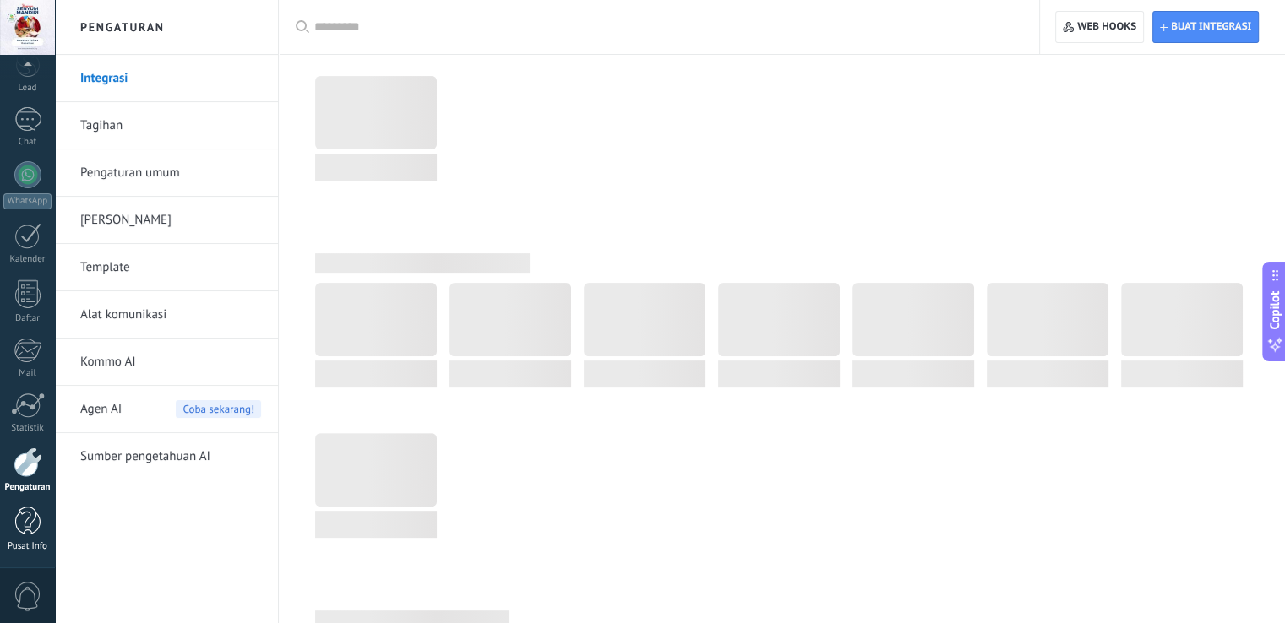
click at [26, 544] on div "Pusat Info" at bounding box center [27, 546] width 49 height 11
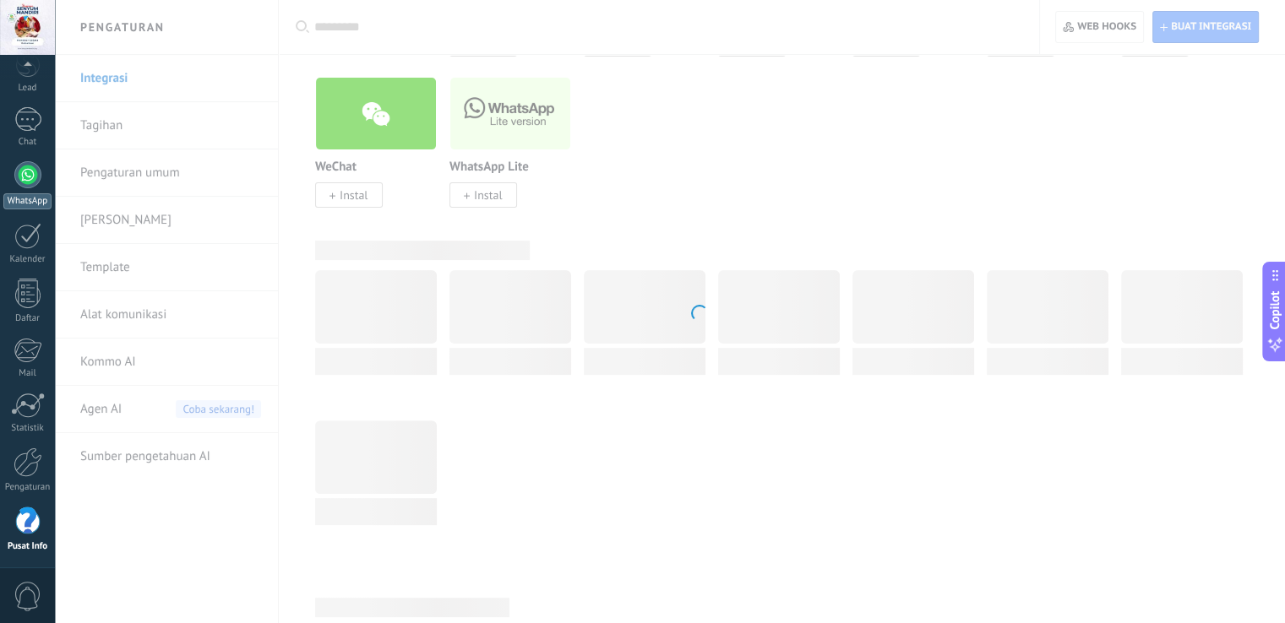
click at [24, 171] on div at bounding box center [27, 174] width 27 height 27
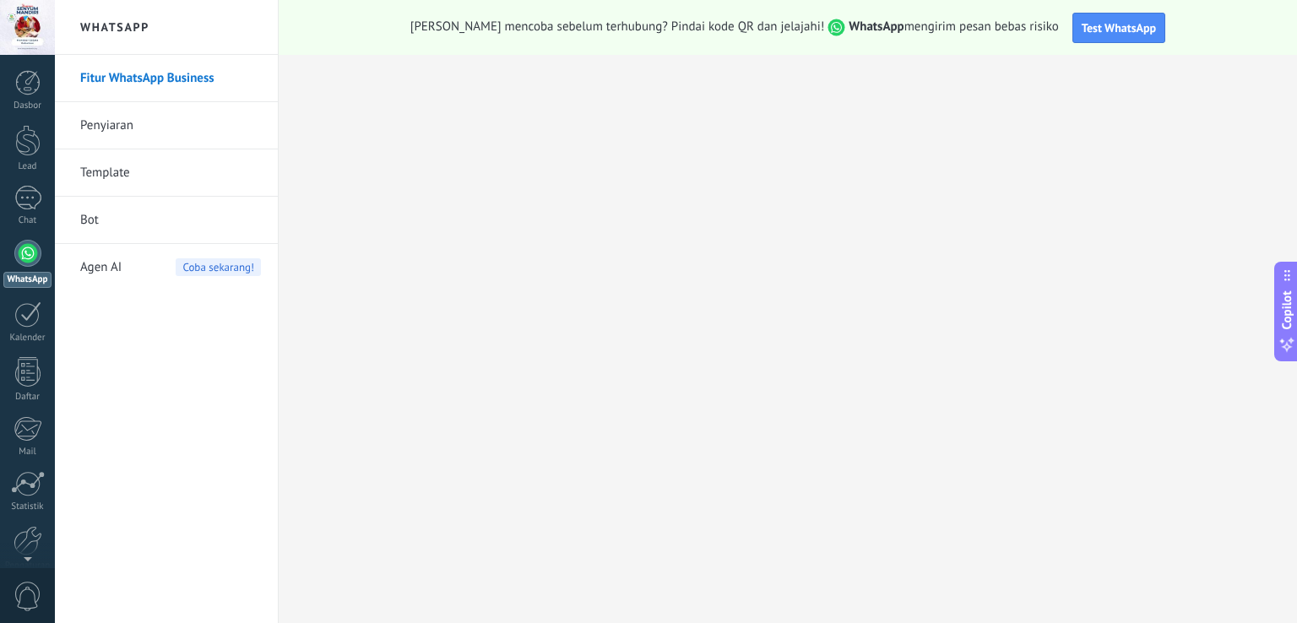
click at [16, 264] on link "WhatsApp" at bounding box center [27, 264] width 55 height 48
click at [24, 255] on div at bounding box center [27, 253] width 27 height 27
click at [33, 388] on link "Daftar" at bounding box center [27, 380] width 55 height 46
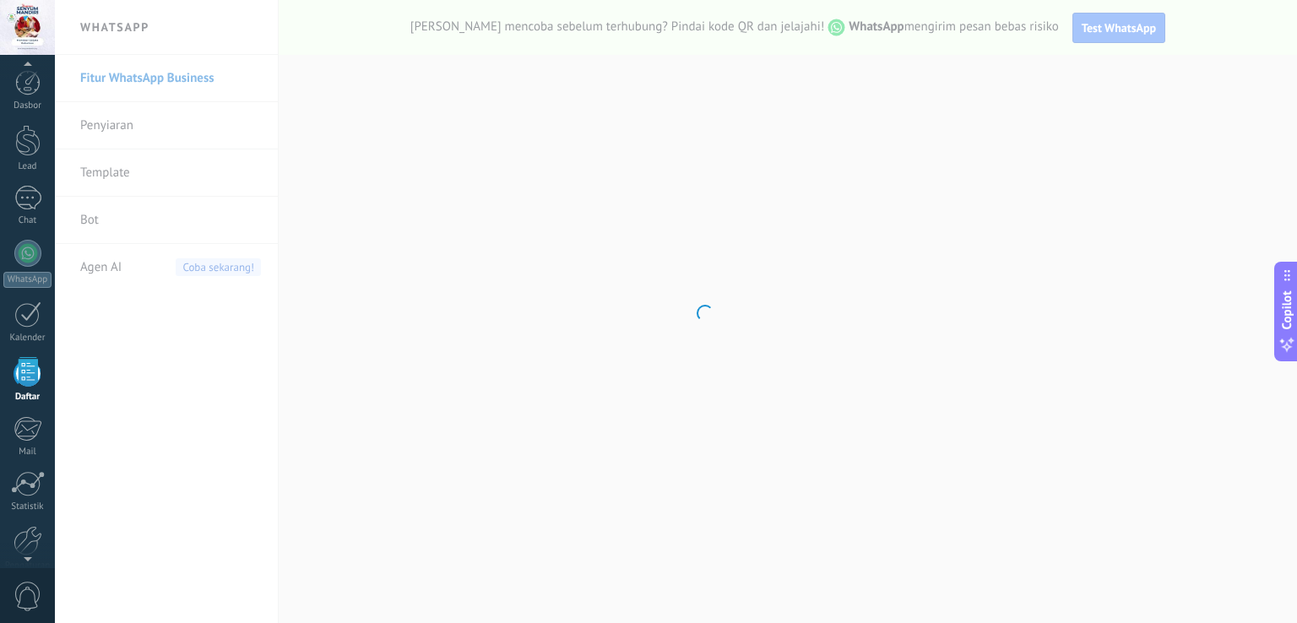
scroll to position [43, 0]
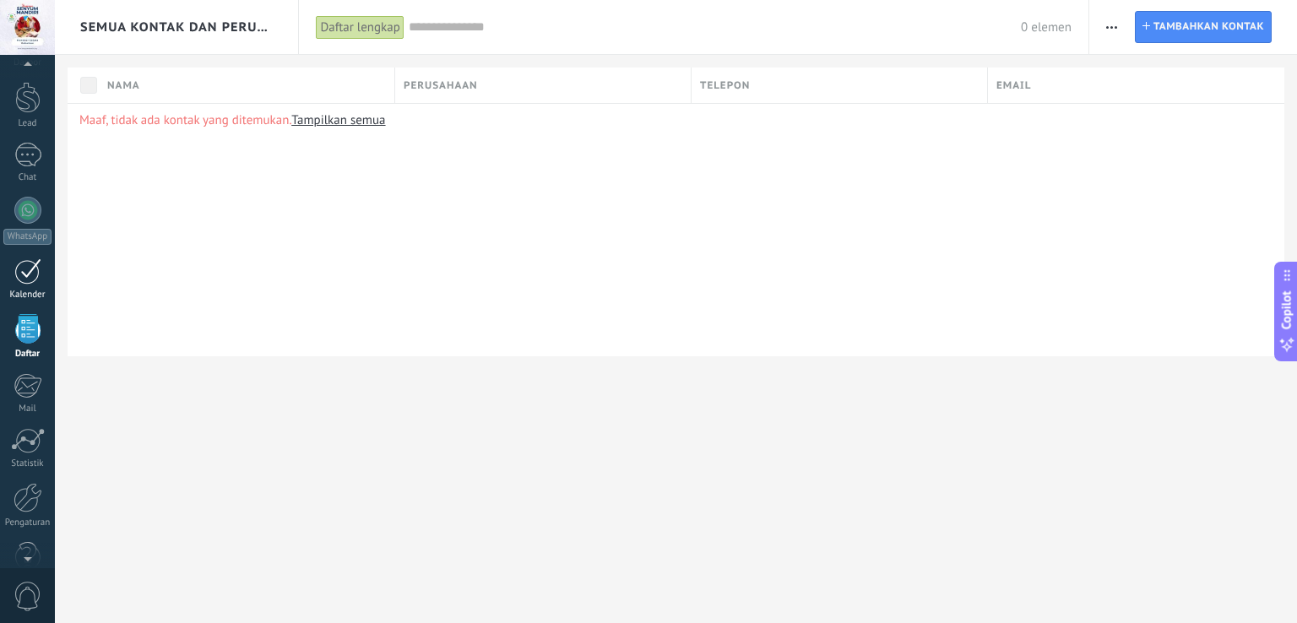
click at [27, 275] on div at bounding box center [27, 271] width 27 height 26
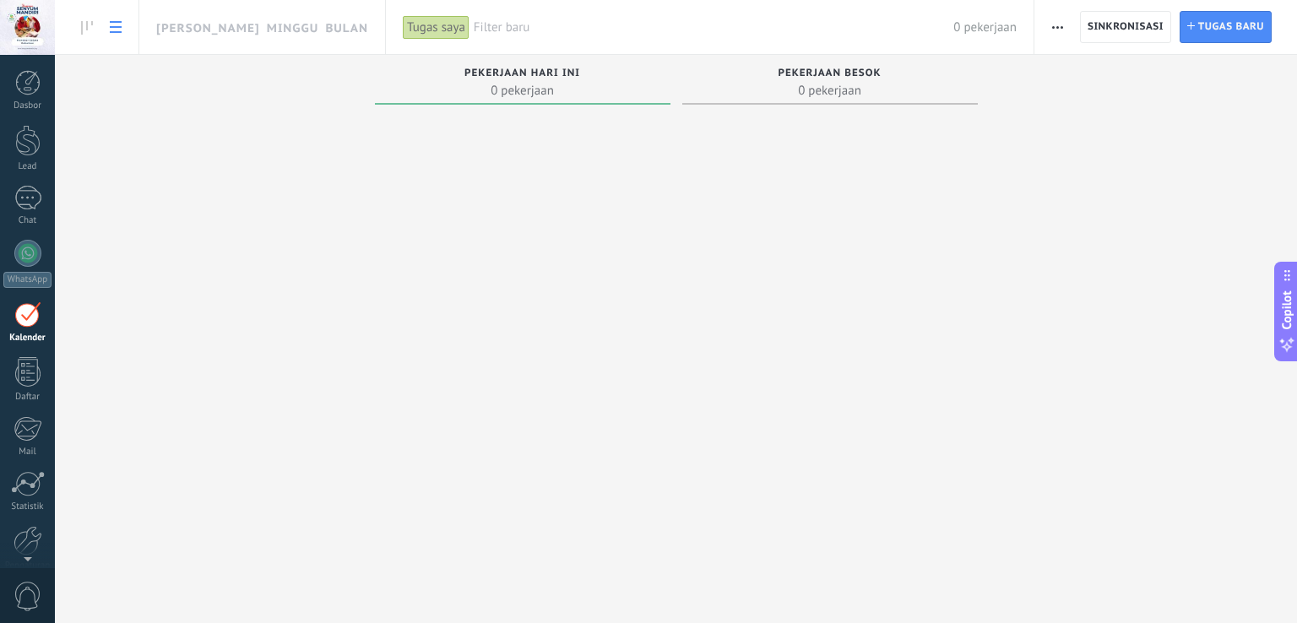
click at [124, 28] on link at bounding box center [115, 27] width 29 height 33
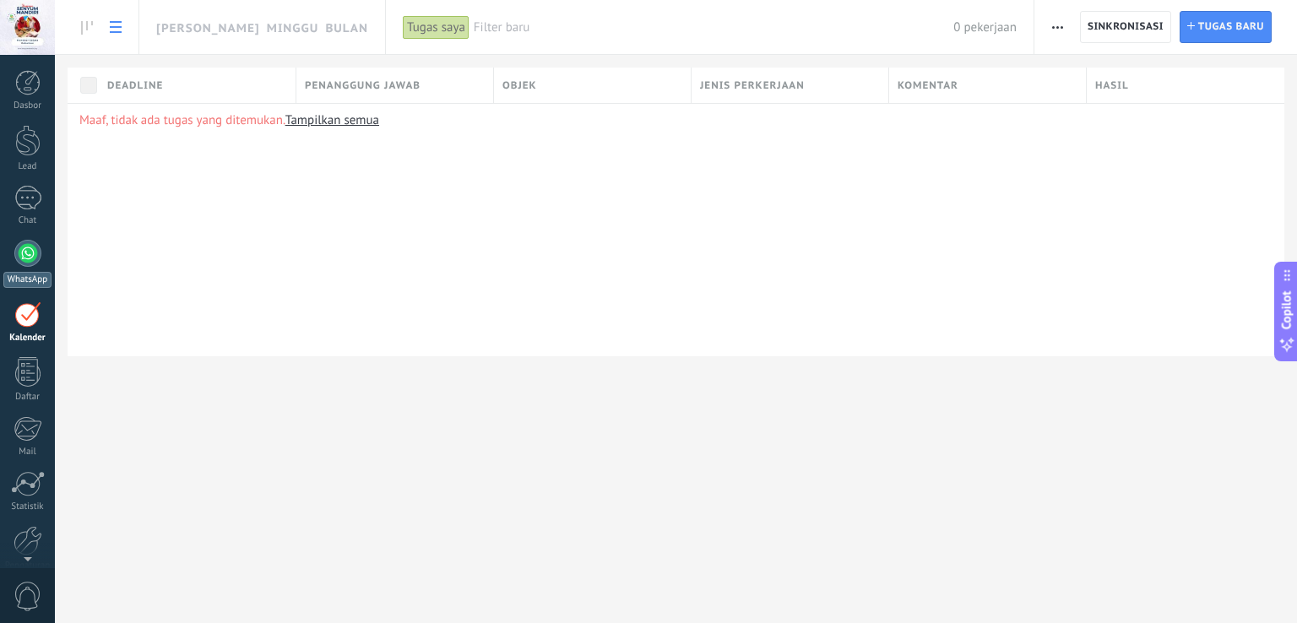
click at [19, 255] on div at bounding box center [27, 253] width 27 height 27
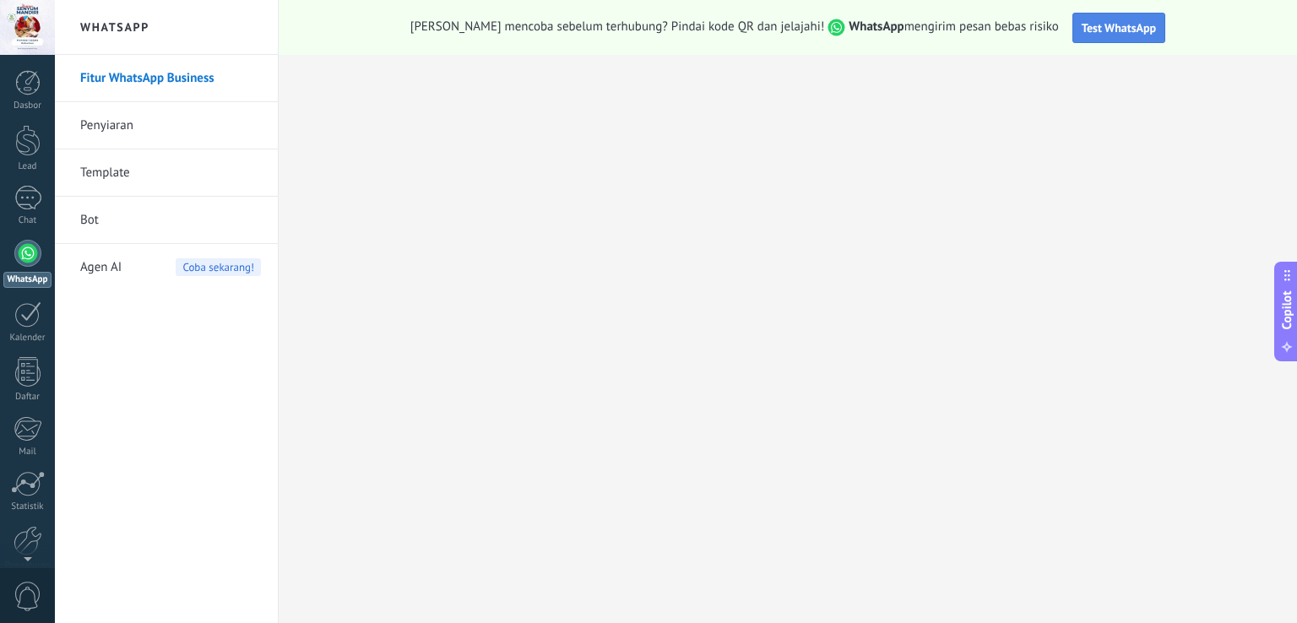
click at [1082, 26] on span "Test WhatsApp" at bounding box center [1119, 27] width 74 height 15
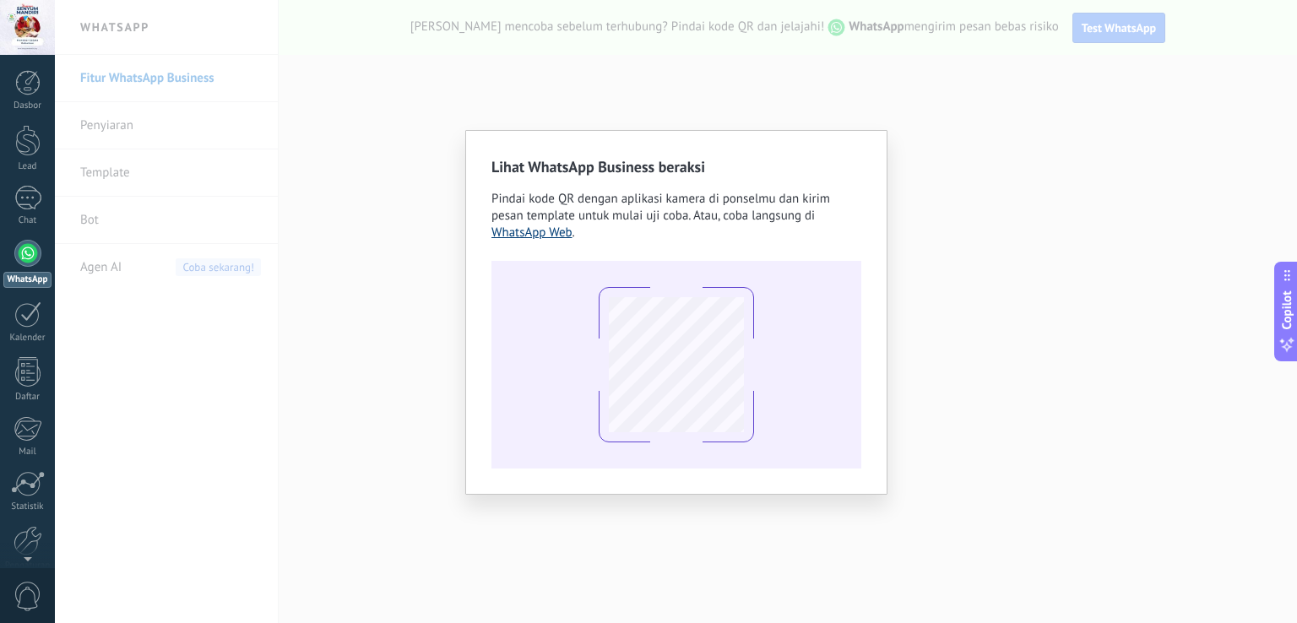
click at [557, 233] on link "WhatsApp Web" at bounding box center [532, 233] width 81 height 16
click at [882, 52] on div "Lihat WhatsApp Business beraksi Pindai kode QR dengan aplikasi kamera di ponsel…" at bounding box center [676, 311] width 1242 height 623
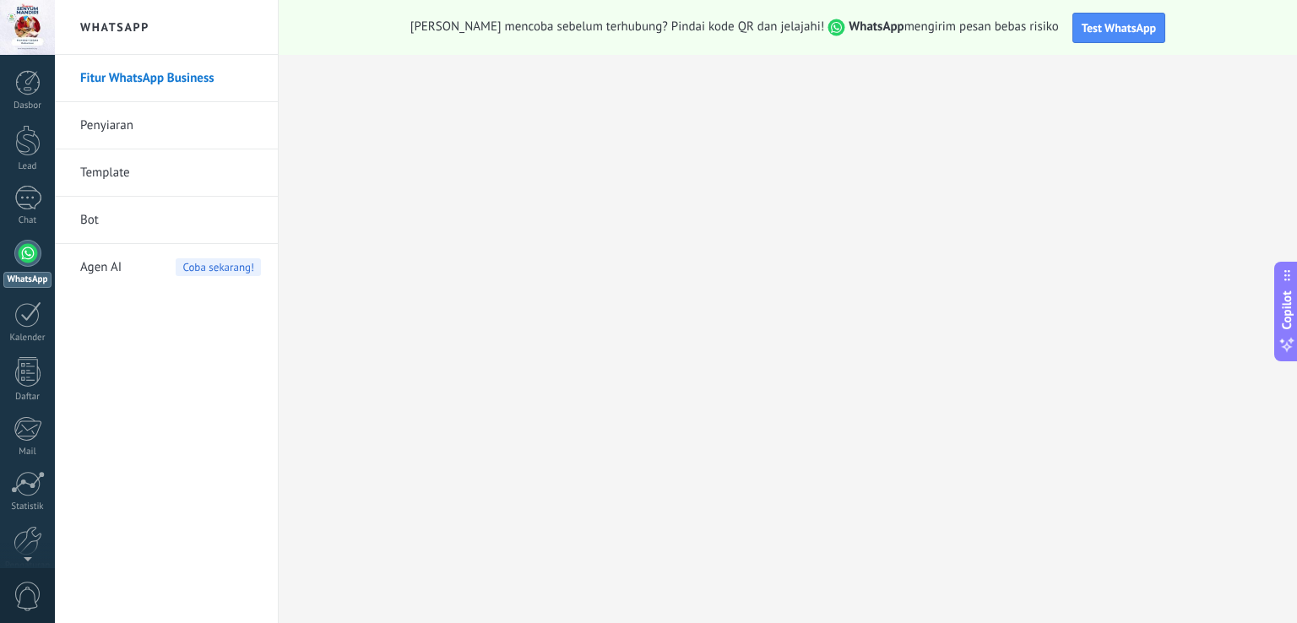
click at [100, 126] on link "Penyiaran" at bounding box center [170, 125] width 181 height 47
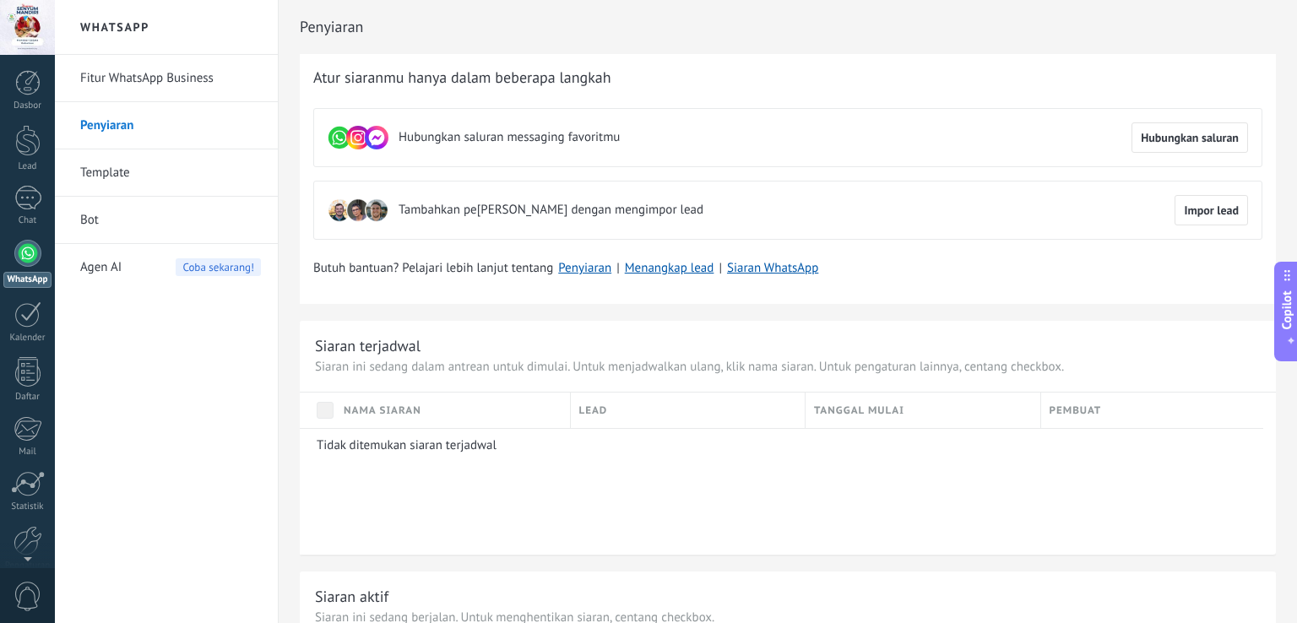
click at [28, 21] on div at bounding box center [27, 27] width 55 height 55
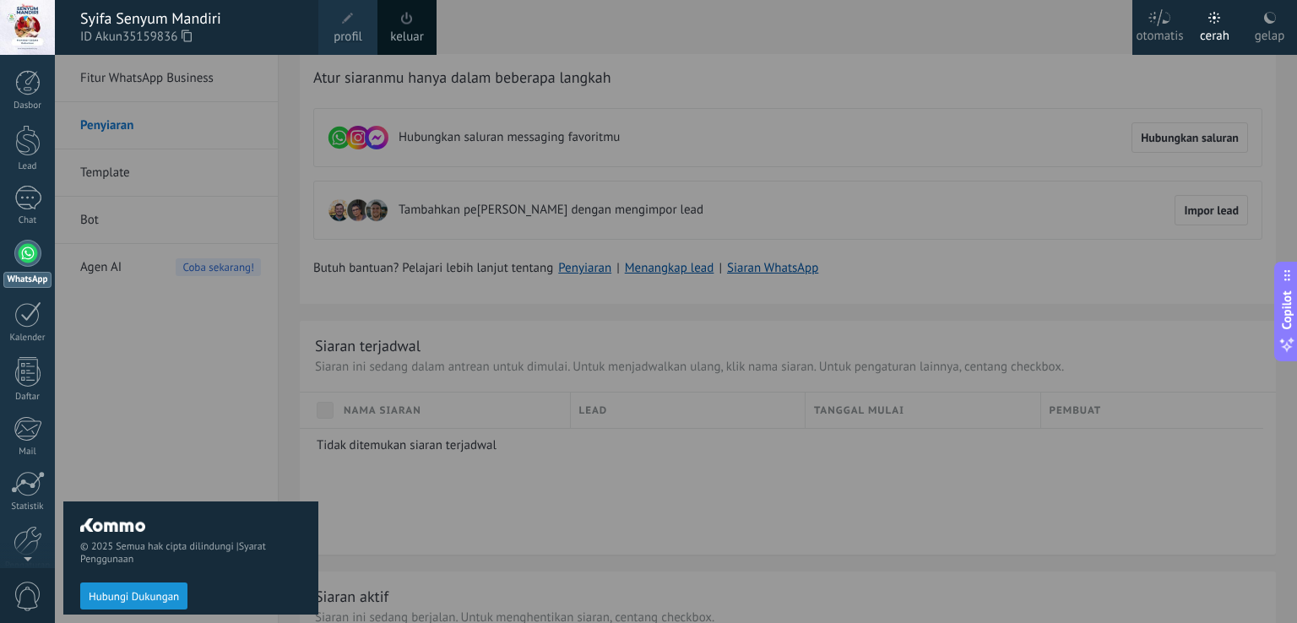
click at [199, 12] on div "Syifa Senyum Mandiri" at bounding box center [190, 18] width 221 height 19
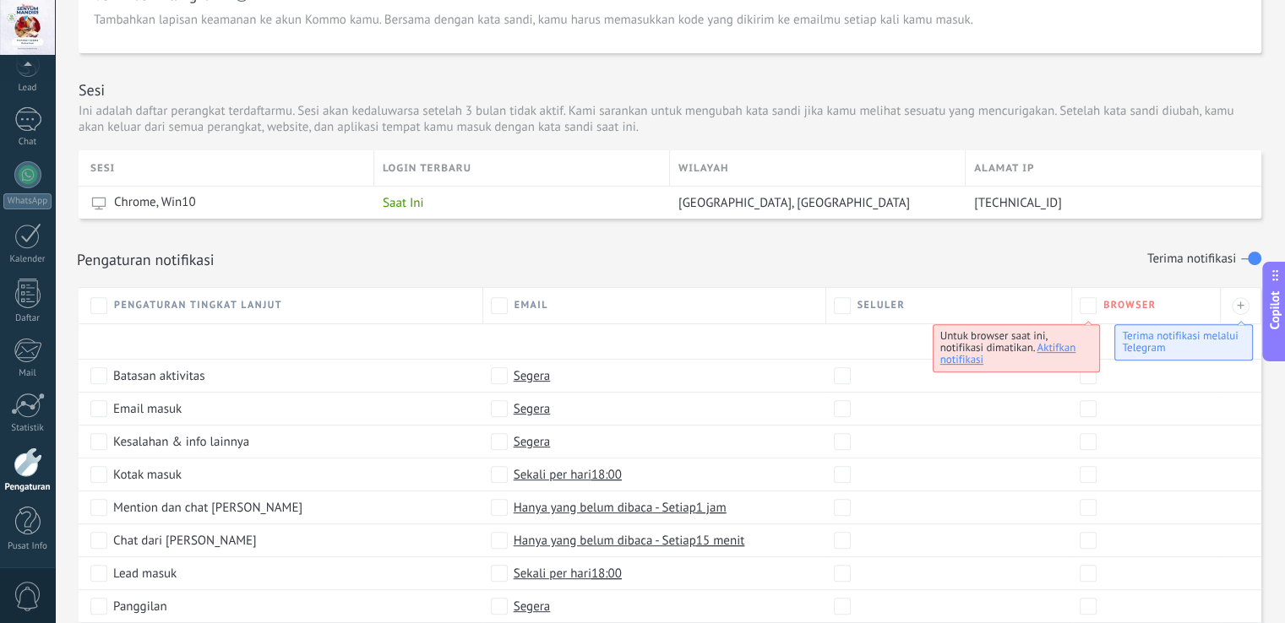
scroll to position [209, 0]
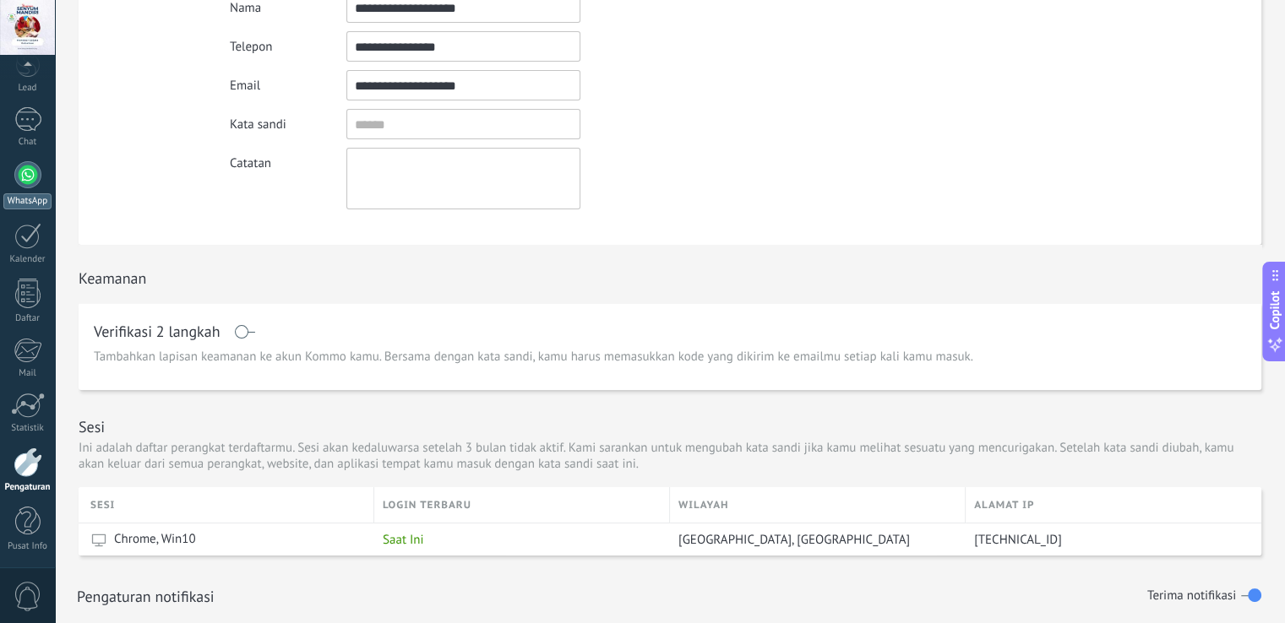
click at [33, 179] on div at bounding box center [27, 174] width 27 height 27
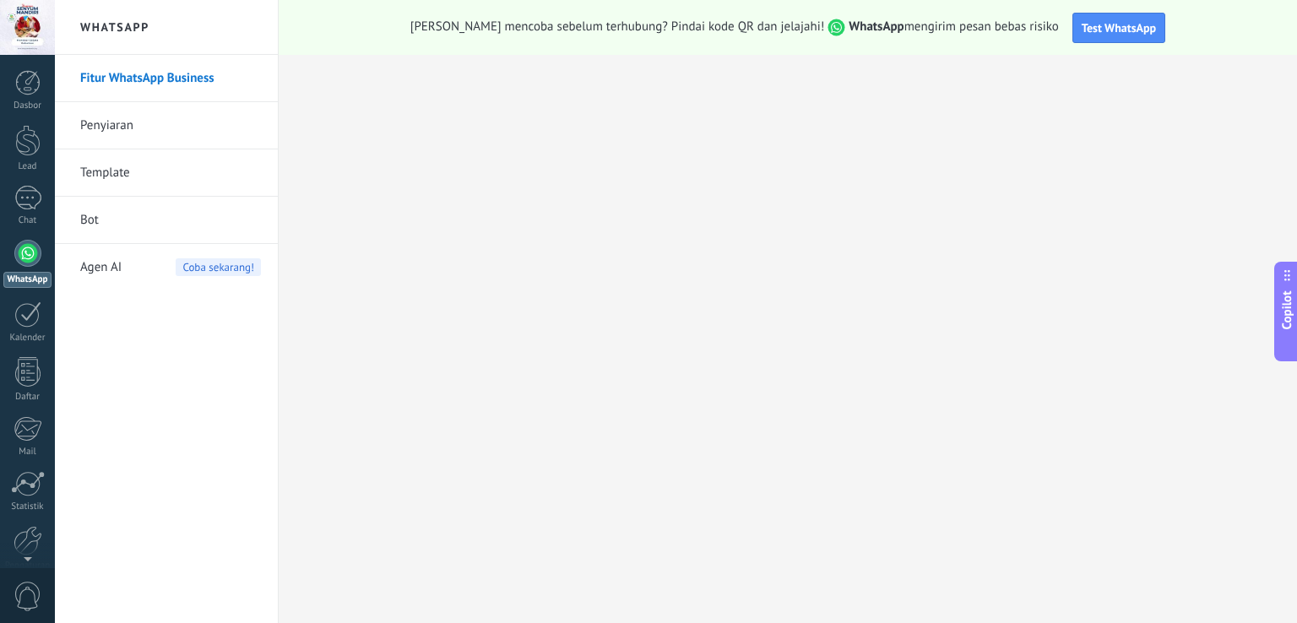
click at [33, 179] on div "Dasbor Lead Chat WhatsApp Pelanggan" at bounding box center [27, 359] width 55 height 578
drag, startPoint x: 33, startPoint y: 179, endPoint x: 0, endPoint y: 163, distance: 36.6
click at [0, 163] on div "Dasbor Lead Chat WhatsApp Pelanggan" at bounding box center [27, 359] width 55 height 578
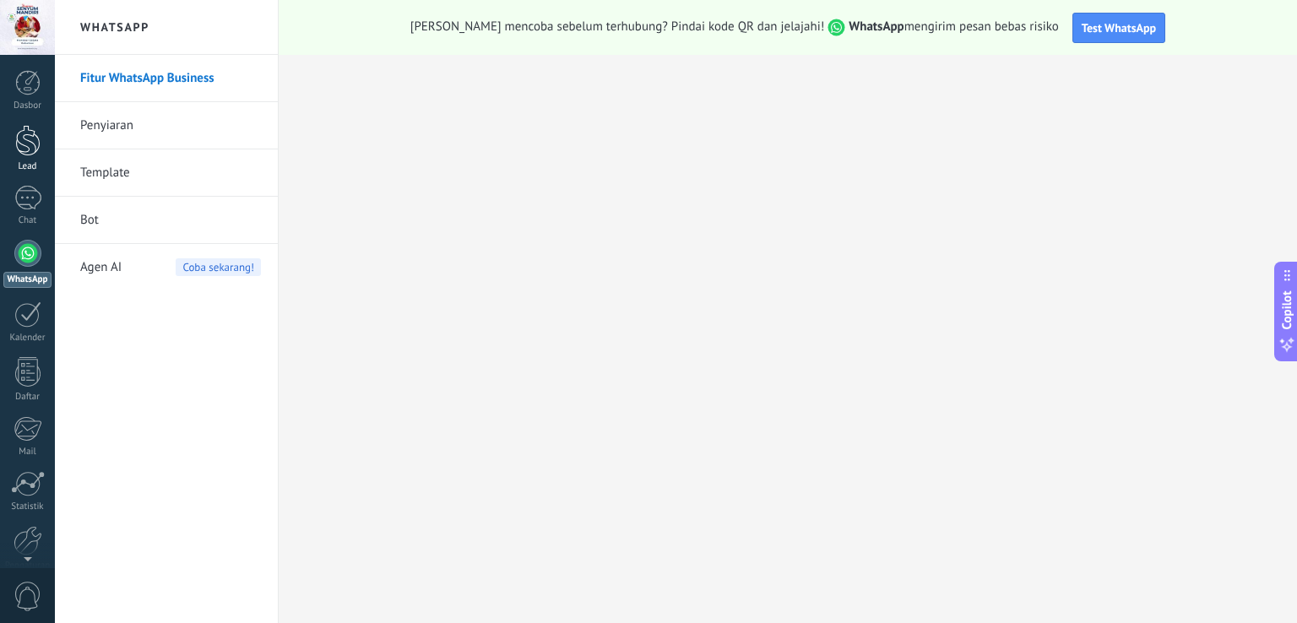
click at [0, 163] on link "Lead" at bounding box center [27, 148] width 55 height 47
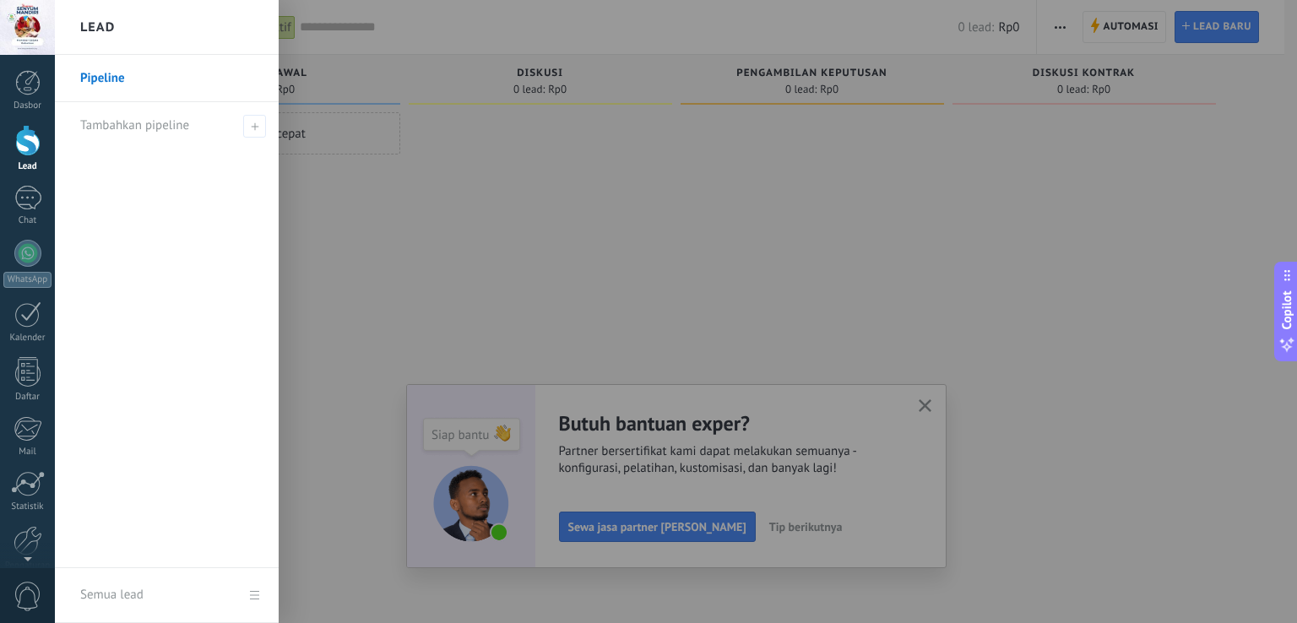
click at [0, 163] on link "Lead" at bounding box center [27, 148] width 55 height 47
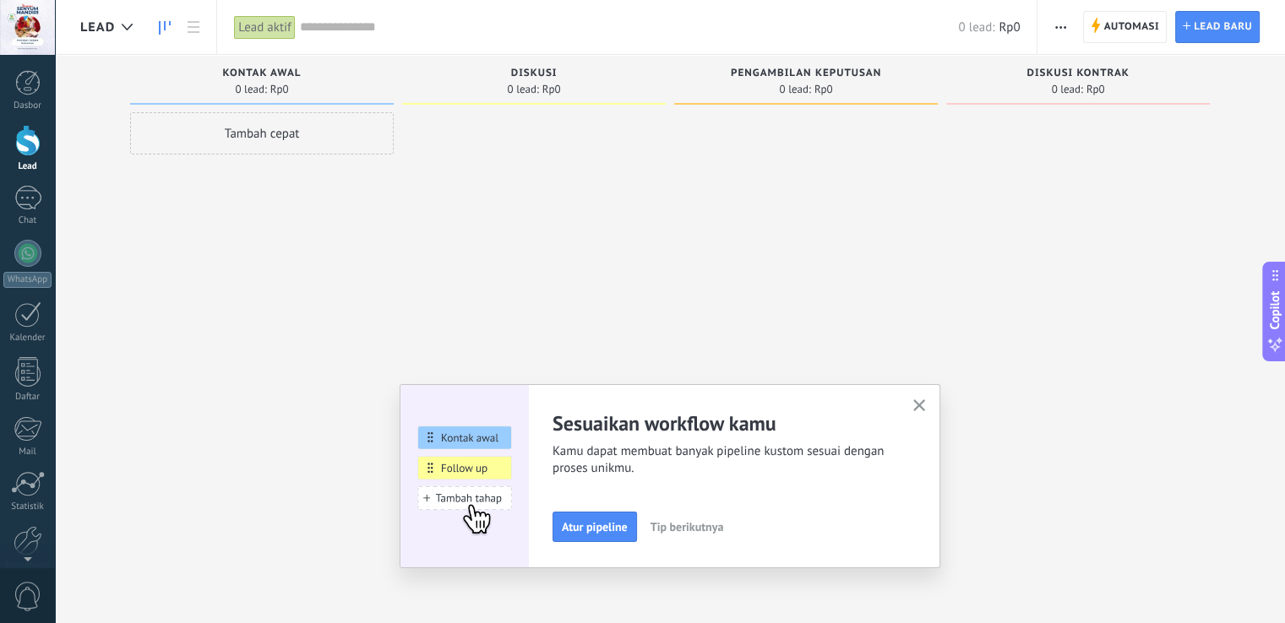
click at [387, 206] on div "Tambah cepat" at bounding box center [262, 313] width 264 height 403
click at [31, 79] on div at bounding box center [27, 82] width 25 height 25
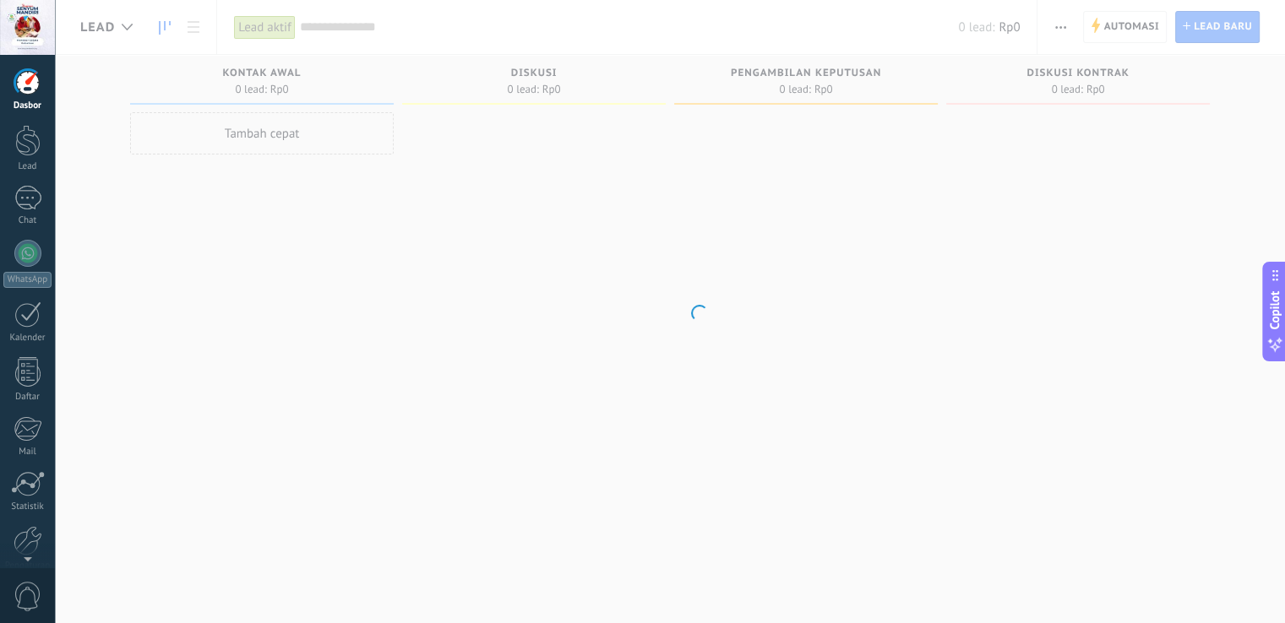
drag, startPoint x: 262, startPoint y: 134, endPoint x: 319, endPoint y: 119, distance: 59.4
click at [289, 133] on body ".abccls-1,.abccls-2{fill-rule:evenodd}.abccls-2{fill:#fff} .abfcls-1{fill:none}…" at bounding box center [642, 311] width 1285 height 623
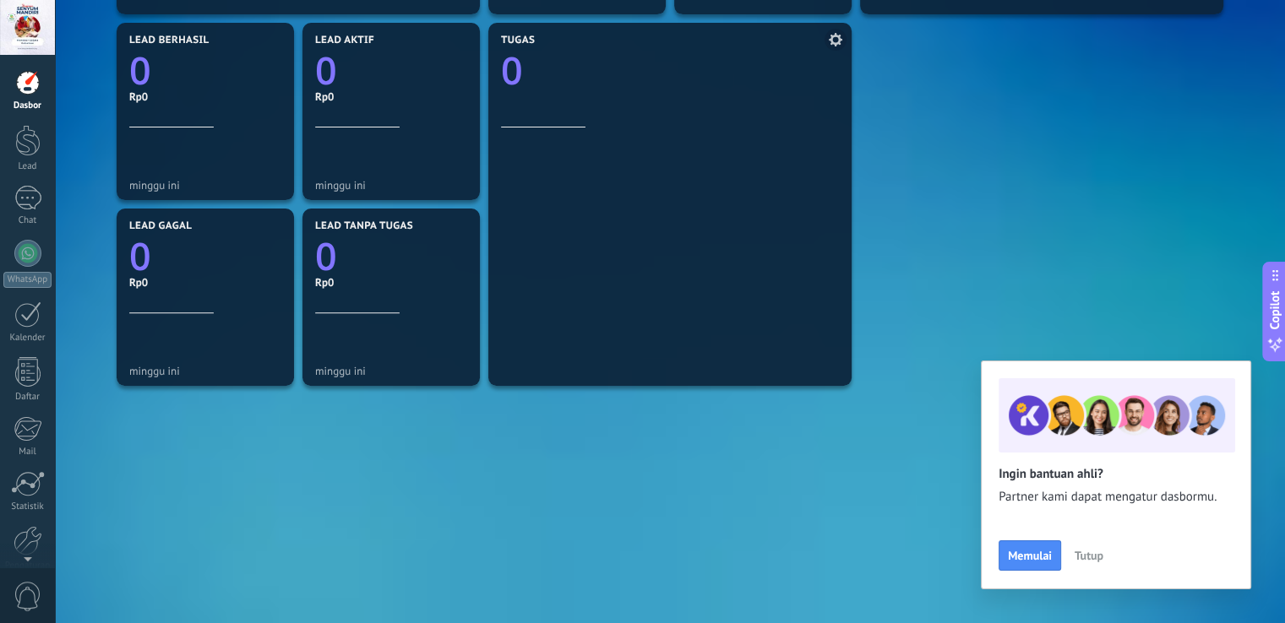
scroll to position [572, 0]
